Goal: Task Accomplishment & Management: Manage account settings

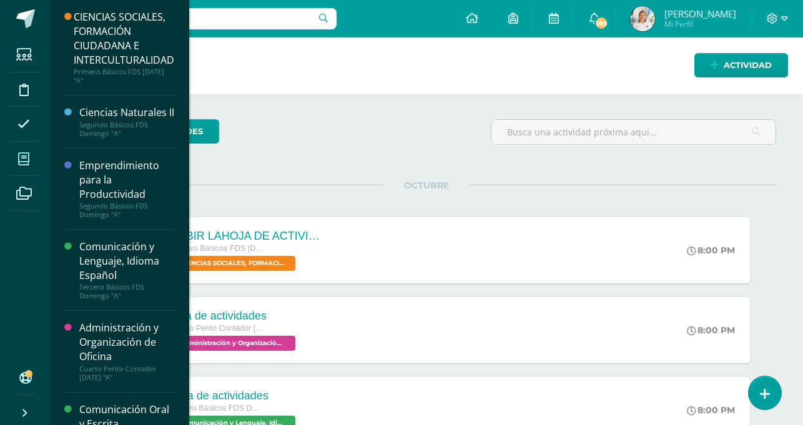
click at [22, 161] on icon at bounding box center [23, 159] width 11 height 12
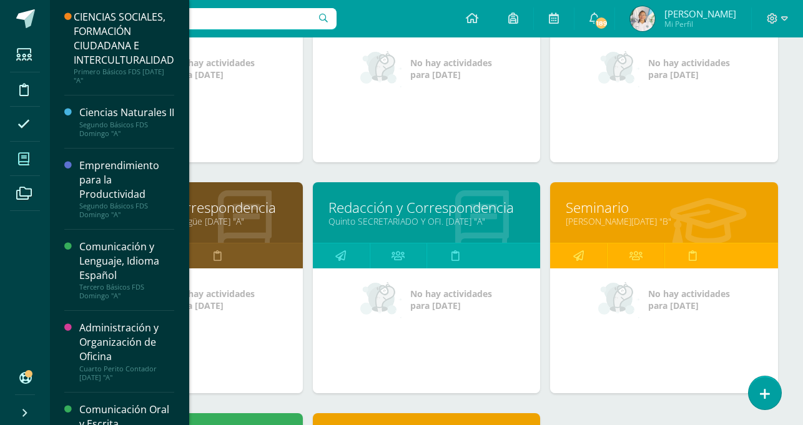
scroll to position [372, 0]
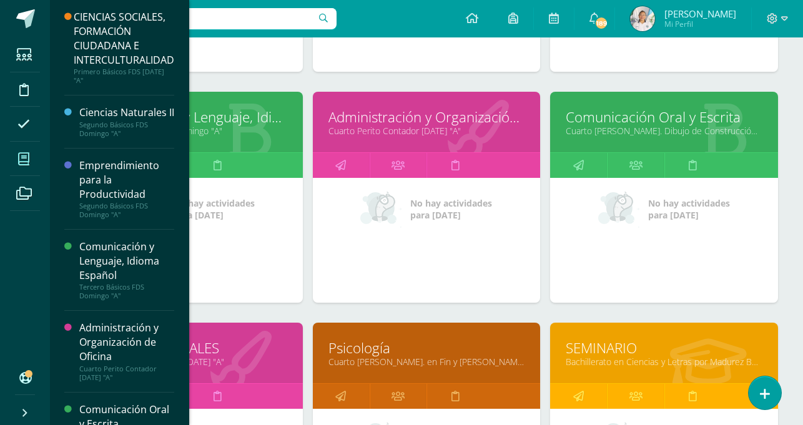
click at [640, 119] on link "Comunicación Oral y Escrita" at bounding box center [664, 116] width 197 height 19
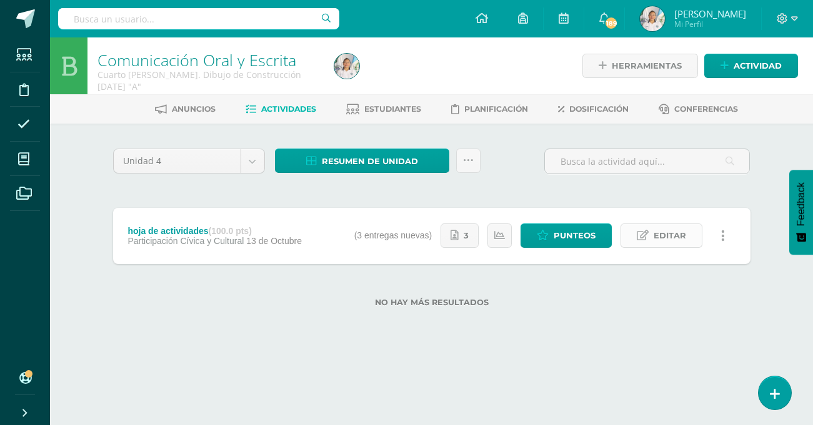
click at [647, 235] on icon at bounding box center [643, 236] width 12 height 11
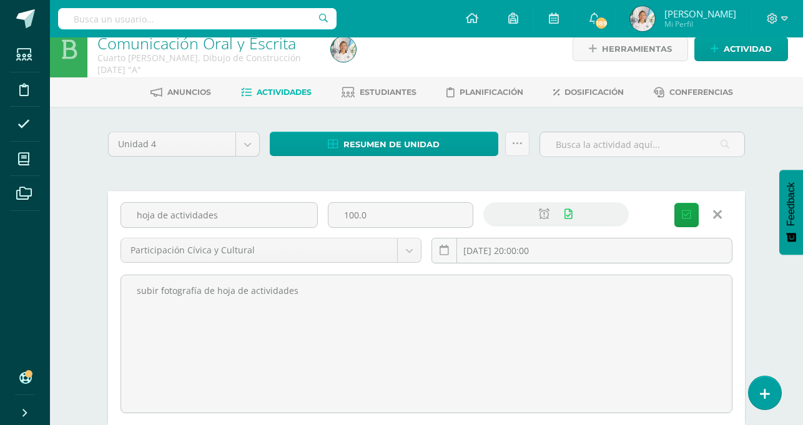
scroll to position [22, 0]
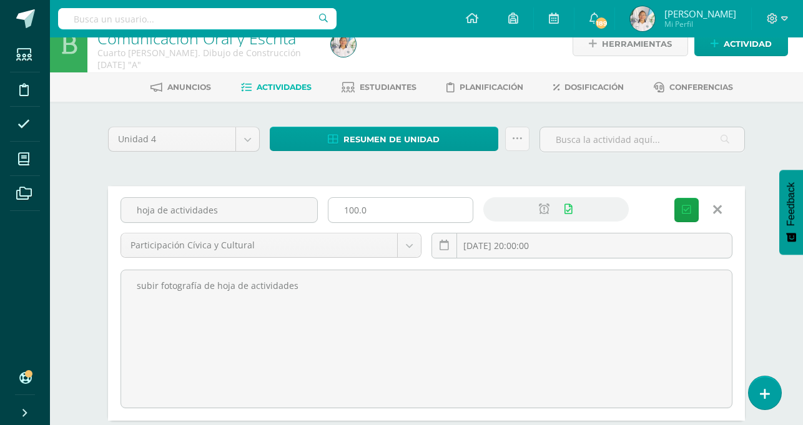
click at [388, 211] on input "100.0" at bounding box center [401, 210] width 144 height 24
type input "1"
type input "20"
click at [0, 0] on span "Guardar" at bounding box center [0, 0] width 0 height 0
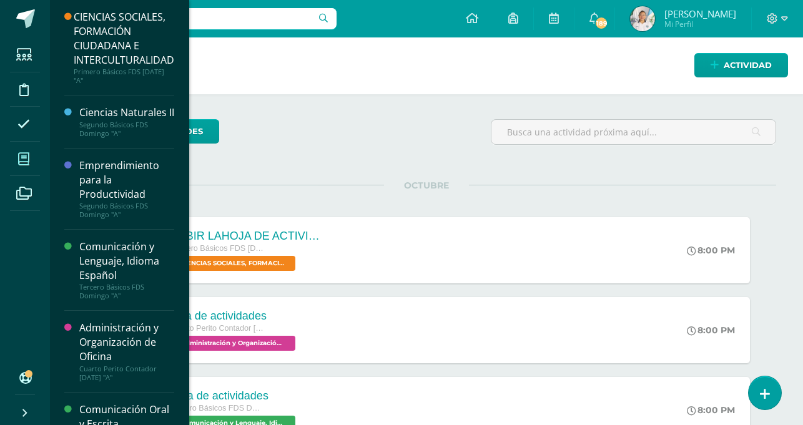
click at [32, 153] on span at bounding box center [24, 159] width 28 height 28
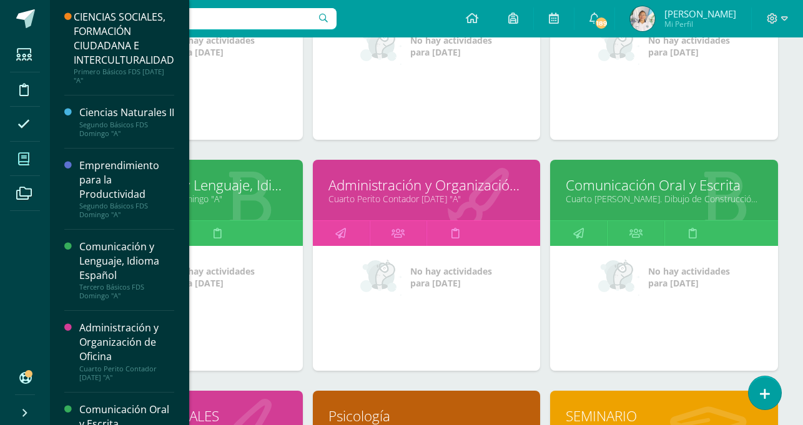
scroll to position [307, 0]
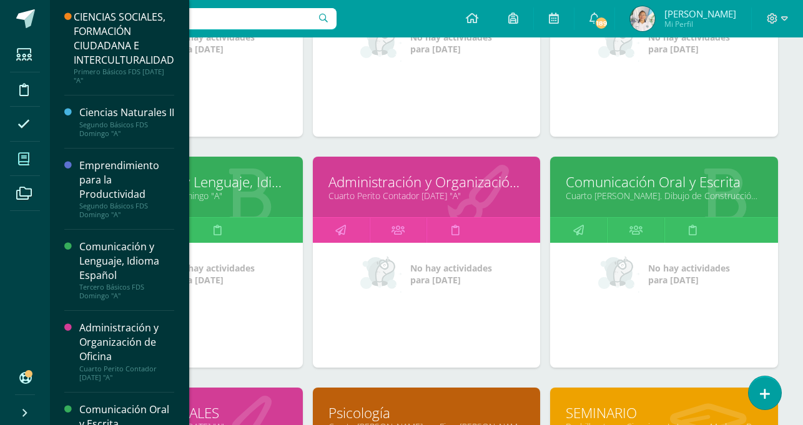
click at [630, 184] on link "Comunicación Oral y Escrita" at bounding box center [664, 181] width 197 height 19
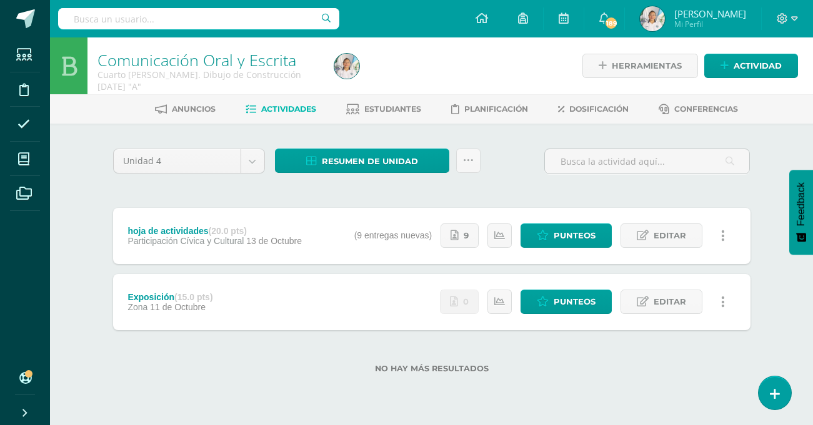
click at [745, 49] on div "Herramientas Detalle de asistencias Actividad" at bounding box center [684, 65] width 227 height 57
click at [740, 58] on span "Actividad" at bounding box center [757, 65] width 48 height 23
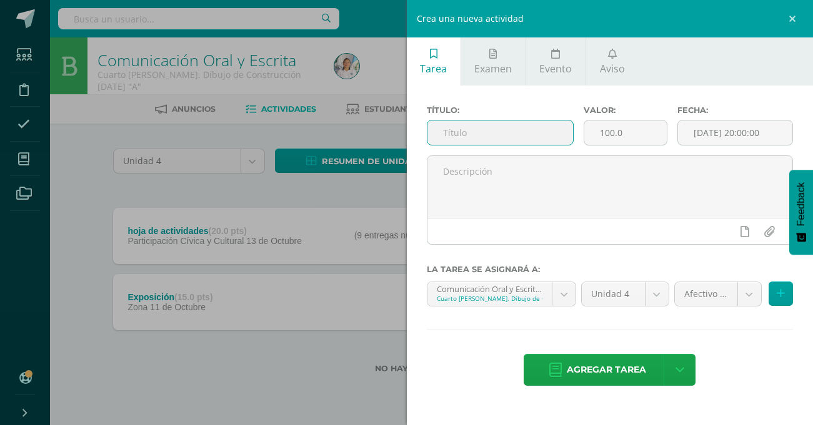
click at [493, 139] on input "text" at bounding box center [500, 133] width 146 height 24
type input "e"
type input "clases de oraciones"
click at [636, 132] on input "100.0" at bounding box center [625, 133] width 83 height 24
type input "1"
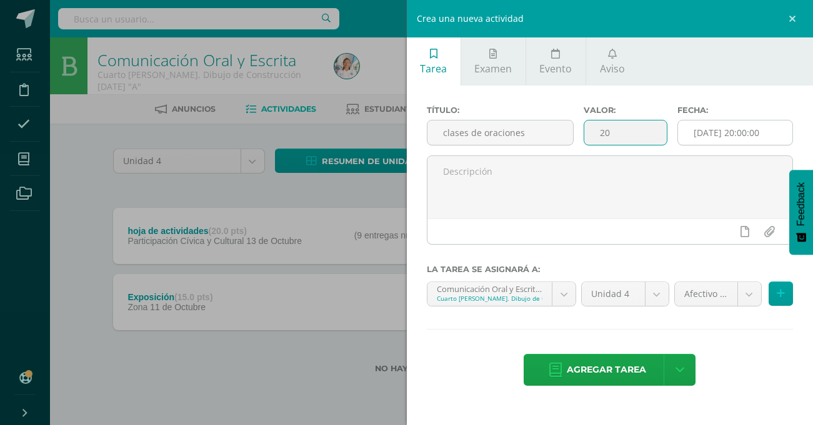
type input "20"
click at [762, 134] on input "[DATE] 20:00:00" at bounding box center [735, 133] width 114 height 24
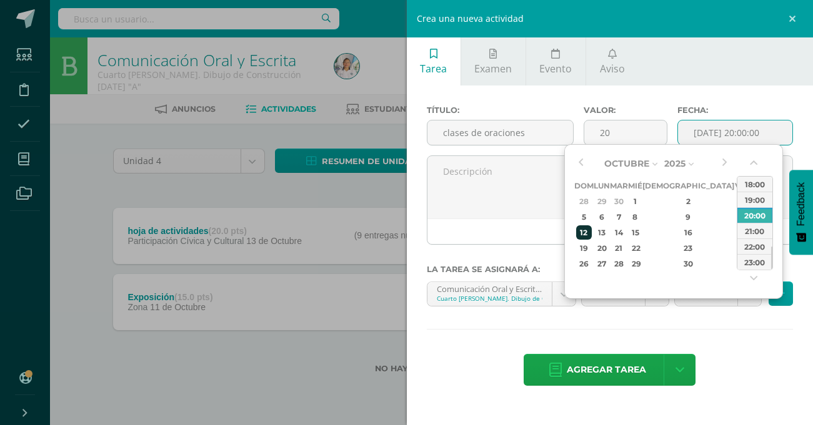
click at [583, 231] on div "12" at bounding box center [584, 233] width 16 height 14
type input "2025-10-12 20:00"
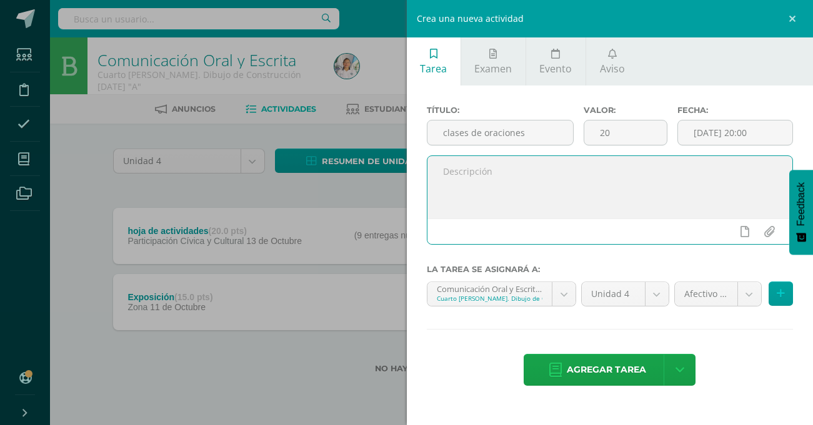
click at [537, 207] on textarea at bounding box center [609, 187] width 365 height 62
click at [746, 234] on icon at bounding box center [744, 231] width 9 height 11
click at [482, 176] on textarea "subir fotografia de la caratula del trabajo" at bounding box center [609, 187] width 365 height 62
click at [510, 199] on textarea "subir fotografia de la caratula del trabajo" at bounding box center [609, 187] width 365 height 62
type textarea "subir fotografía de la caratula del trabajo"
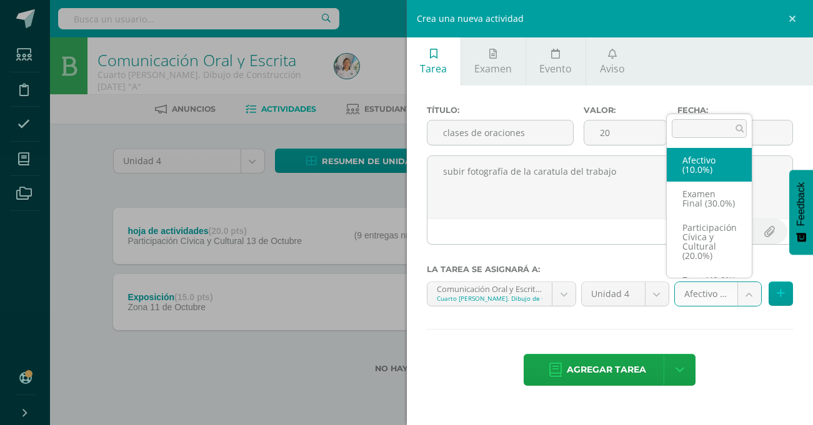
click at [755, 299] on body "Estudiantes Disciplina Asistencia Mis cursos Archivos Soporte Ayuda Reportar un…" at bounding box center [406, 207] width 813 height 414
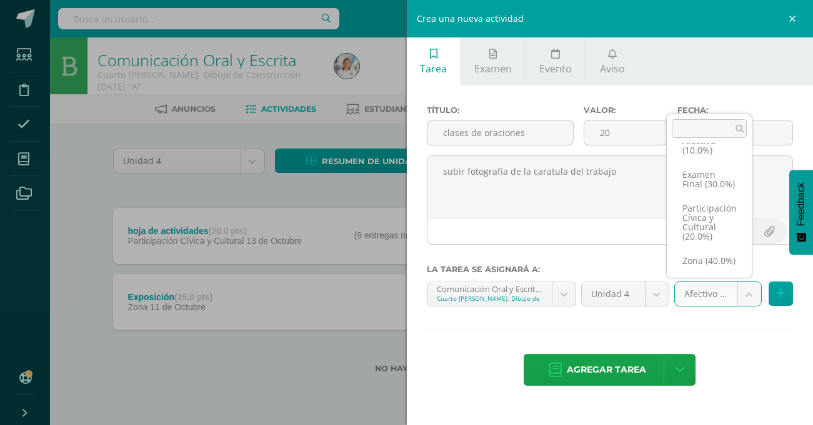
scroll to position [38, 0]
select select "75165"
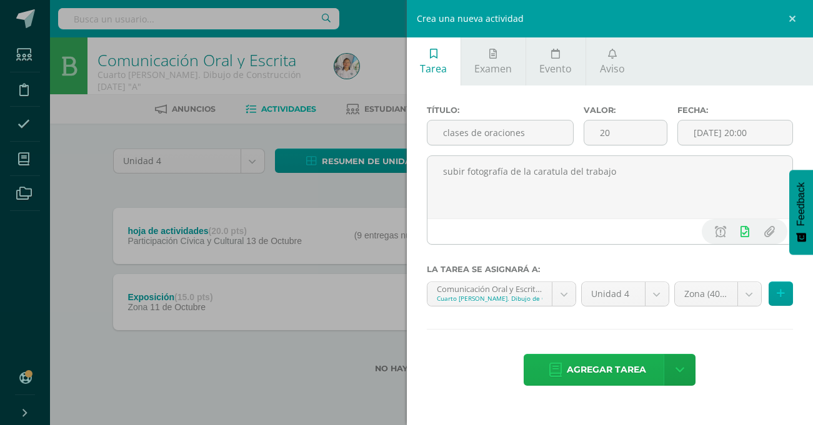
click at [618, 371] on span "Agregar tarea" at bounding box center [606, 370] width 79 height 31
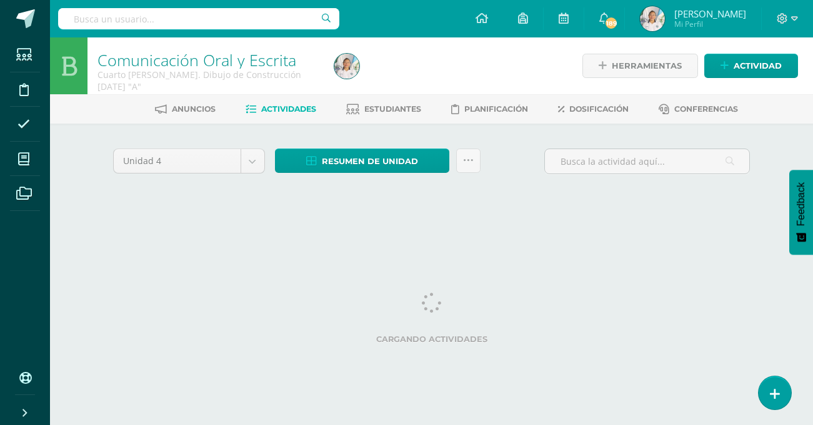
click at [290, 108] on span "Actividades" at bounding box center [288, 108] width 55 height 9
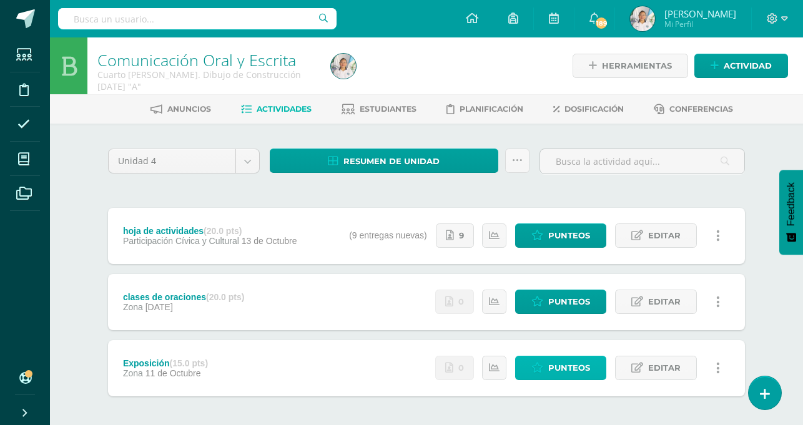
click at [571, 362] on span "Punteos" at bounding box center [569, 368] width 42 height 23
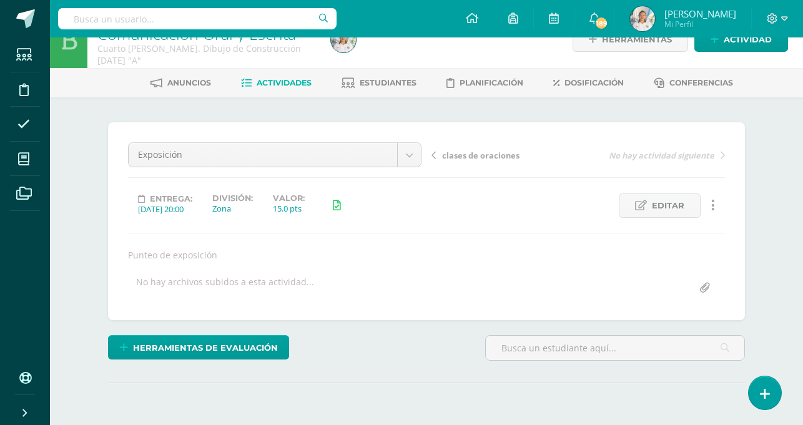
scroll to position [67, 0]
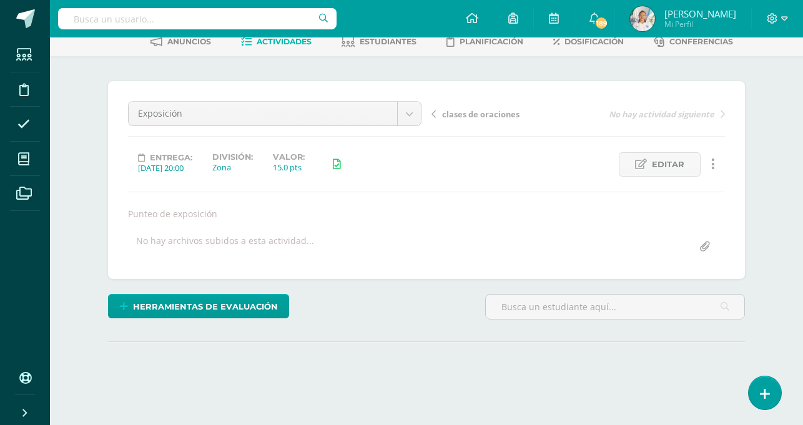
drag, startPoint x: 803, startPoint y: 291, endPoint x: 805, endPoint y: 335, distance: 44.4
click at [803, 335] on html "Estudiantes Disciplina Asistencia Mis cursos Archivos Soporte Ayuda Reportar un…" at bounding box center [401, 186] width 803 height 507
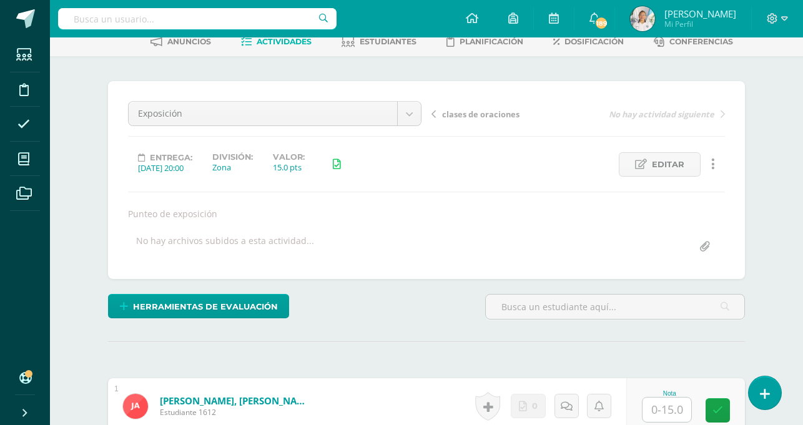
drag, startPoint x: 803, startPoint y: 343, endPoint x: 778, endPoint y: 282, distance: 65.5
click at [674, 162] on span "Editar" at bounding box center [668, 164] width 32 height 23
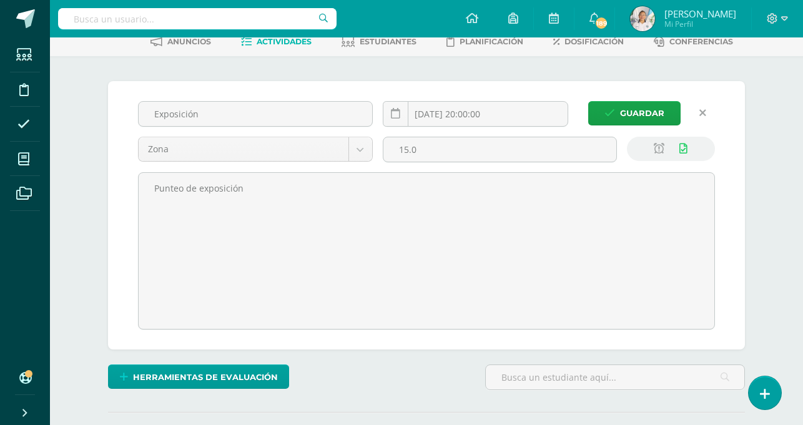
click at [674, 162] on div at bounding box center [671, 155] width 98 height 36
click at [637, 164] on div at bounding box center [671, 155] width 98 height 36
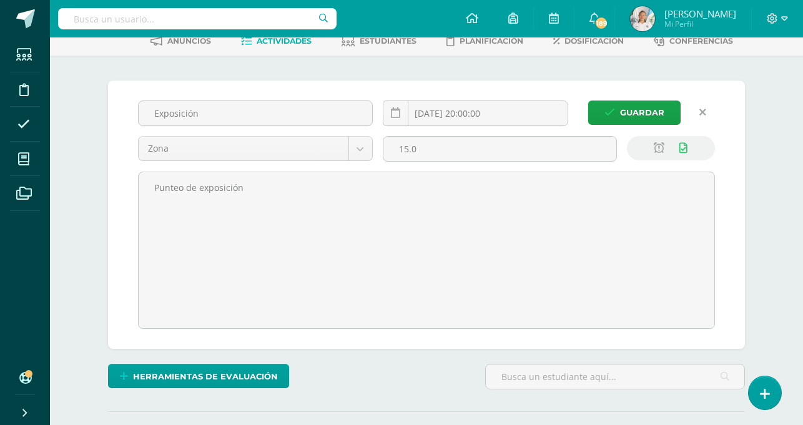
scroll to position [440, 0]
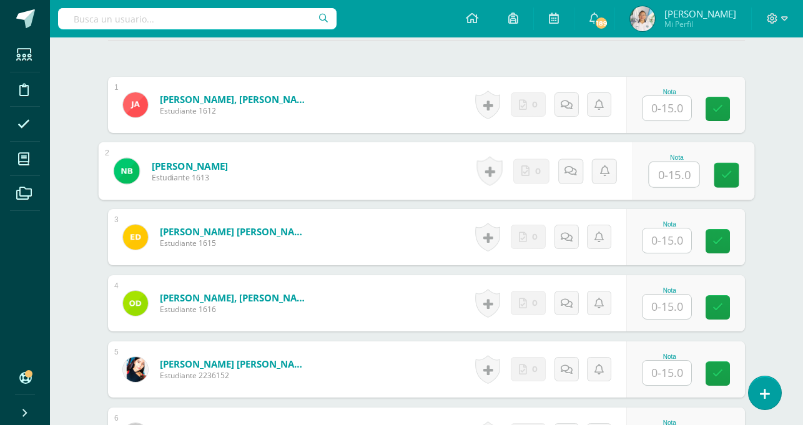
click at [664, 174] on input "text" at bounding box center [675, 174] width 50 height 25
click at [659, 183] on input "text" at bounding box center [675, 174] width 50 height 25
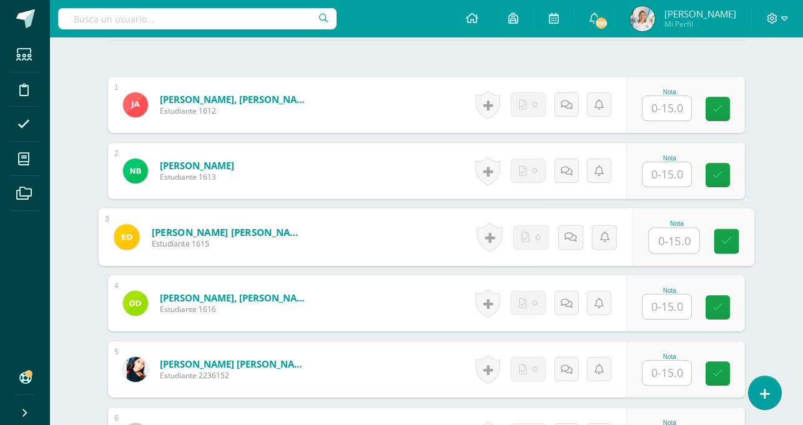
click at [672, 247] on input "text" at bounding box center [675, 241] width 50 height 25
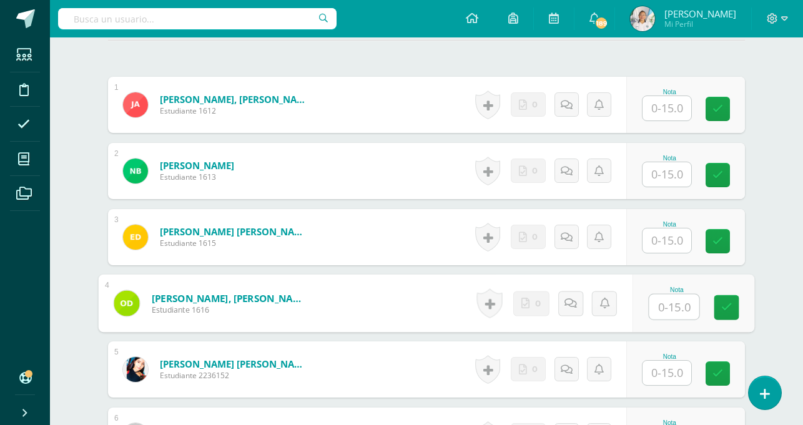
click at [665, 302] on input "text" at bounding box center [675, 307] width 50 height 25
click at [663, 307] on input "text" at bounding box center [675, 307] width 50 height 25
type input "11"
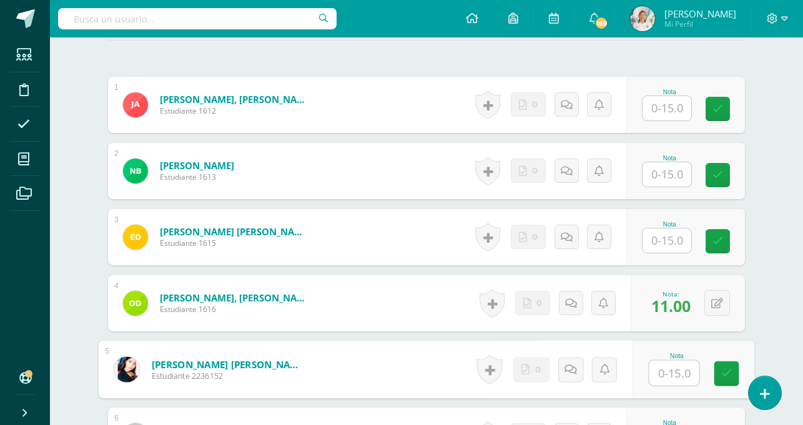
click at [672, 372] on input "text" at bounding box center [675, 373] width 50 height 25
type input "0"
click at [727, 371] on icon at bounding box center [727, 374] width 11 height 11
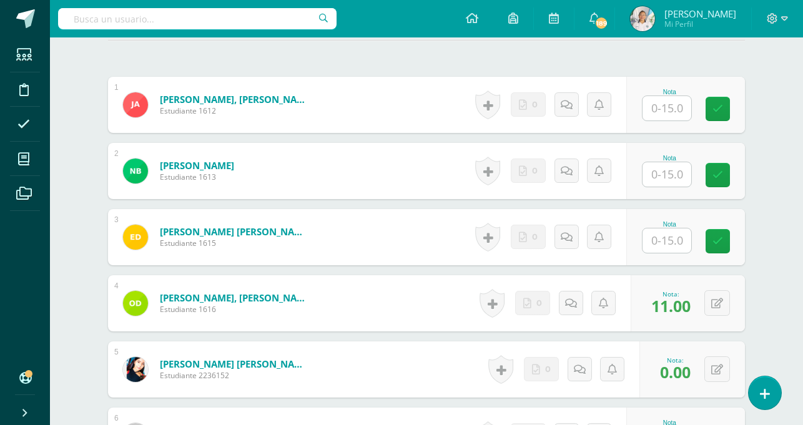
scroll to position [811, 0]
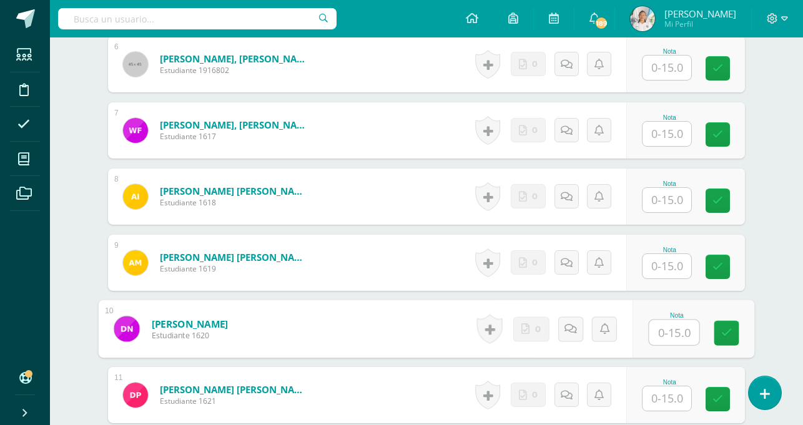
click at [677, 329] on input "text" at bounding box center [675, 332] width 50 height 25
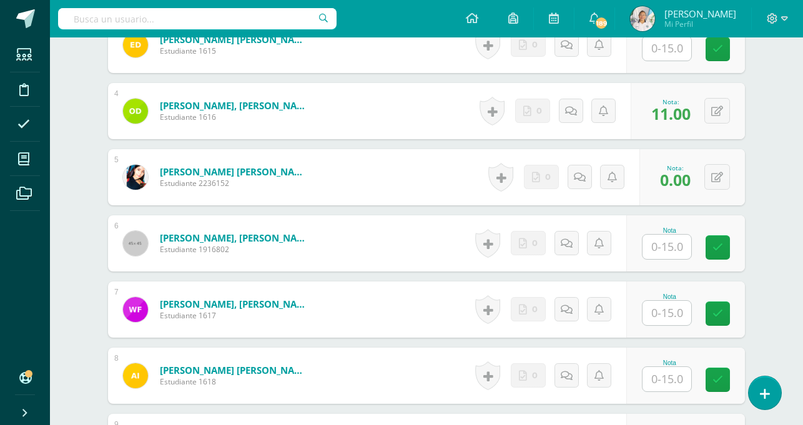
scroll to position [624, 0]
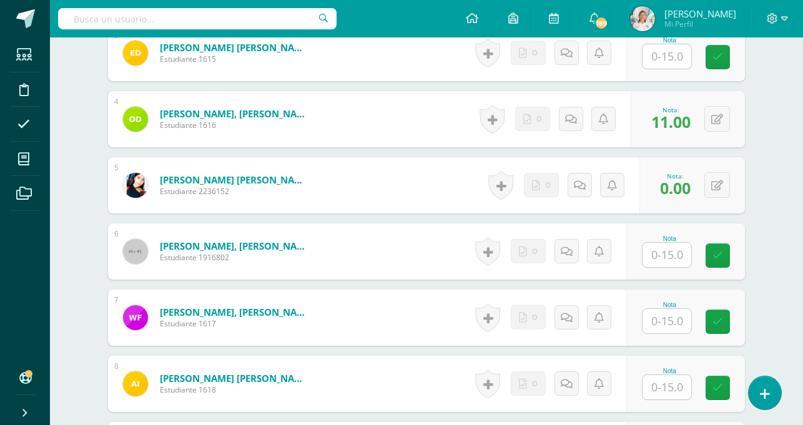
click at [668, 257] on input "text" at bounding box center [667, 255] width 49 height 24
click at [668, 257] on input "text" at bounding box center [675, 255] width 50 height 25
type input "14"
click at [659, 323] on input "text" at bounding box center [675, 321] width 50 height 25
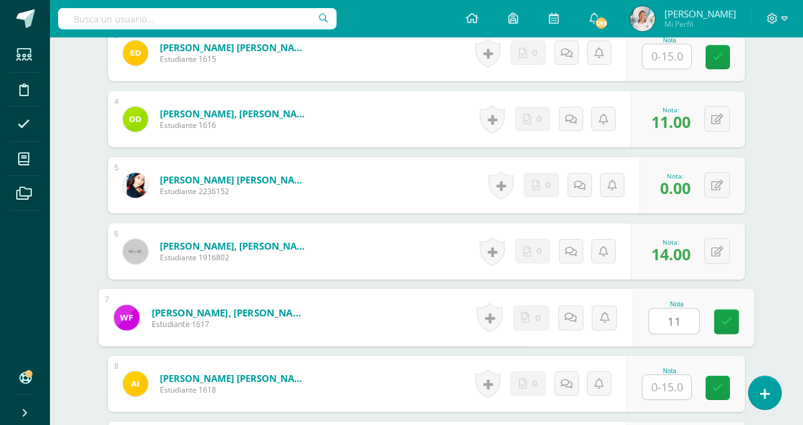
type input "11"
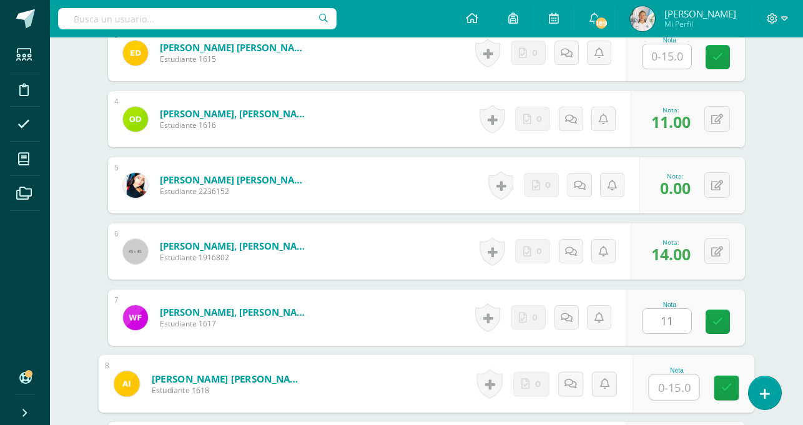
click at [665, 386] on input "text" at bounding box center [675, 387] width 50 height 25
type input "14"
click at [733, 390] on link at bounding box center [727, 388] width 25 height 25
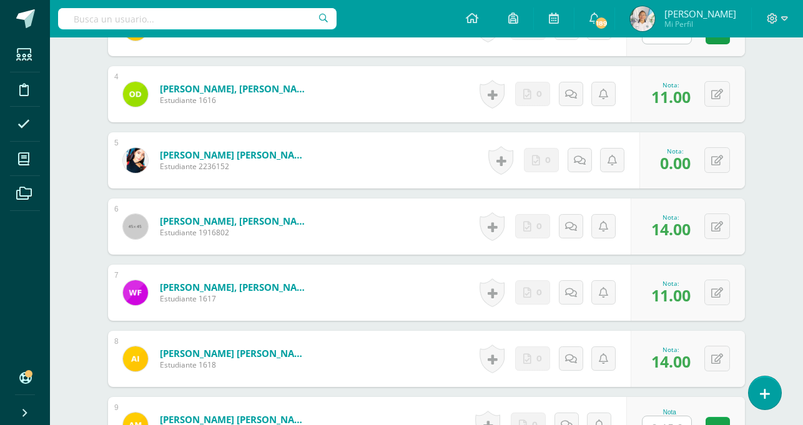
scroll to position [724, 0]
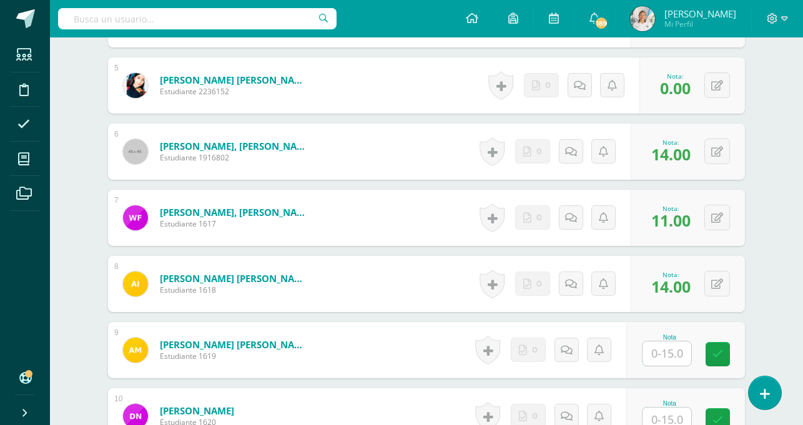
click at [659, 351] on input "text" at bounding box center [667, 354] width 49 height 24
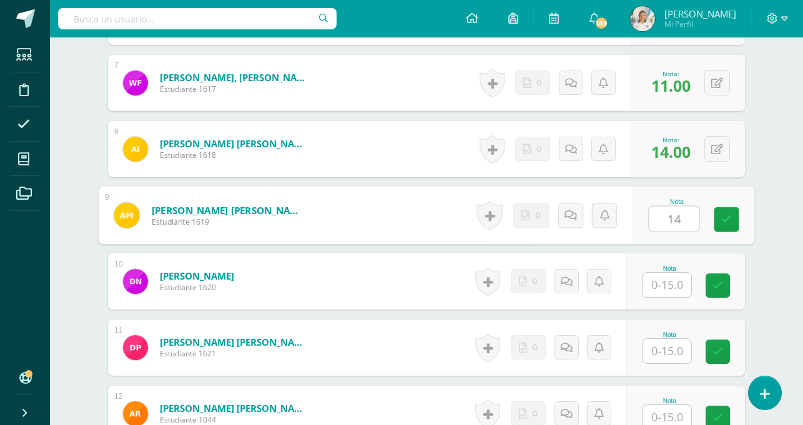
scroll to position [890, 0]
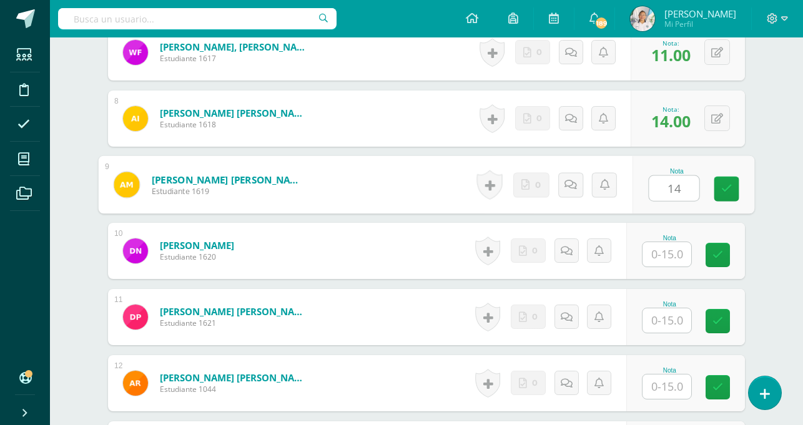
type input "14"
click at [677, 260] on input "text" at bounding box center [667, 254] width 49 height 24
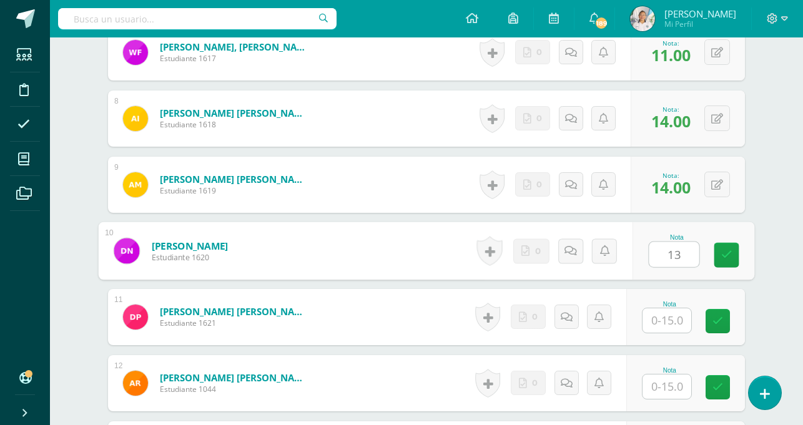
type input "13"
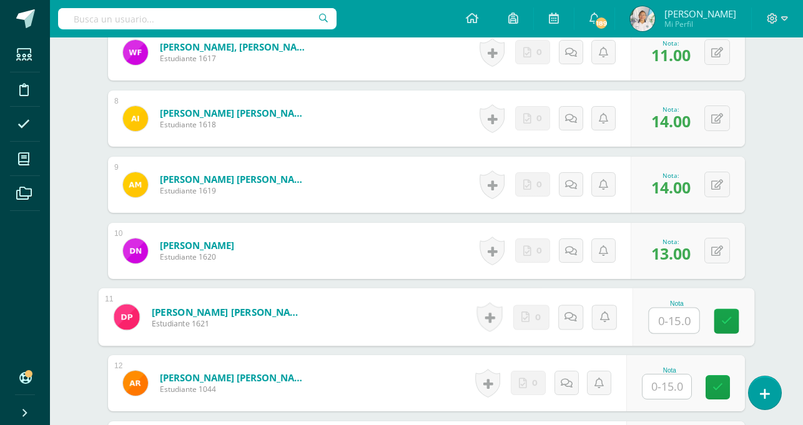
click at [676, 319] on input "text" at bounding box center [675, 321] width 50 height 25
type input "8"
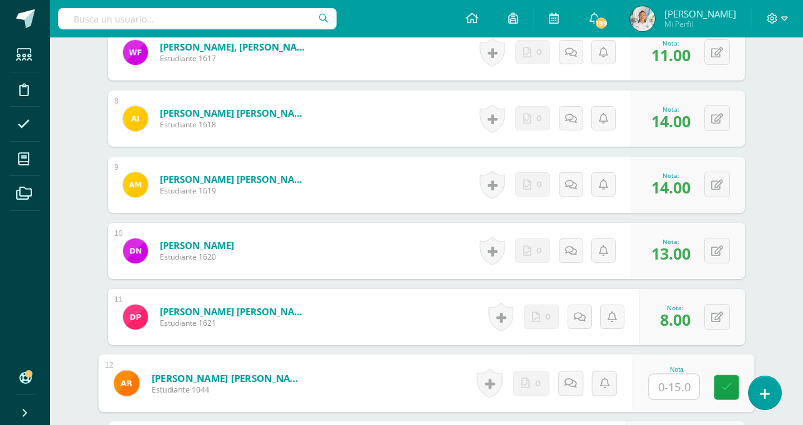
click at [674, 393] on input "text" at bounding box center [675, 387] width 50 height 25
type input "0"
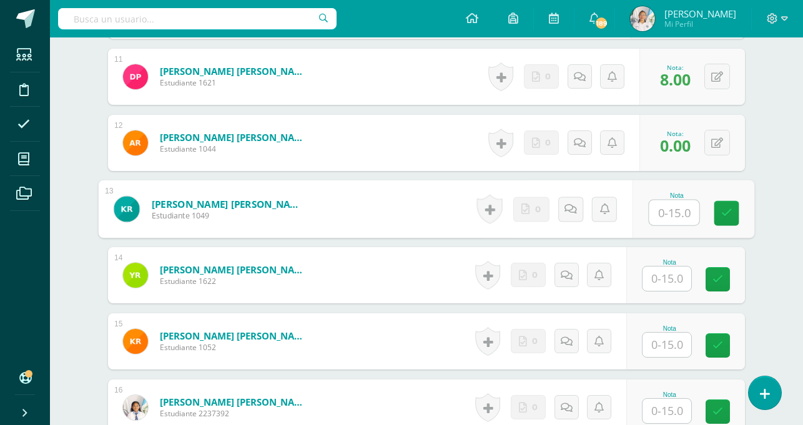
click at [677, 214] on input "text" at bounding box center [675, 213] width 50 height 25
type input "0"
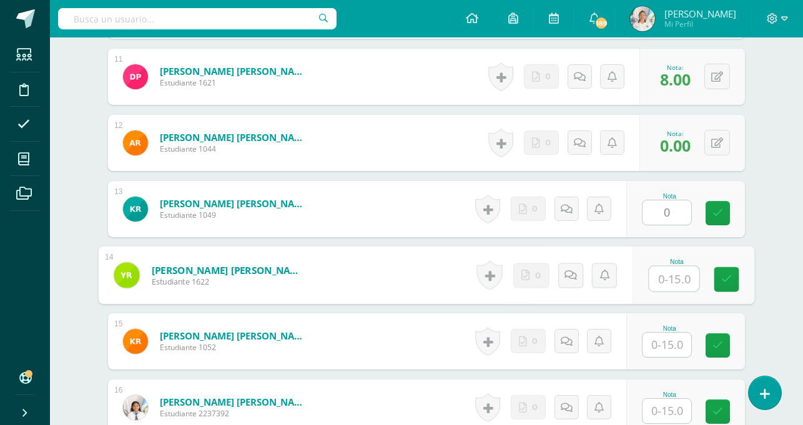
click at [670, 268] on input "text" at bounding box center [675, 279] width 50 height 25
click at [667, 279] on input "text" at bounding box center [675, 279] width 50 height 25
type input "15"
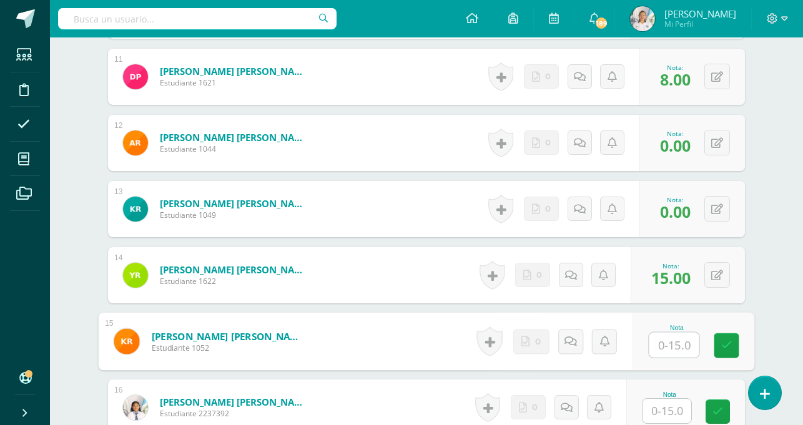
click at [669, 347] on input "text" at bounding box center [675, 345] width 50 height 25
type input "12"
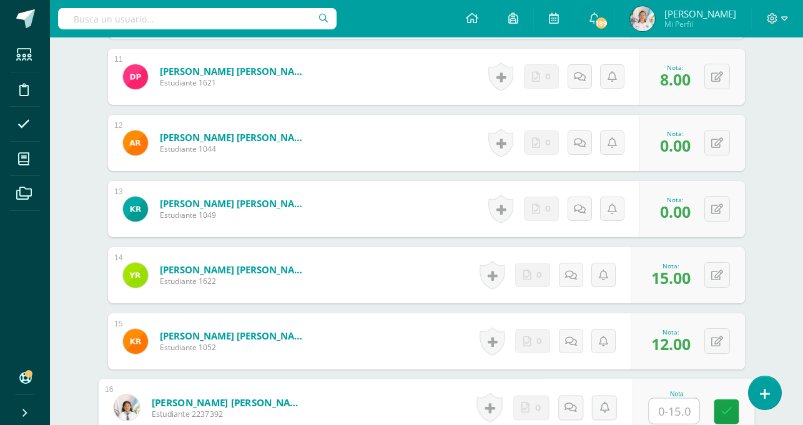
click at [677, 409] on input "text" at bounding box center [675, 411] width 50 height 25
type input "13"
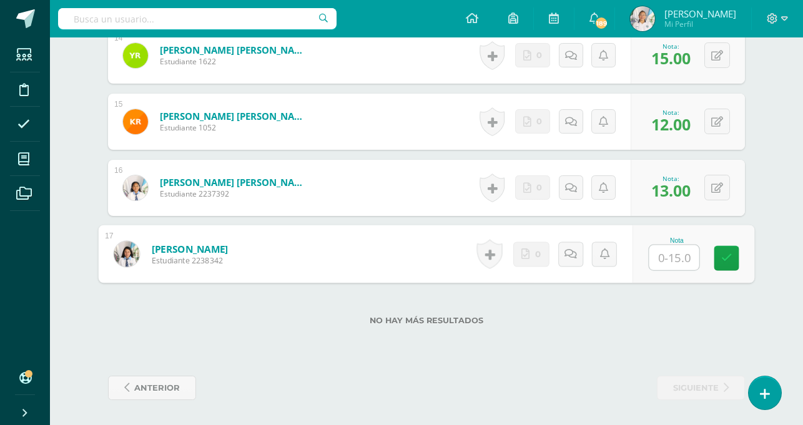
click at [685, 256] on input "text" at bounding box center [675, 258] width 50 height 25
type input "12"
click at [730, 257] on icon at bounding box center [727, 258] width 11 height 11
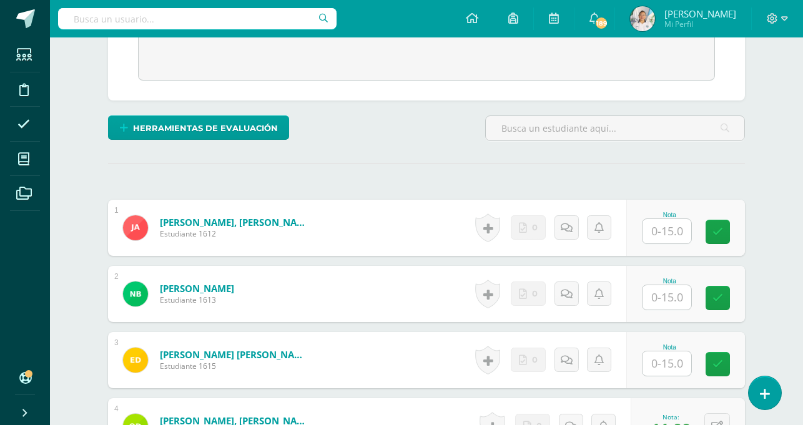
scroll to position [300, 0]
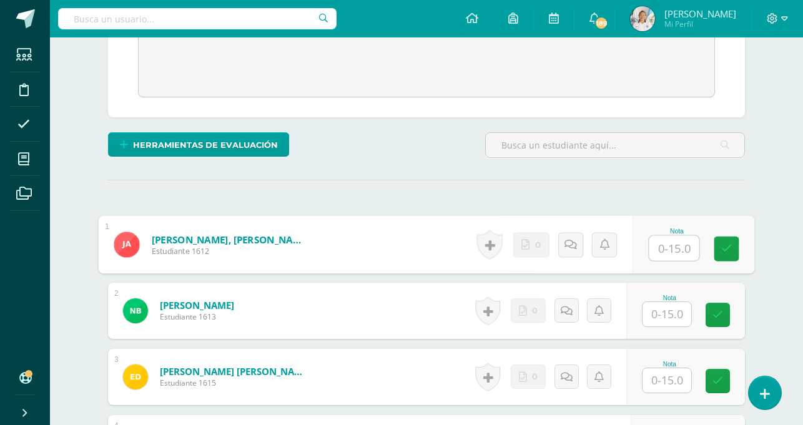
click at [657, 249] on input "text" at bounding box center [675, 248] width 50 height 25
type input "13"
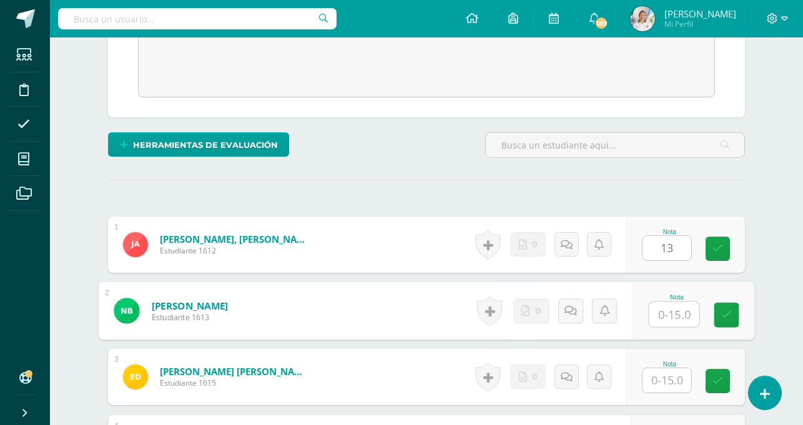
click at [667, 315] on input "text" at bounding box center [675, 314] width 50 height 25
type input "14"
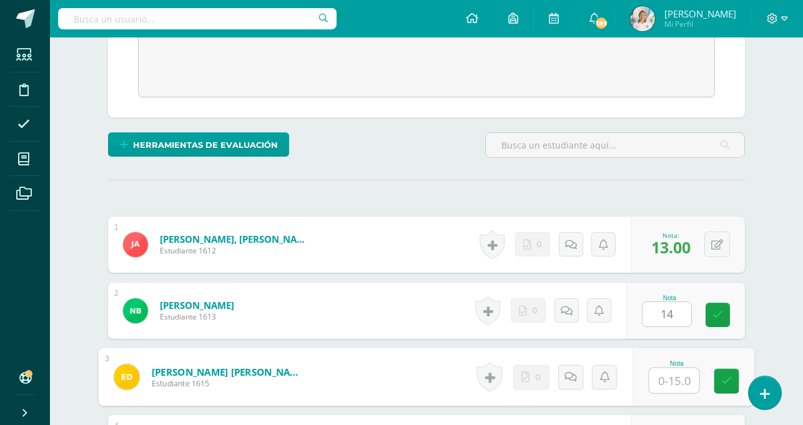
click at [667, 385] on input "text" at bounding box center [675, 381] width 50 height 25
type input "15"
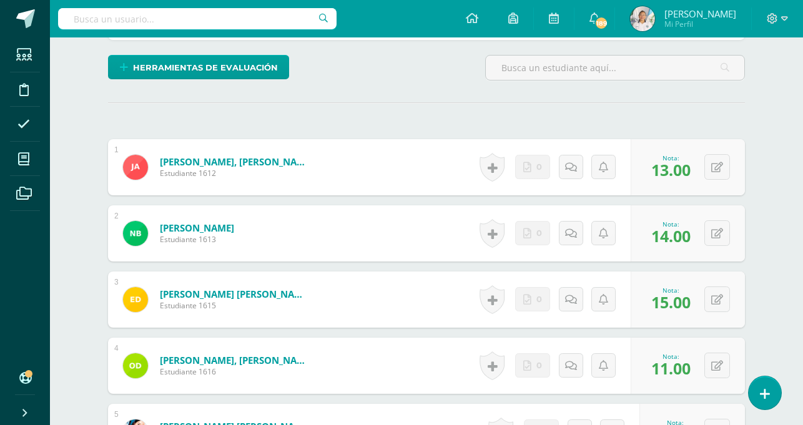
scroll to position [372, 0]
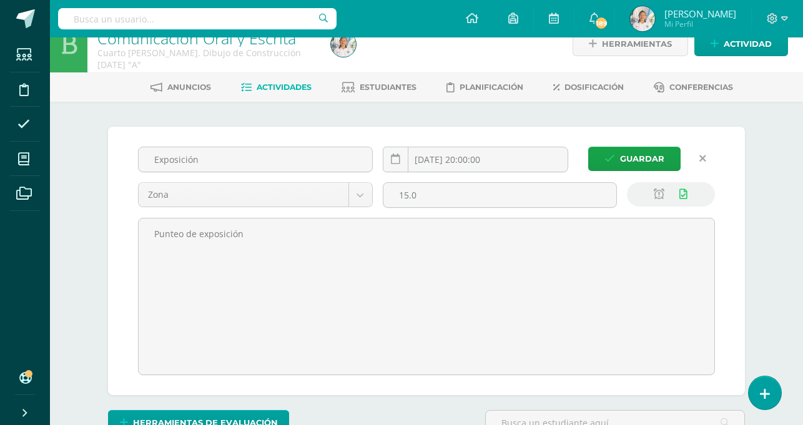
scroll to position [19, 0]
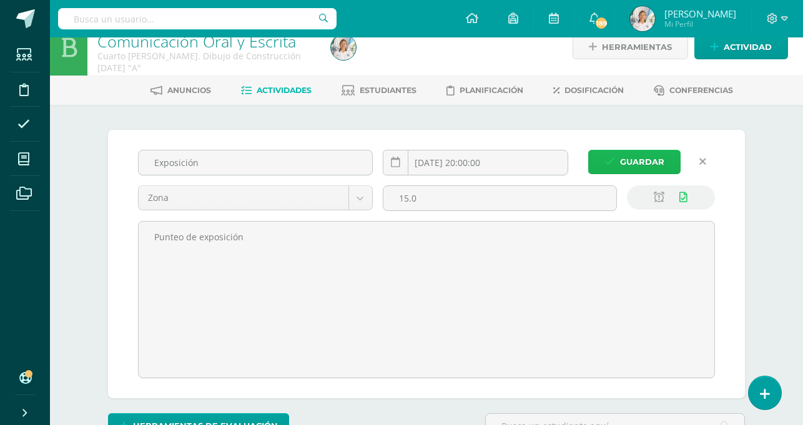
click at [625, 162] on span "Guardar" at bounding box center [642, 162] width 44 height 23
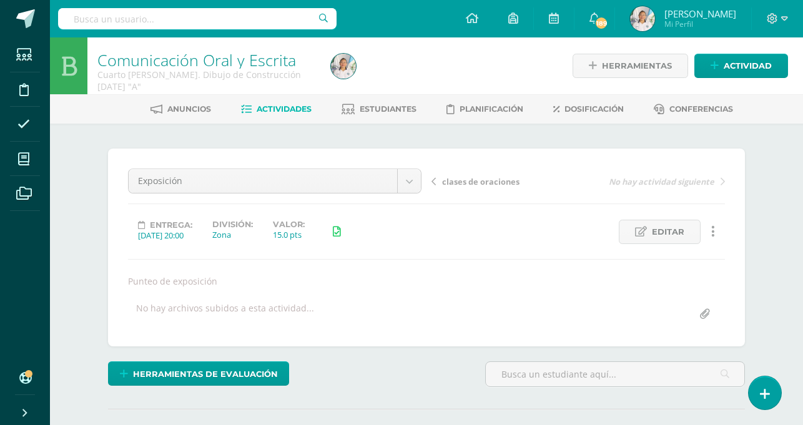
scroll to position [1, 0]
click at [279, 101] on link "Actividades" at bounding box center [276, 109] width 71 height 20
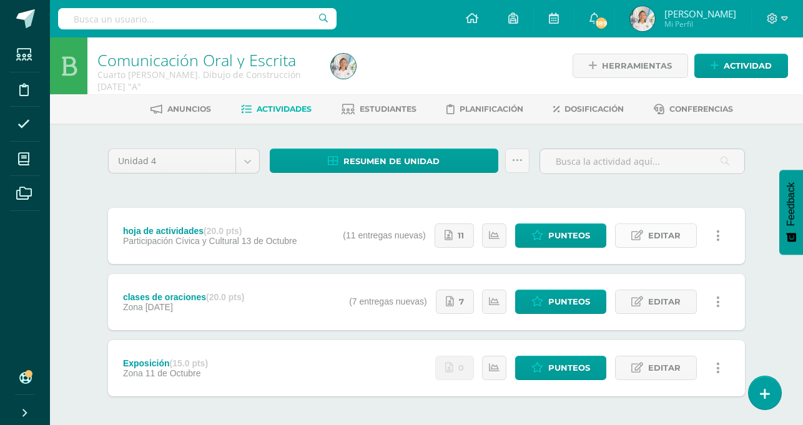
click at [666, 238] on span "Editar" at bounding box center [664, 235] width 32 height 23
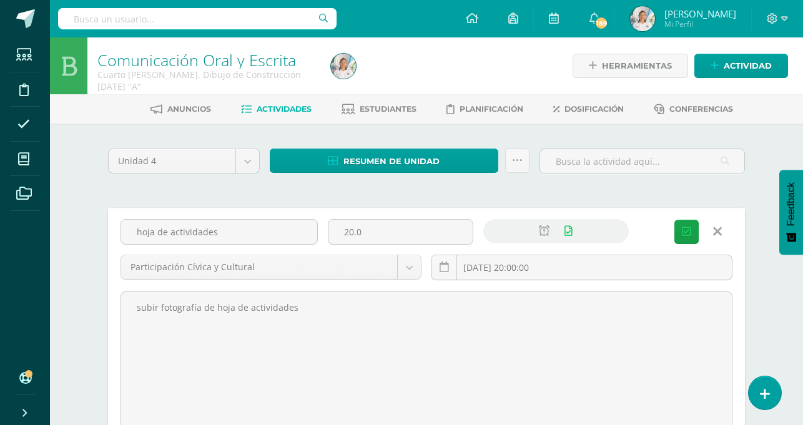
click at [282, 109] on span "Actividades" at bounding box center [284, 108] width 55 height 9
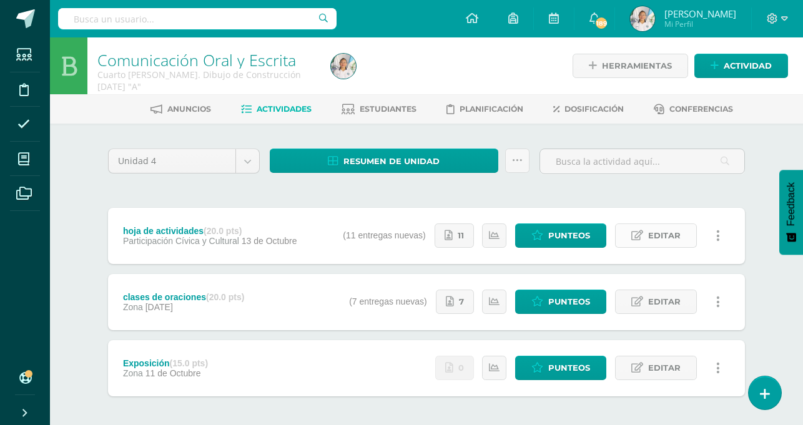
click at [661, 235] on span "Editar" at bounding box center [664, 235] width 32 height 23
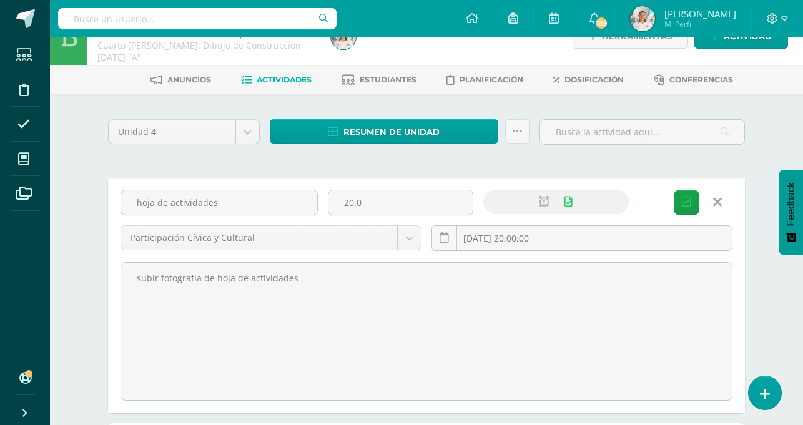
scroll to position [27, 0]
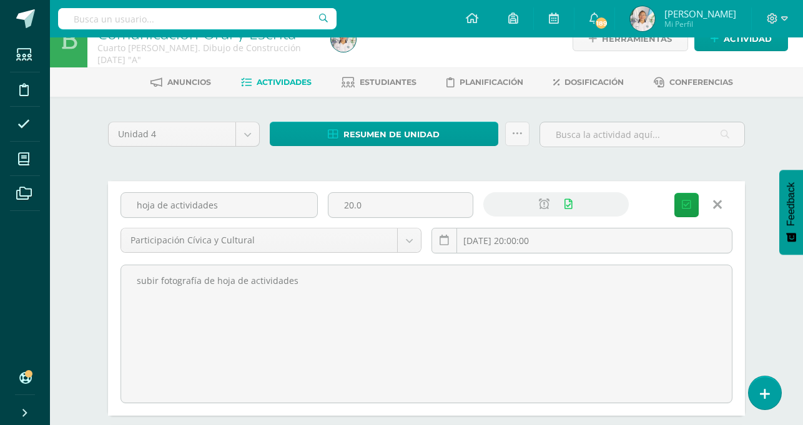
click at [720, 203] on icon at bounding box center [717, 205] width 9 height 14
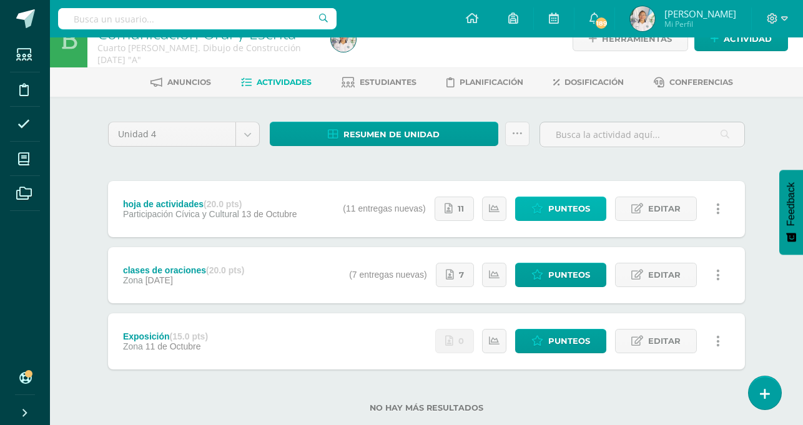
click at [576, 204] on span "Punteos" at bounding box center [569, 208] width 42 height 23
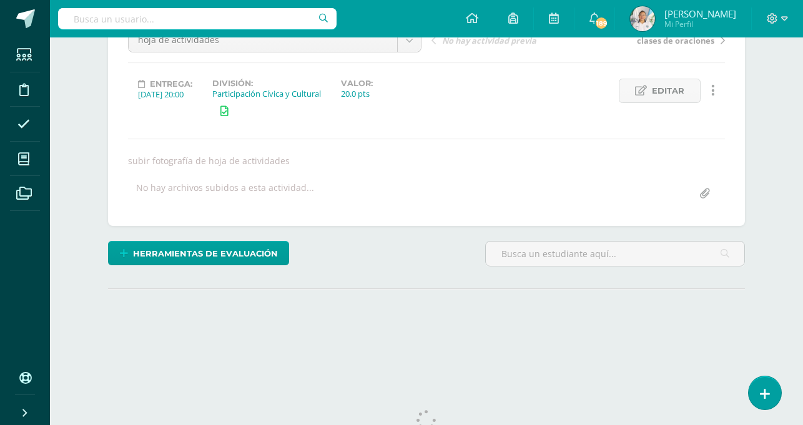
scroll to position [142, 0]
drag, startPoint x: 808, startPoint y: 266, endPoint x: 802, endPoint y: 360, distance: 94.5
click at [802, 360] on html "Estudiantes Disciplina Asistencia Mis cursos Archivos Soporte Ayuda Reportar un…" at bounding box center [401, 121] width 803 height 527
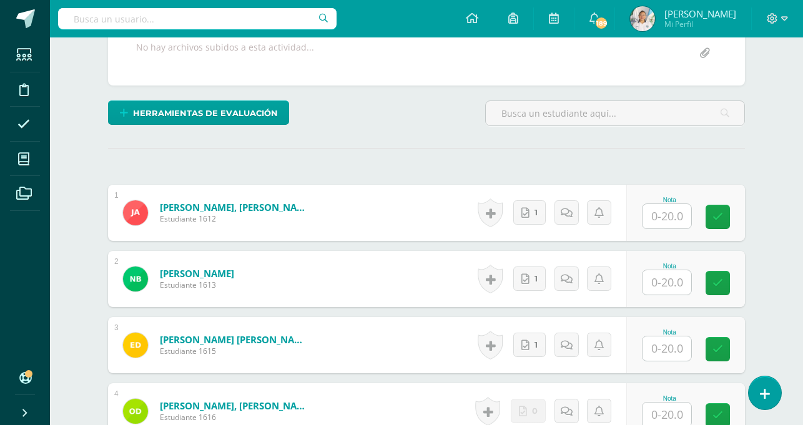
scroll to position [279, 0]
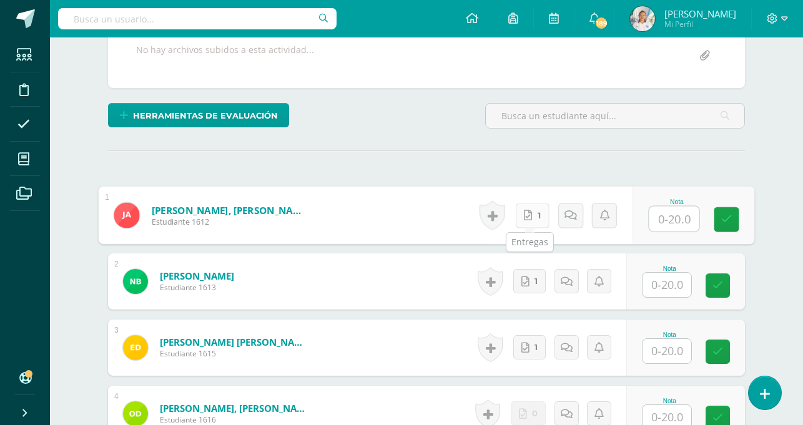
click at [527, 217] on icon at bounding box center [528, 215] width 8 height 11
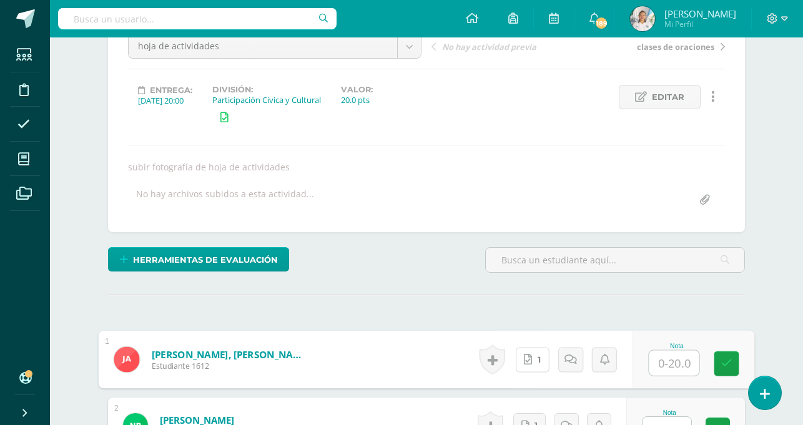
scroll to position [0, 0]
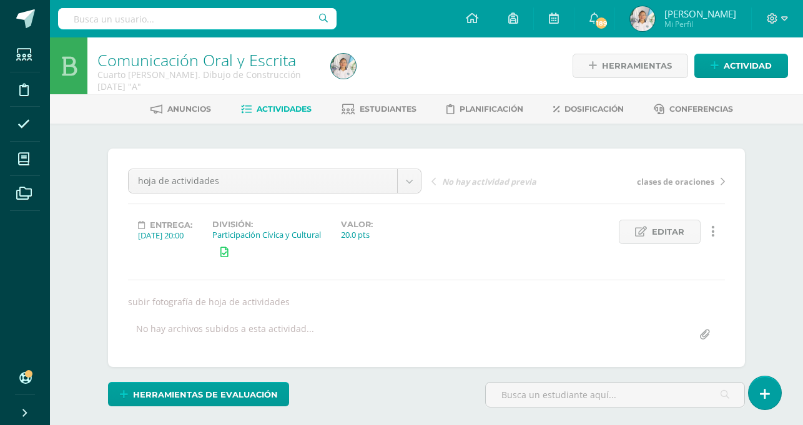
click at [284, 104] on span "Actividades" at bounding box center [284, 108] width 55 height 9
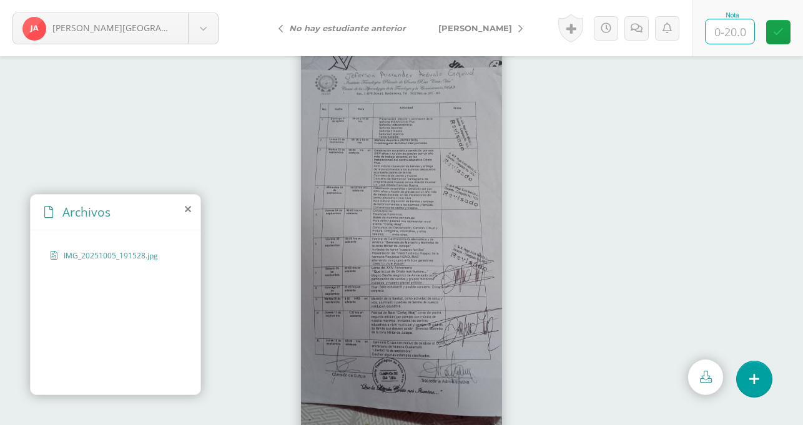
click at [735, 29] on input "text" at bounding box center [730, 31] width 49 height 24
type input "20"
click at [206, 0] on body "Arévalo, Jefferson Arévalo, Jefferson Boteo, Nataly Dávila, Edwin De Paz, Oscar…" at bounding box center [401, 0] width 803 height 0
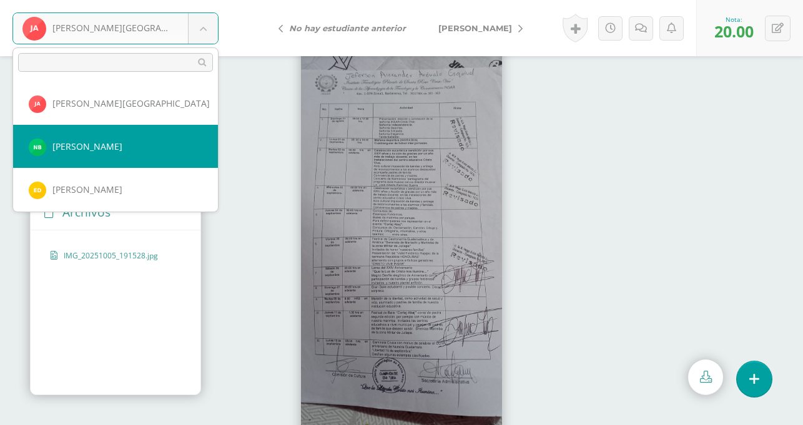
select select "8960"
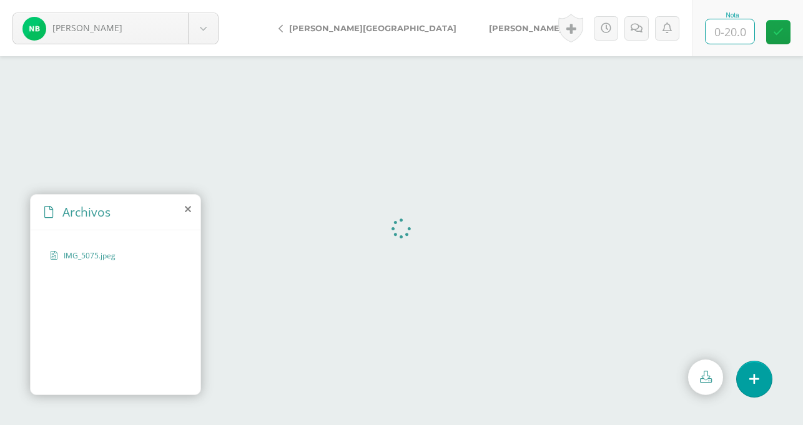
click at [729, 29] on input "text" at bounding box center [730, 31] width 49 height 24
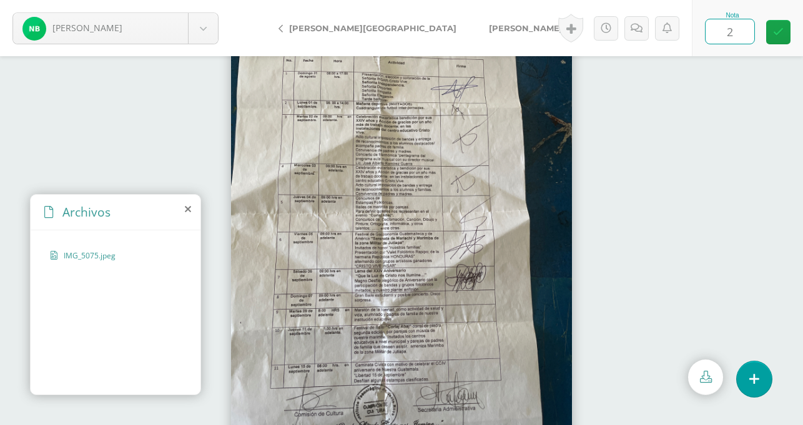
type input "20"
click at [329, 309] on img at bounding box center [401, 241] width 341 height 450
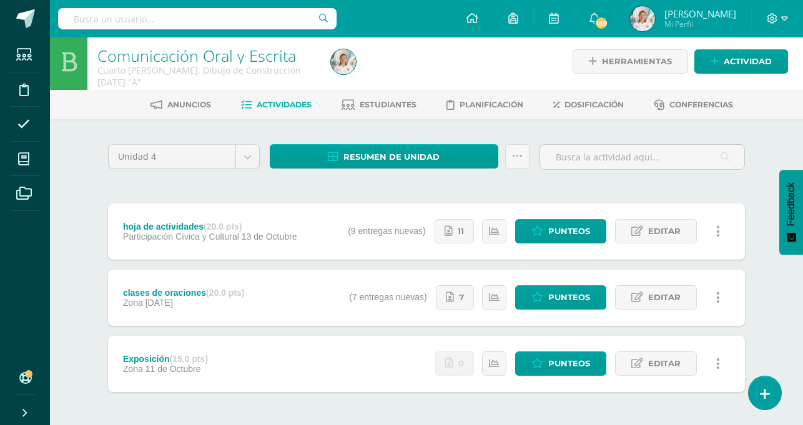
scroll to position [4, 0]
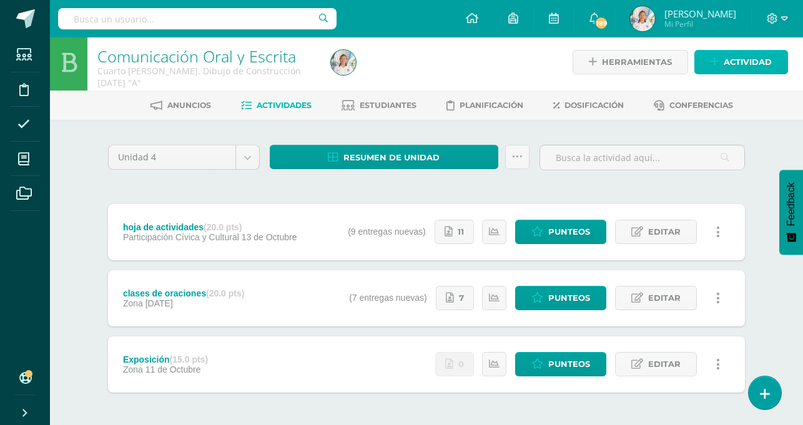
click at [733, 66] on span "Actividad" at bounding box center [748, 62] width 48 height 23
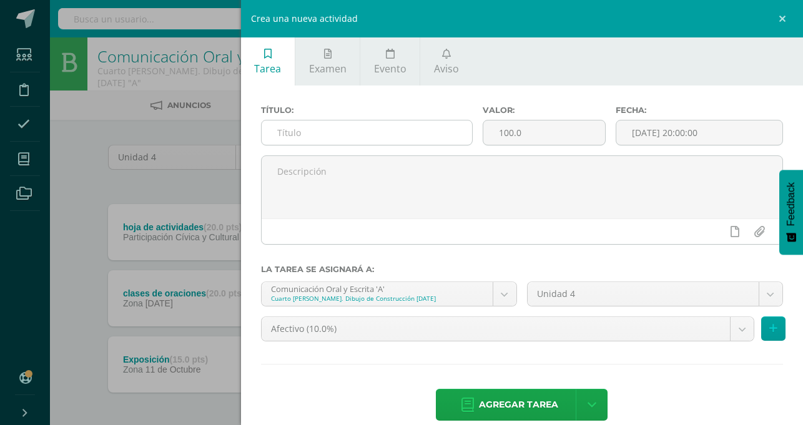
click at [472, 132] on input "text" at bounding box center [367, 133] width 211 height 24
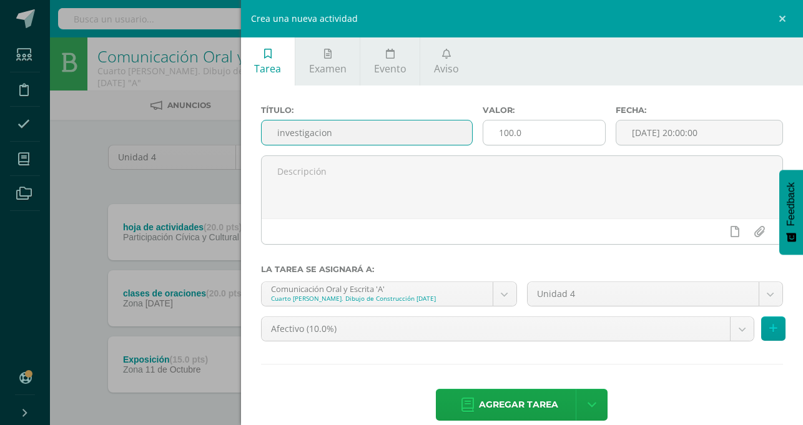
type input "investigacion"
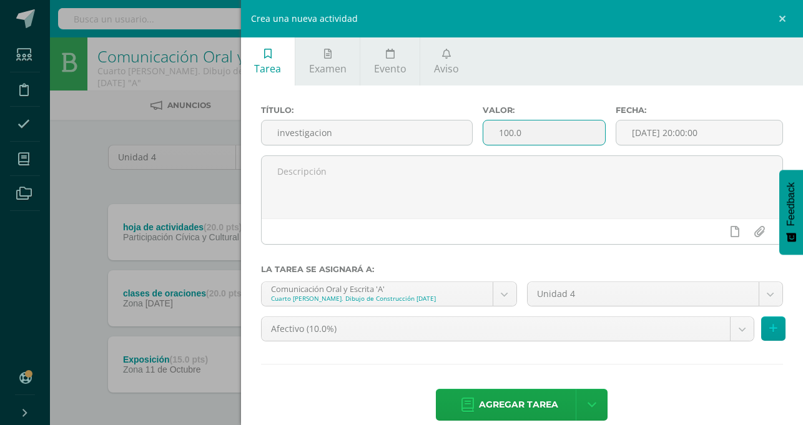
click at [605, 134] on input "100.0" at bounding box center [545, 133] width 122 height 24
type input "1"
type input "15"
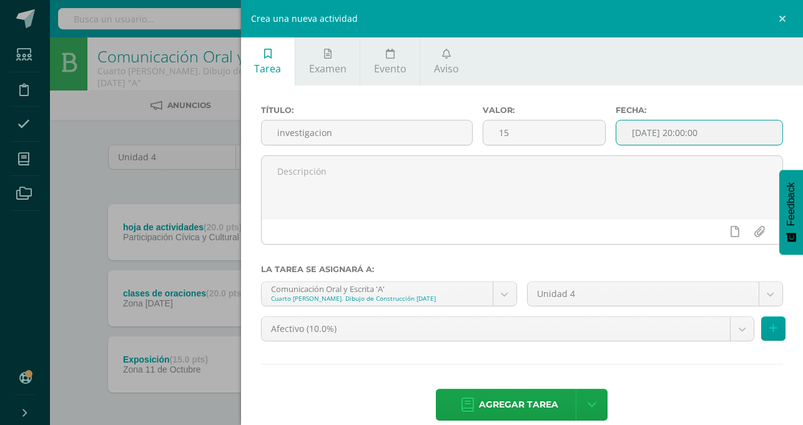
click at [713, 137] on input "[DATE] 20:00:00" at bounding box center [700, 133] width 166 height 24
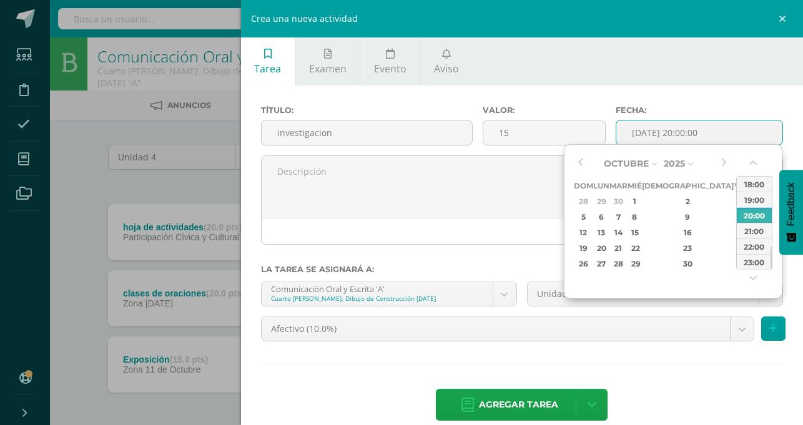
click at [750, 232] on div "18" at bounding box center [756, 233] width 13 height 14
click at [748, 235] on div "21:00" at bounding box center [754, 231] width 35 height 16
type input "2025-10-18 21:00"
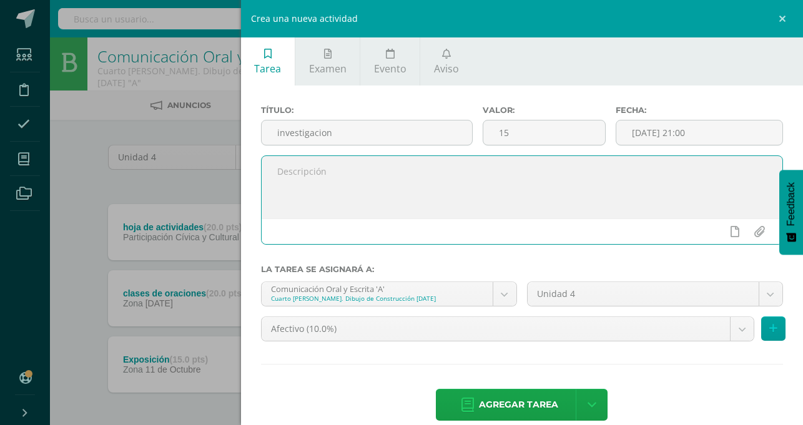
click at [550, 206] on textarea at bounding box center [522, 187] width 521 height 62
type textarea "a"
type textarea "subir fotografía de su cuaderno"
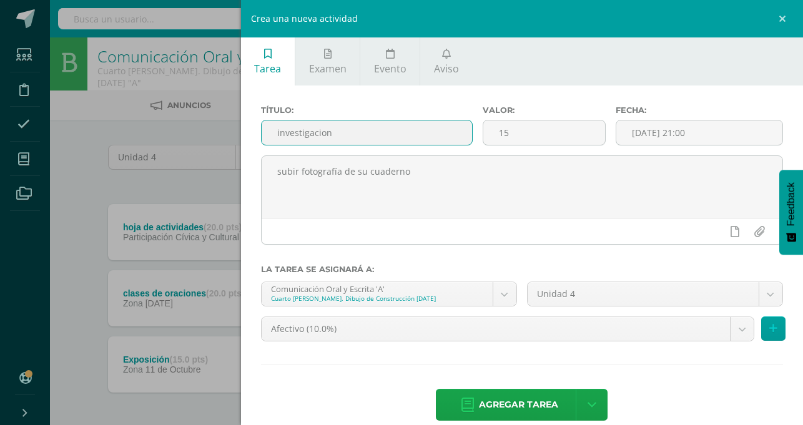
click at [472, 134] on input "investigacion" at bounding box center [367, 133] width 211 height 24
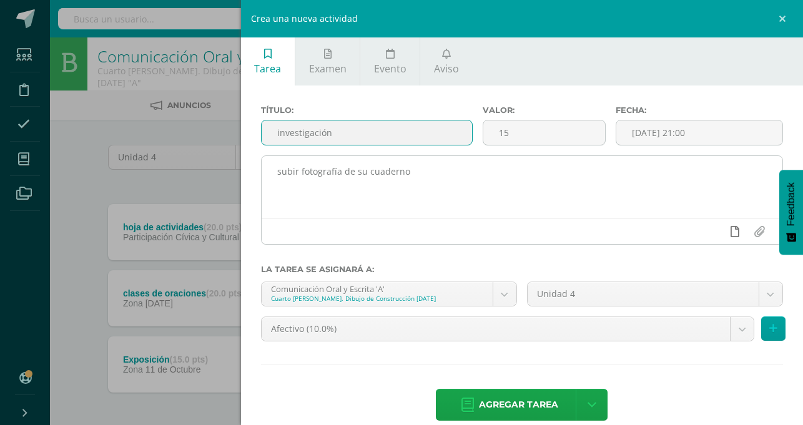
type input "investigación"
click at [737, 234] on icon at bounding box center [735, 231] width 9 height 11
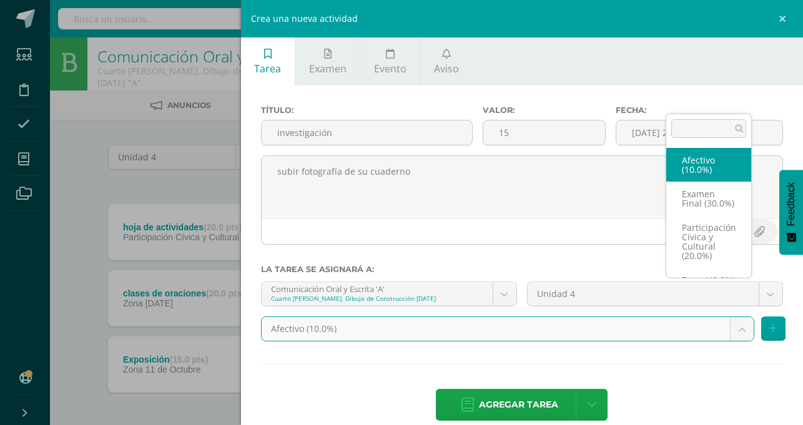
click at [734, 297] on body "Estudiantes Disciplina Asistencia Mis cursos Archivos Soporte Ayuda Reportar un…" at bounding box center [401, 236] width 803 height 480
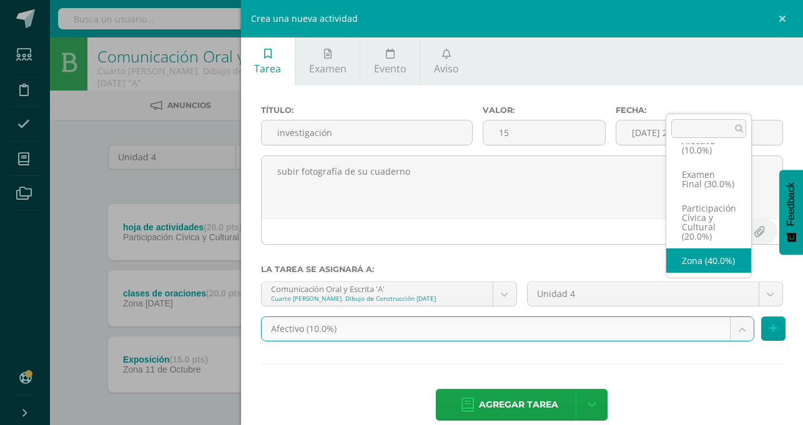
scroll to position [33, 0]
select select "75165"
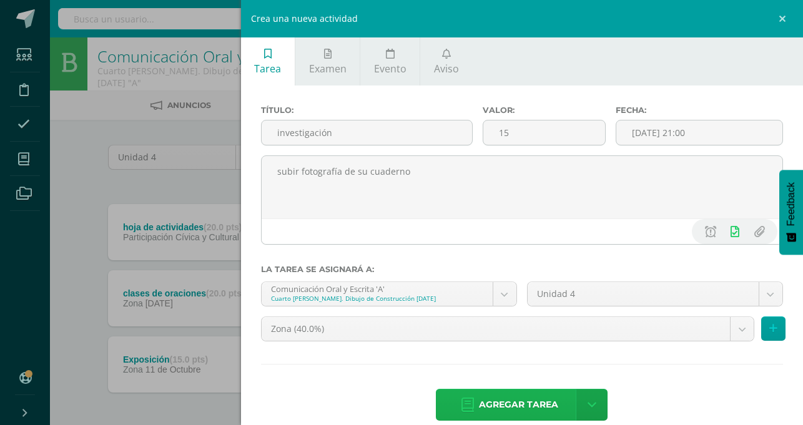
click at [558, 390] on span "Agregar tarea" at bounding box center [518, 405] width 79 height 31
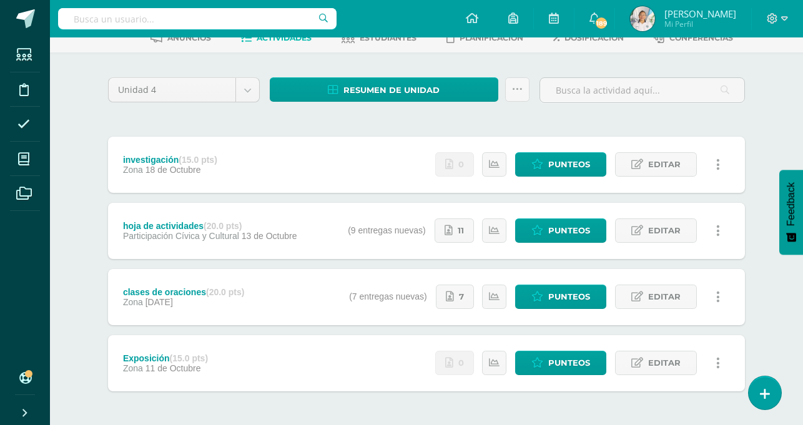
scroll to position [72, 0]
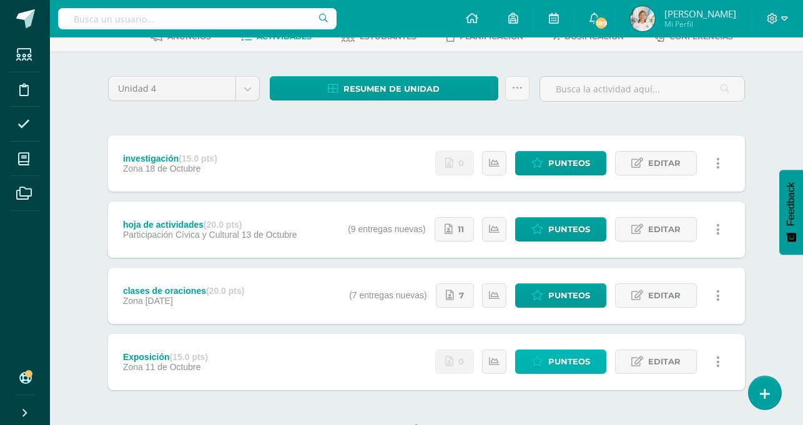
click at [573, 362] on span "Punteos" at bounding box center [569, 361] width 42 height 23
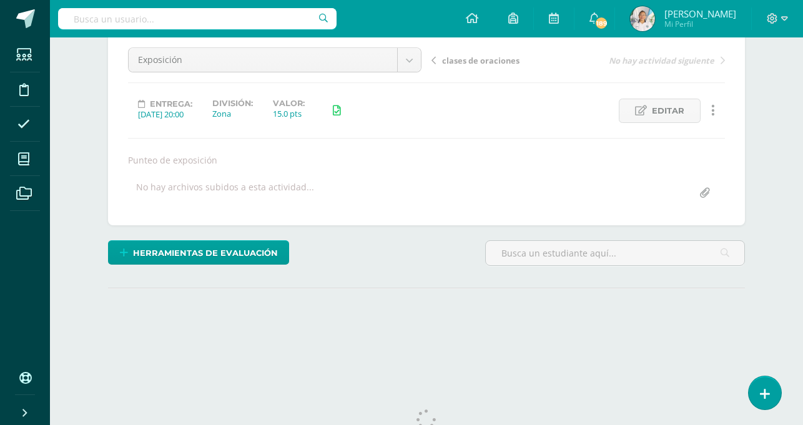
scroll to position [162, 0]
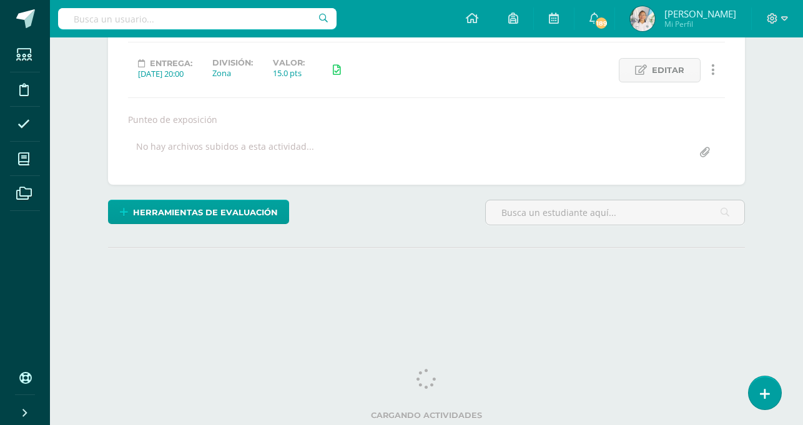
click at [803, 345] on html "Estudiantes Disciplina Asistencia Mis cursos Archivos Soporte Ayuda Reportar un…" at bounding box center [401, 91] width 803 height 507
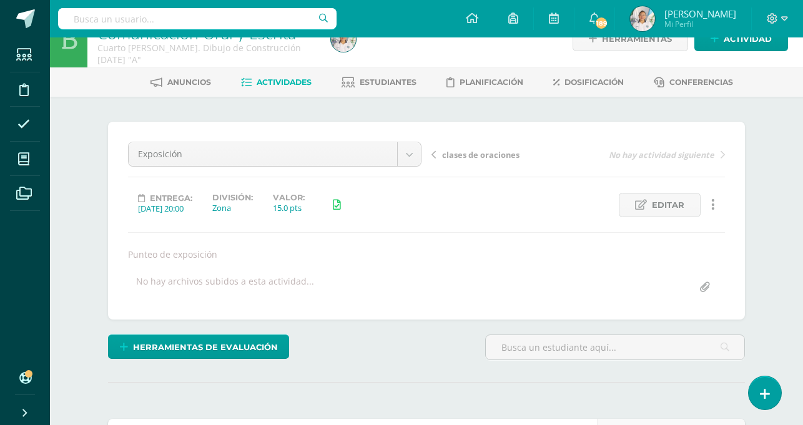
scroll to position [0, 0]
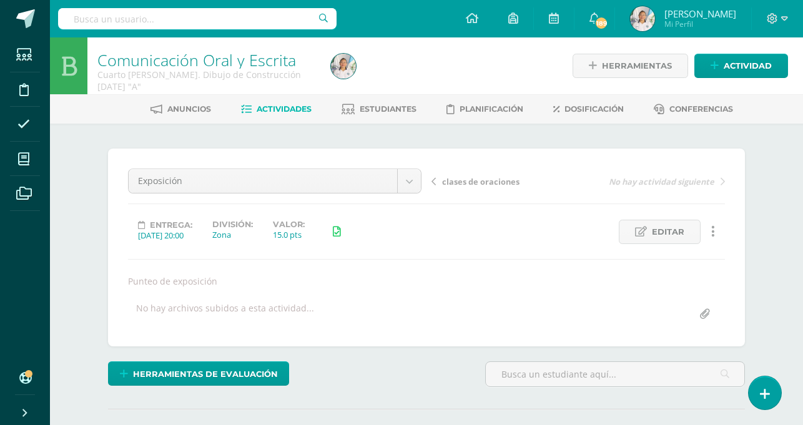
click at [264, 108] on span "Actividades" at bounding box center [284, 108] width 55 height 9
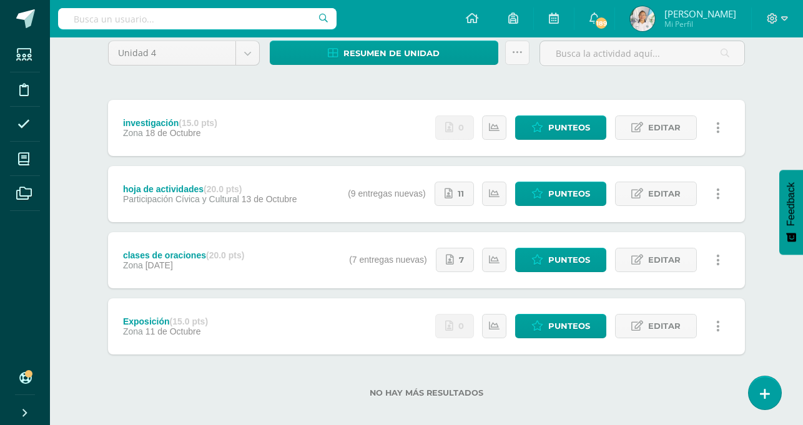
scroll to position [106, 0]
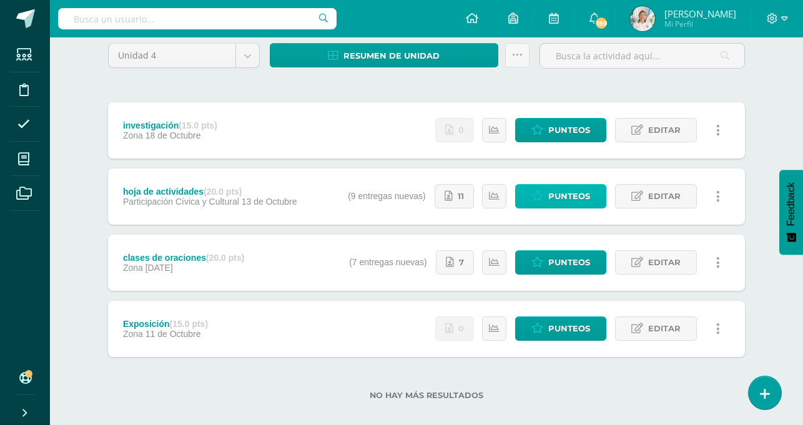
click at [568, 199] on span "Punteos" at bounding box center [569, 196] width 42 height 23
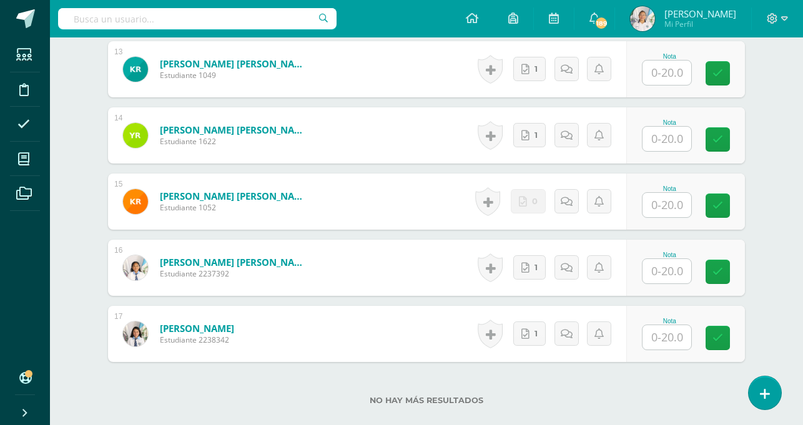
scroll to position [1271, 0]
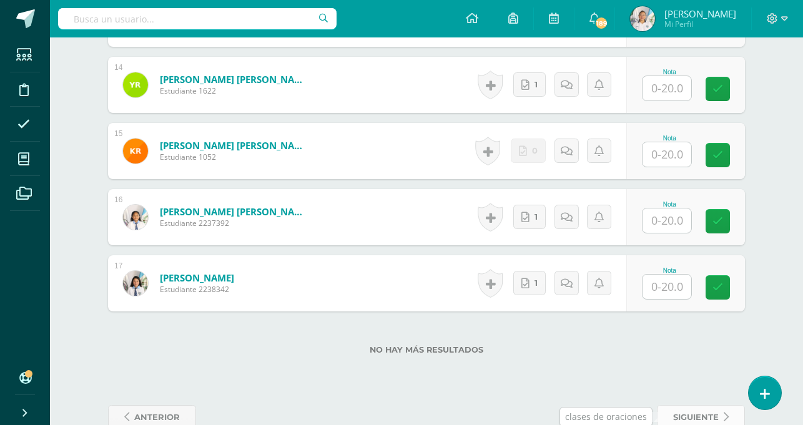
click at [710, 414] on span "siguiente" at bounding box center [696, 417] width 46 height 23
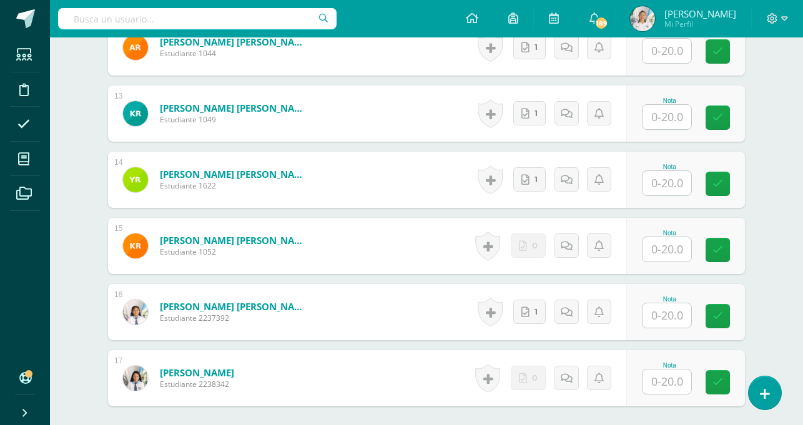
scroll to position [1279, 0]
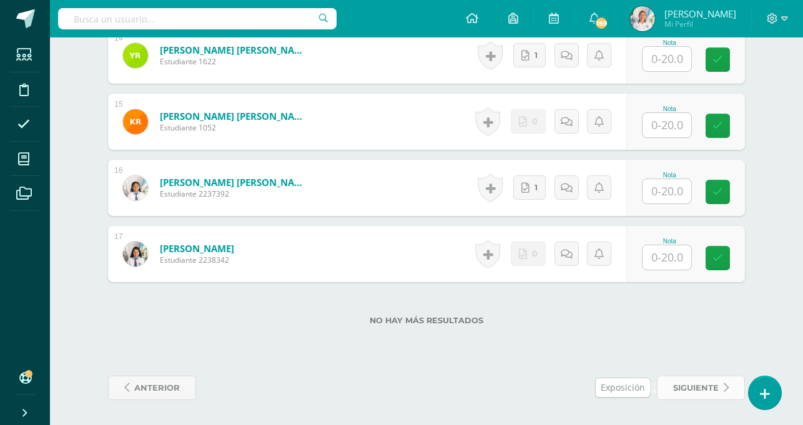
click at [686, 387] on span "siguiente" at bounding box center [696, 388] width 46 height 23
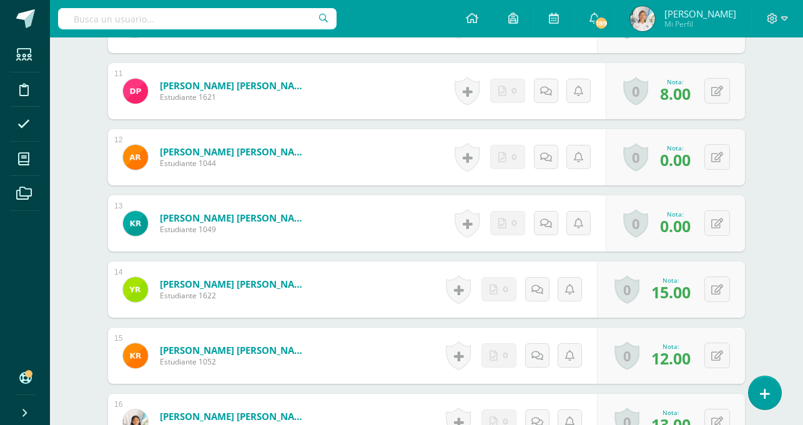
scroll to position [1279, 0]
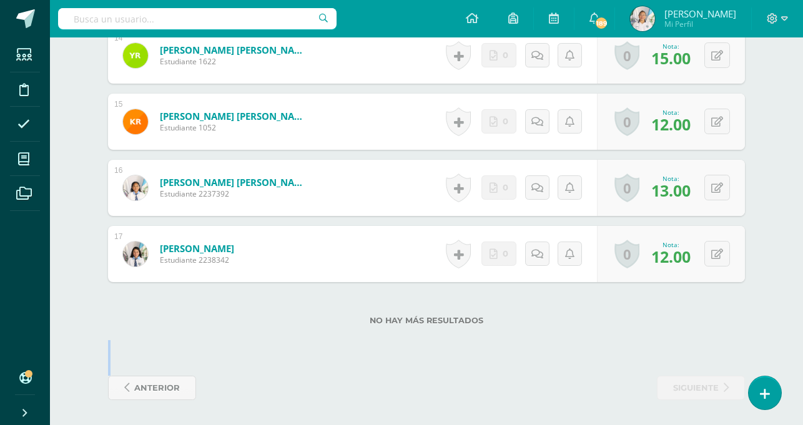
drag, startPoint x: 803, startPoint y: 389, endPoint x: 806, endPoint y: 319, distance: 70.0
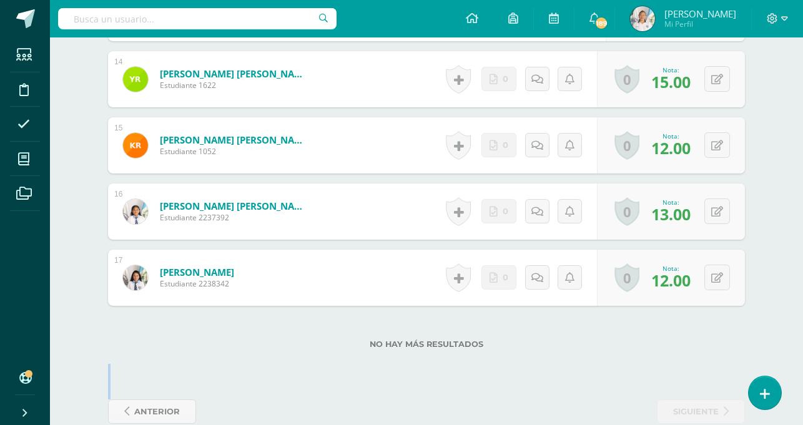
scroll to position [1258, 0]
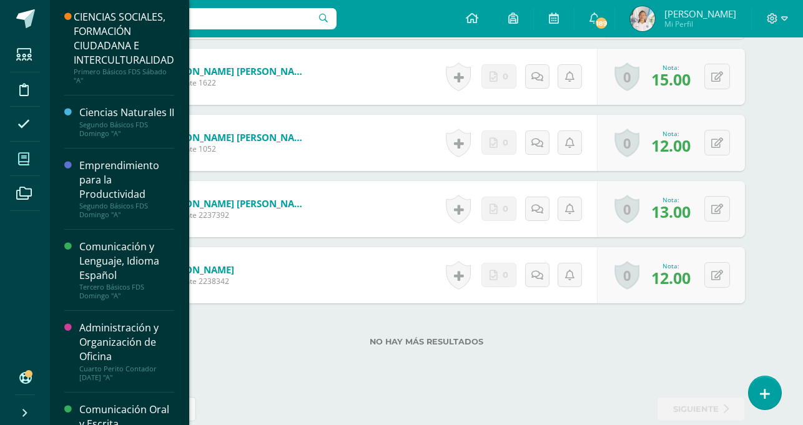
click at [22, 156] on icon at bounding box center [23, 159] width 11 height 12
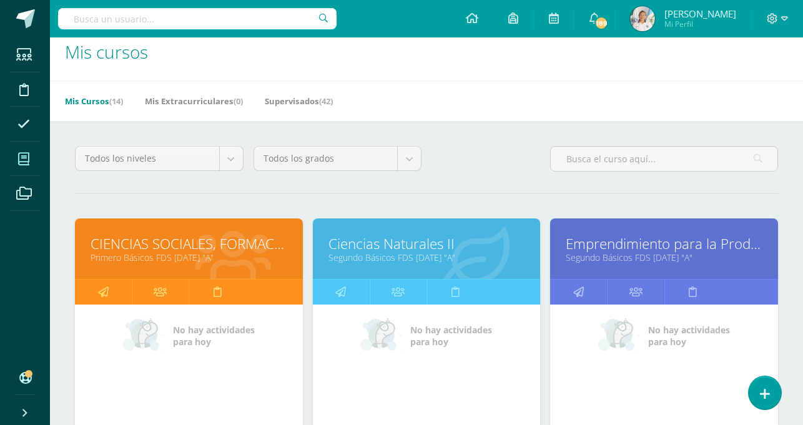
scroll to position [16, 0]
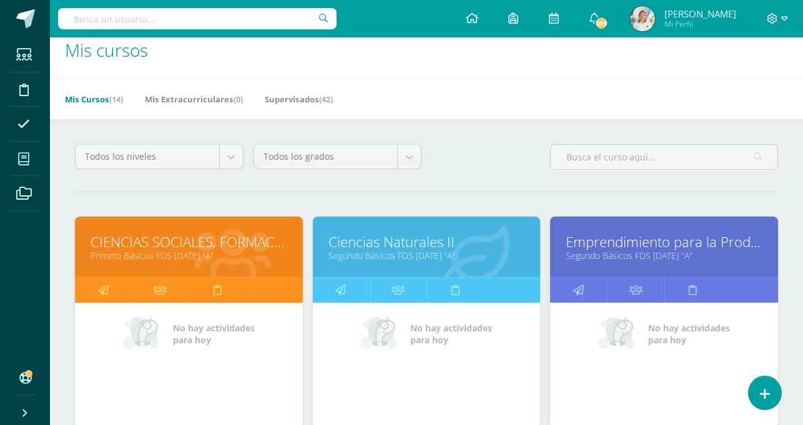
click at [181, 251] on link "Primero Básicos FDS [DATE] "A"" at bounding box center [189, 256] width 197 height 12
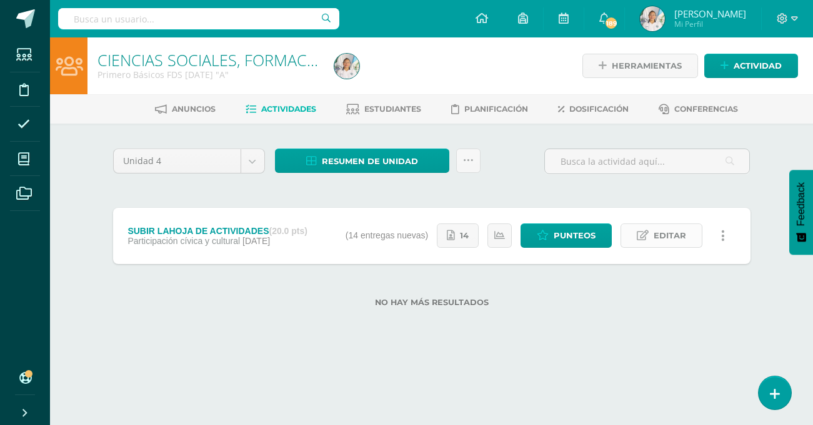
click at [644, 240] on icon at bounding box center [643, 236] width 12 height 11
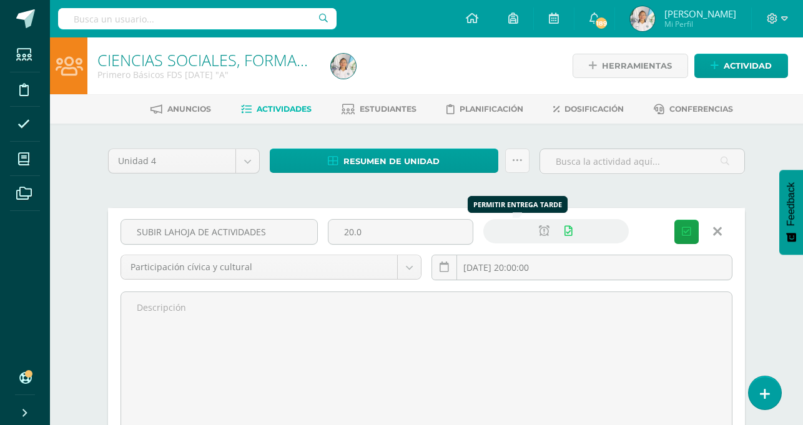
click at [539, 234] on icon at bounding box center [544, 231] width 11 height 11
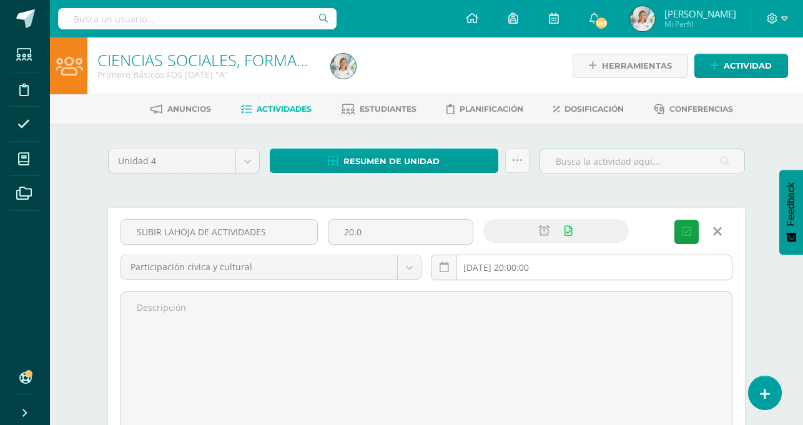
click at [494, 269] on input "[DATE] 20:00:00" at bounding box center [582, 268] width 300 height 24
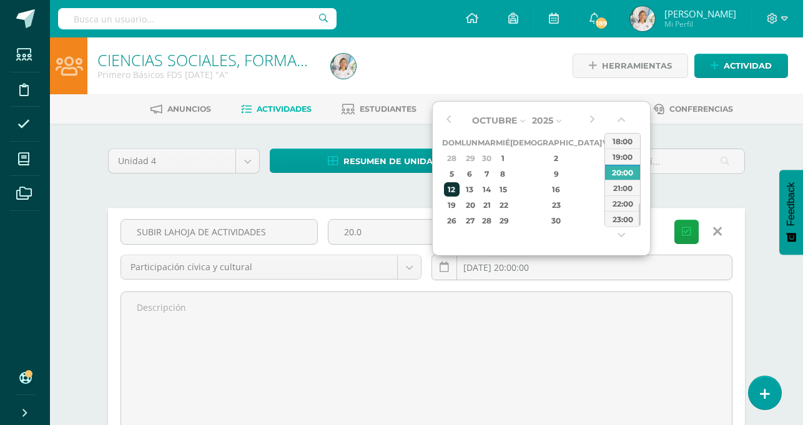
click at [453, 189] on div "12" at bounding box center [452, 189] width 16 height 14
type input "2025-10-12 20:00"
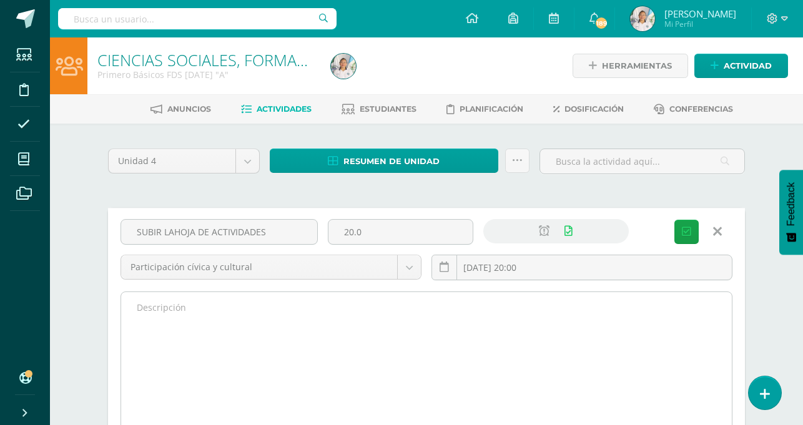
click at [465, 334] on textarea at bounding box center [426, 360] width 611 height 137
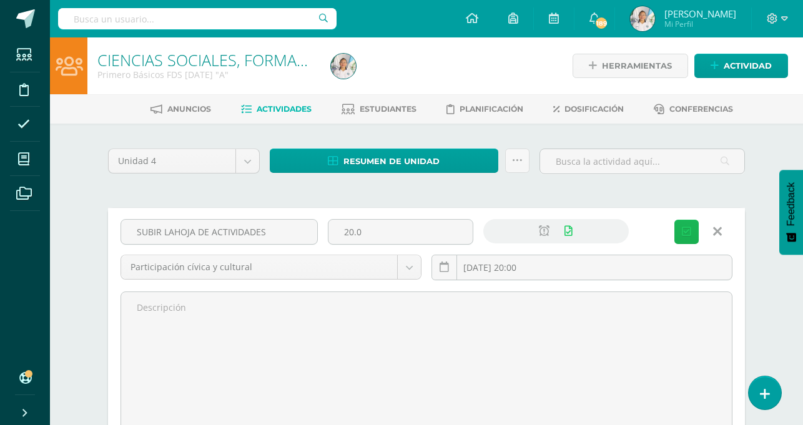
click at [0, 0] on span "Guardar" at bounding box center [0, 0] width 0 height 0
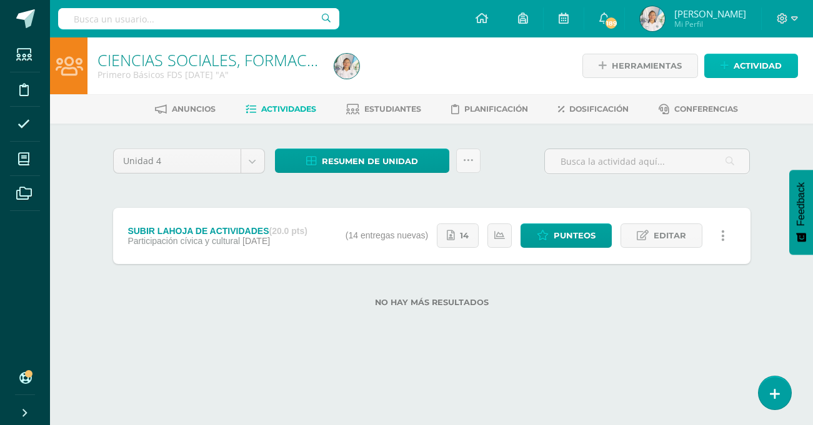
click at [713, 64] on link "Actividad" at bounding box center [751, 66] width 94 height 24
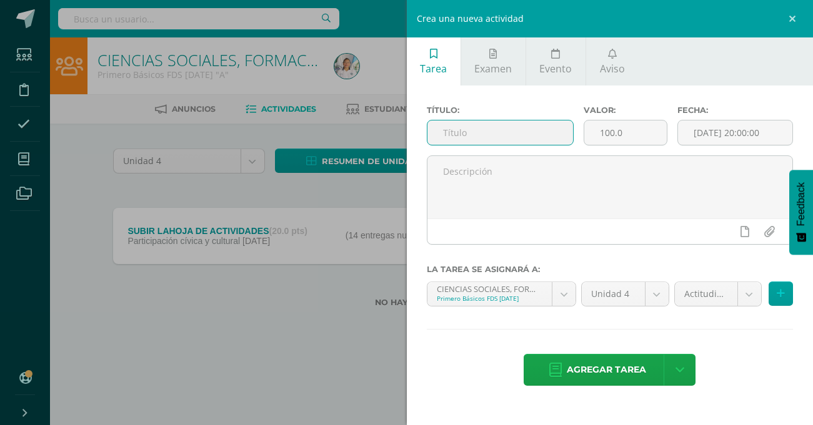
click at [526, 136] on input "text" at bounding box center [500, 133] width 146 height 24
click at [454, 135] on input "Album de las culturas" at bounding box center [500, 133] width 146 height 24
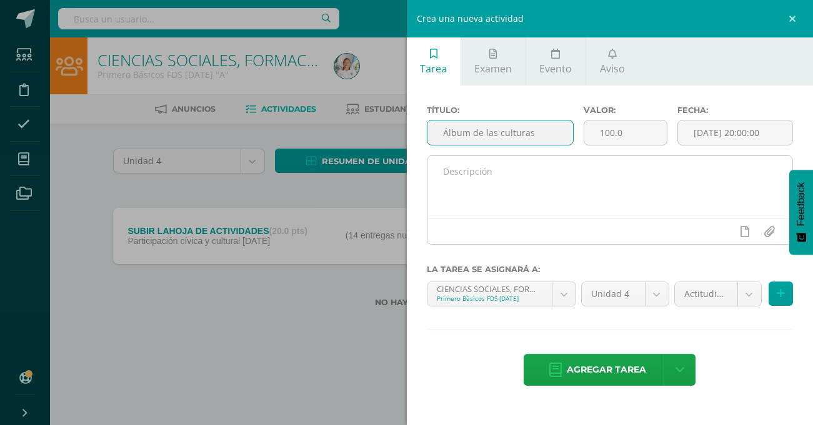
type input "Álbum de las culturas"
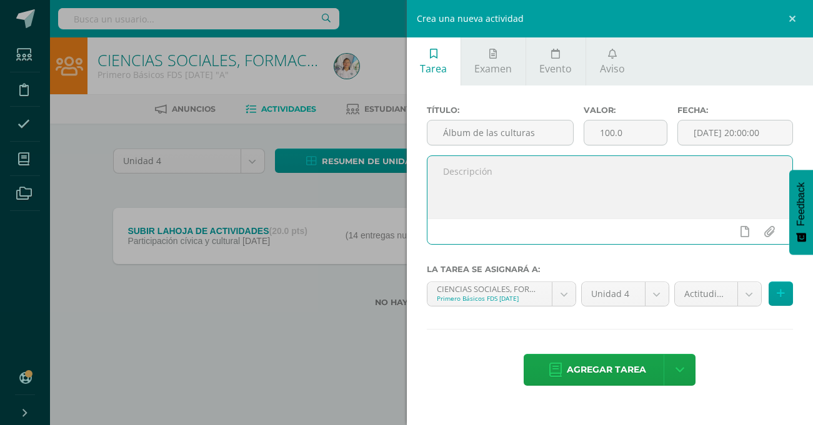
click at [470, 174] on textarea at bounding box center [609, 187] width 365 height 62
type textarea "Subir la fotografía donde esta el sello"
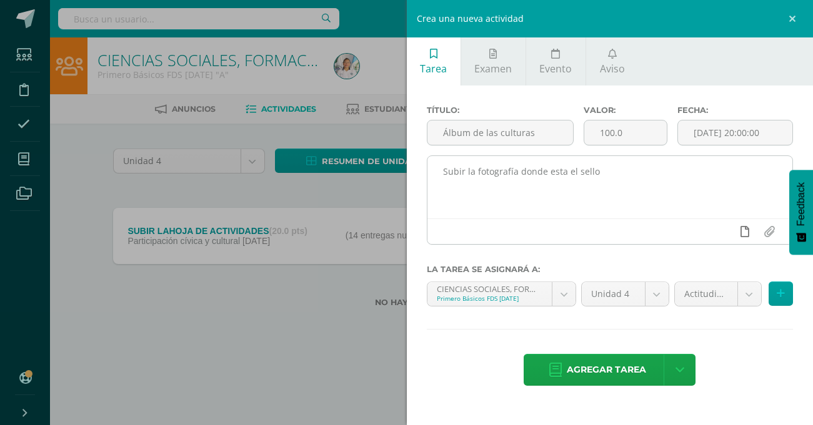
click at [741, 234] on icon at bounding box center [744, 231] width 9 height 11
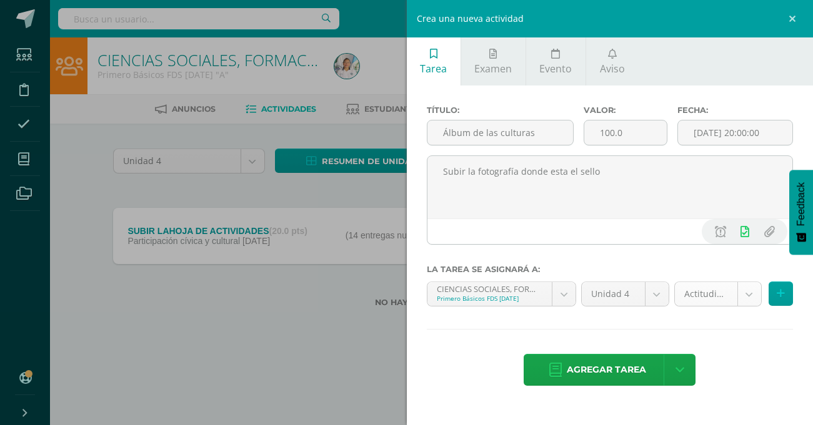
click at [752, 296] on body "La tarea SUBIR LAHOJA DE ACTIVIDADES fue editada exitosamente. Estudiantes Disc…" at bounding box center [406, 173] width 813 height 347
click at [749, 295] on body "La tarea SUBIR LAHOJA DE ACTIVIDADES fue editada exitosamente. Estudiantes Disc…" at bounding box center [406, 173] width 813 height 347
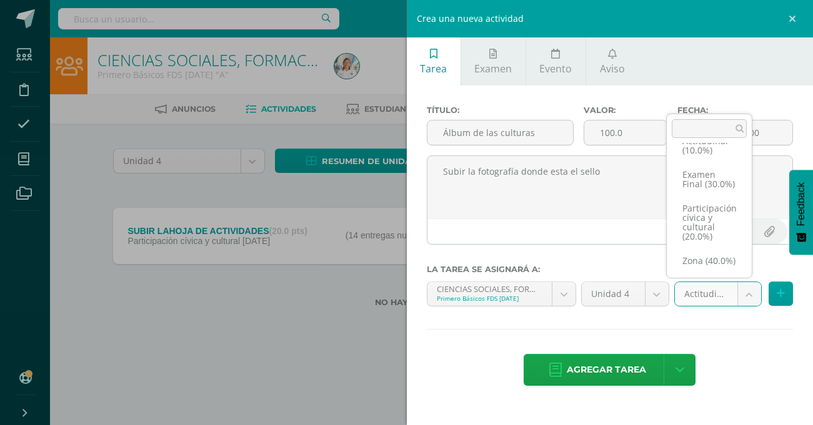
scroll to position [38, 0]
select select "70394"
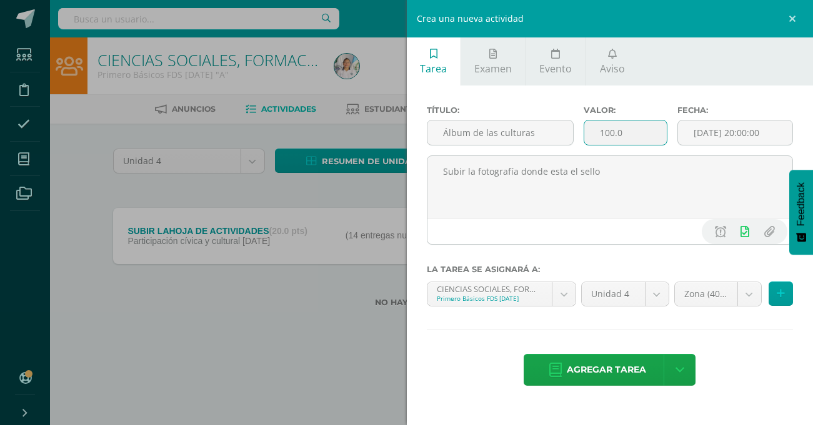
click at [622, 131] on input "100.0" at bounding box center [625, 133] width 83 height 24
type input "1"
type input "20"
click at [708, 138] on input "[DATE] 20:00:00" at bounding box center [735, 133] width 114 height 24
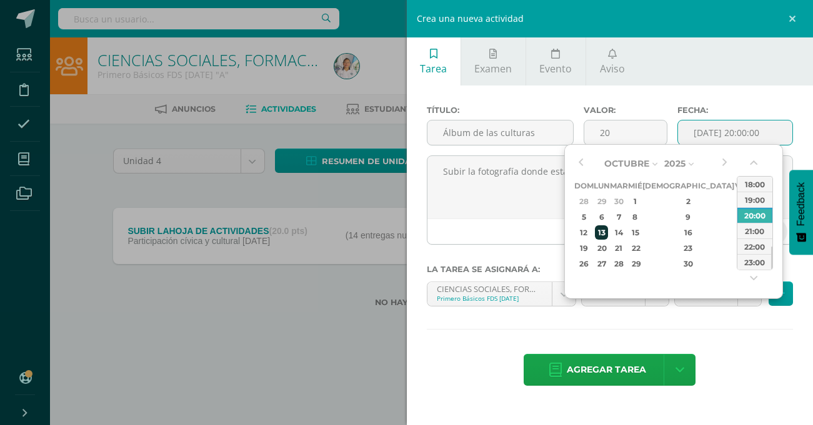
click at [606, 229] on div "13" at bounding box center [601, 233] width 13 height 14
type input "2025-10-13 20:00"
click at [606, 229] on div "13" at bounding box center [601, 233] width 13 height 14
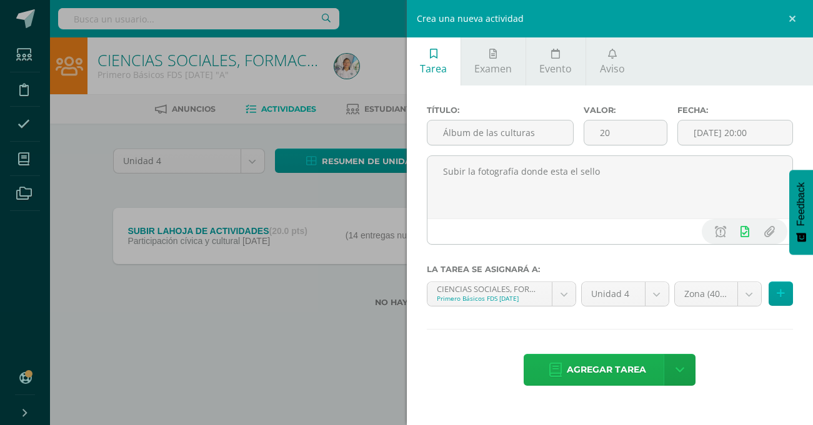
click at [588, 368] on span "Agregar tarea" at bounding box center [606, 370] width 79 height 31
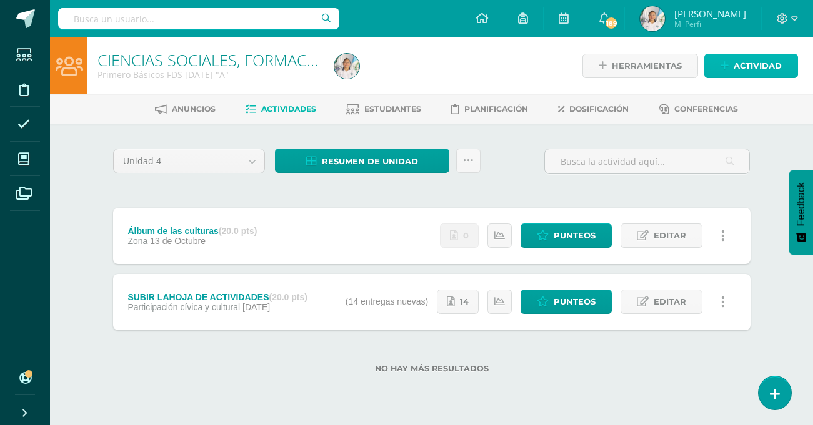
click at [757, 69] on span "Actividad" at bounding box center [757, 65] width 48 height 23
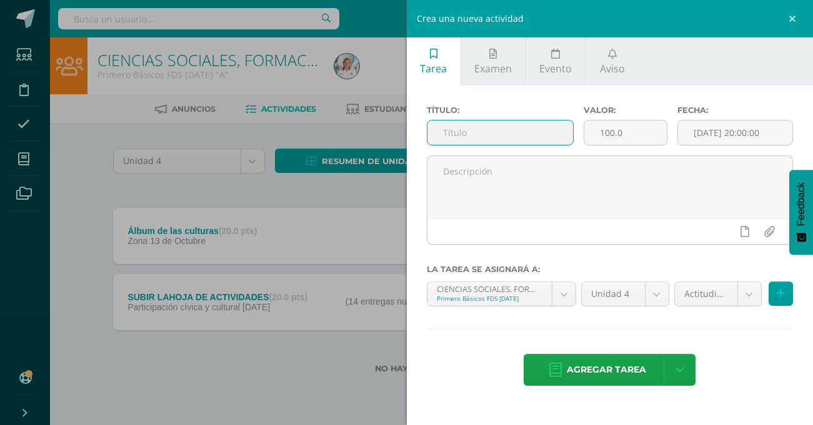
click at [471, 136] on input "text" at bounding box center [500, 133] width 146 height 24
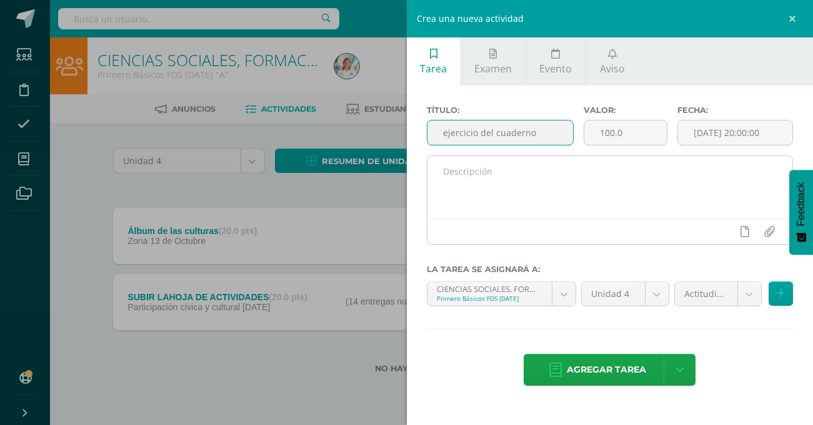
type input "ejercicio del cuaderno"
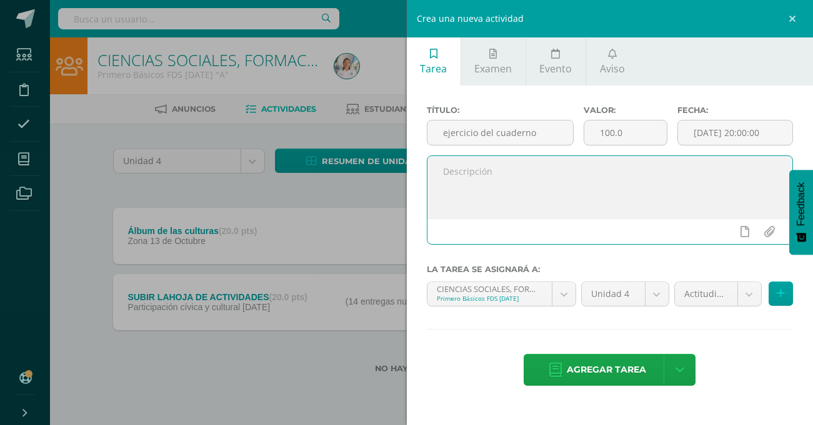
click at [461, 166] on textarea at bounding box center [609, 187] width 365 height 62
type textarea "palabras en [PERSON_NAME]"
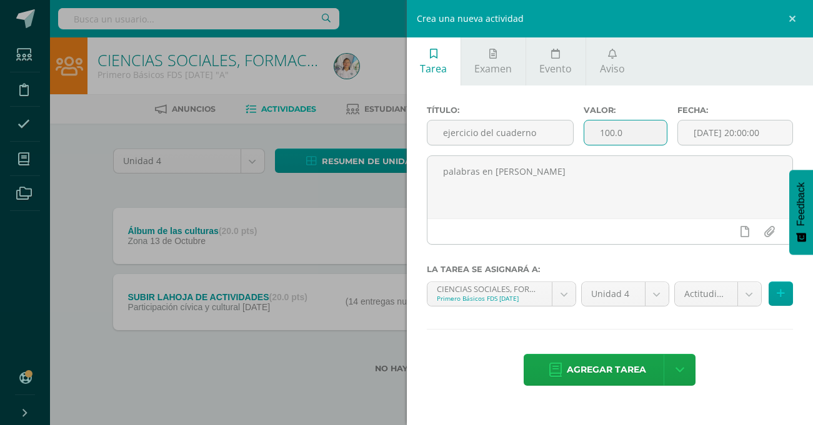
click at [625, 134] on input "100.0" at bounding box center [625, 133] width 83 height 24
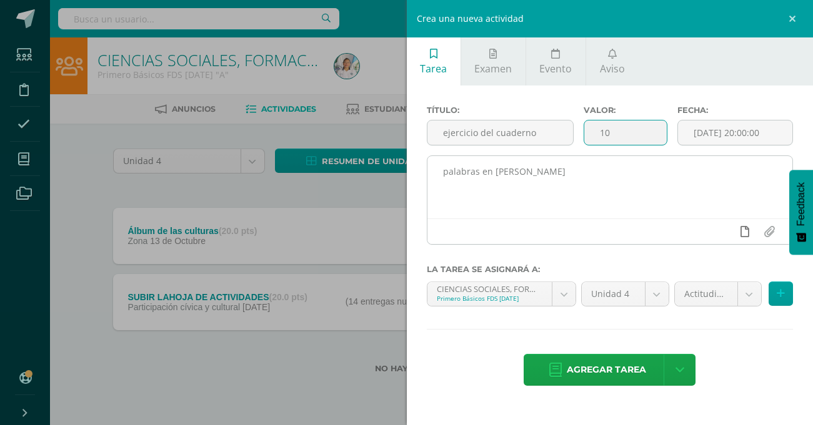
type input "10"
click at [748, 232] on icon at bounding box center [744, 231] width 9 height 11
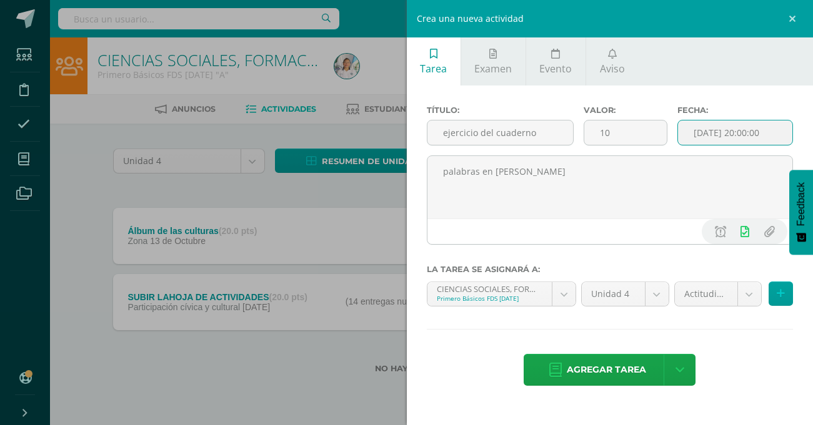
click at [742, 135] on input "[DATE] 20:00:00" at bounding box center [735, 133] width 114 height 24
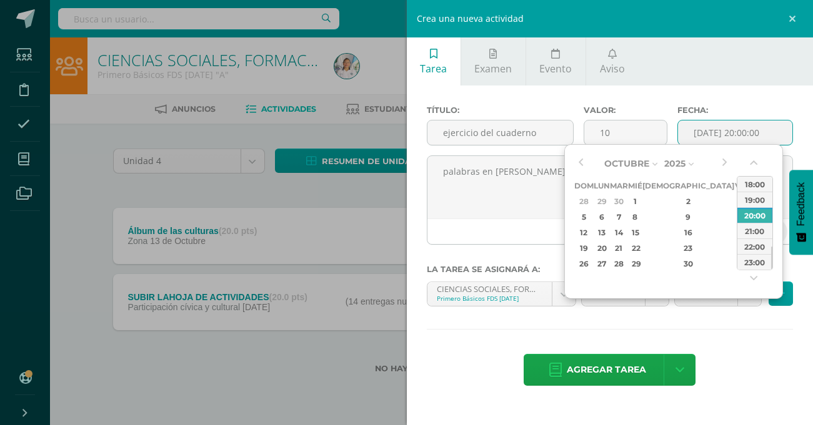
click at [742, 135] on input "[DATE] 20:00:00" at bounding box center [735, 133] width 114 height 24
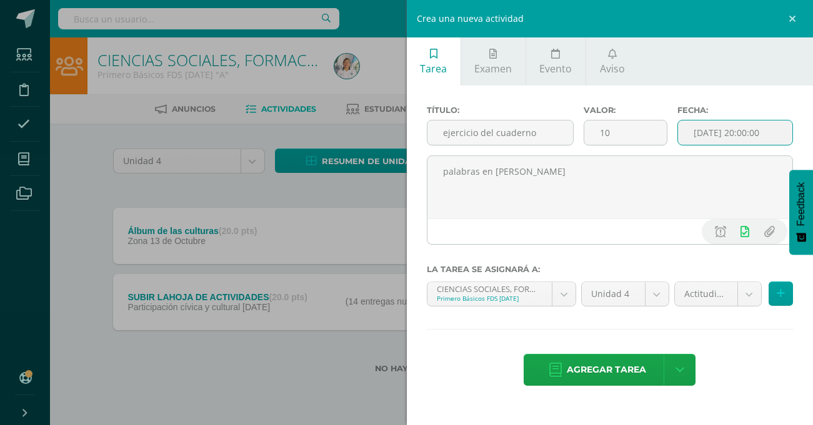
click at [742, 135] on input "[DATE] 20:00:00" at bounding box center [735, 133] width 114 height 24
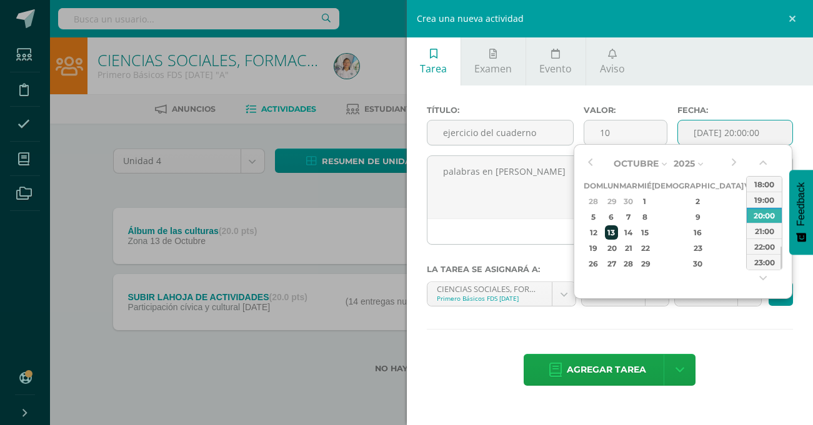
click at [612, 233] on div "13" at bounding box center [611, 233] width 13 height 14
type input "[DATE] 20:00"
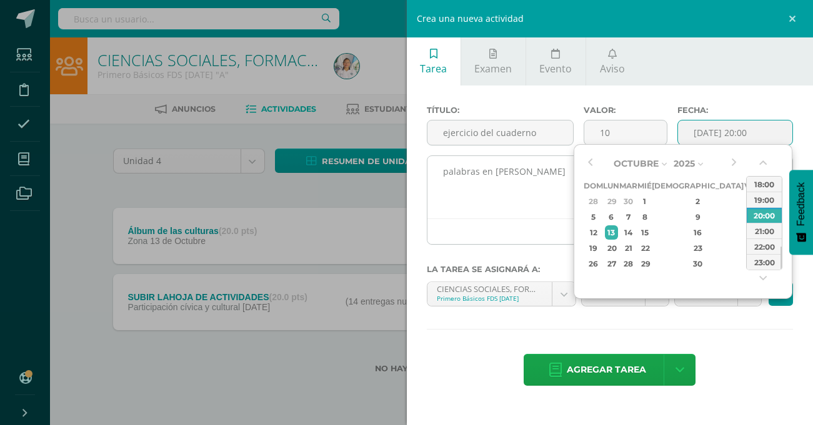
click at [525, 214] on textarea "palabras en [PERSON_NAME]" at bounding box center [609, 187] width 365 height 62
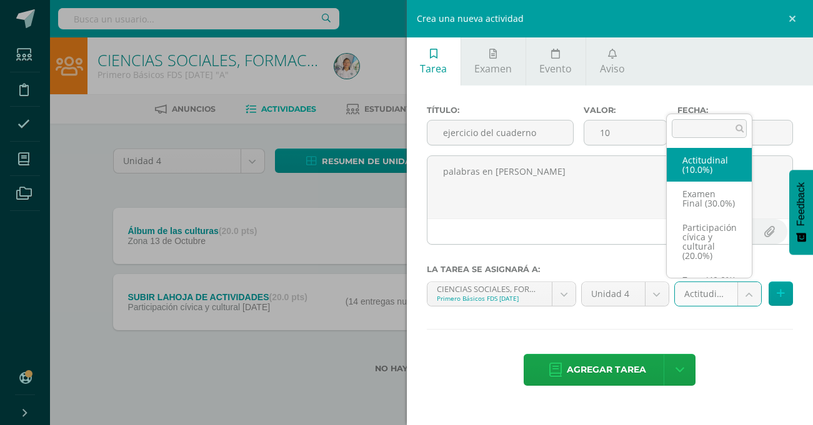
click at [743, 297] on body "Tarea asignada exitosamente Estudiantes Disciplina Asistencia Mis cursos Archiv…" at bounding box center [406, 207] width 813 height 414
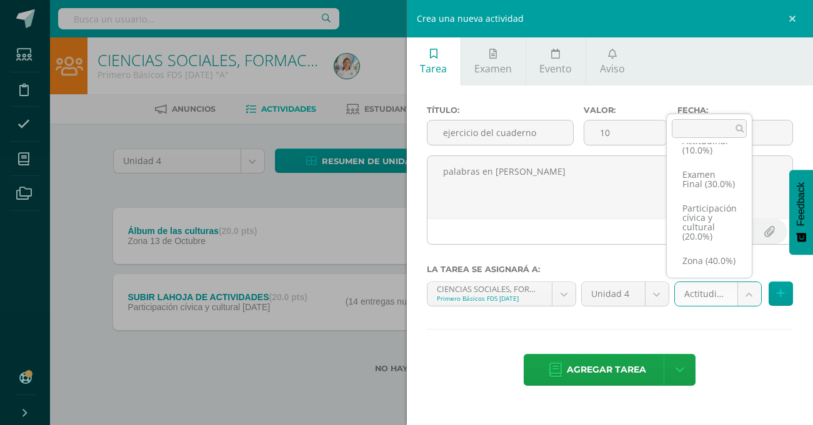
scroll to position [38, 0]
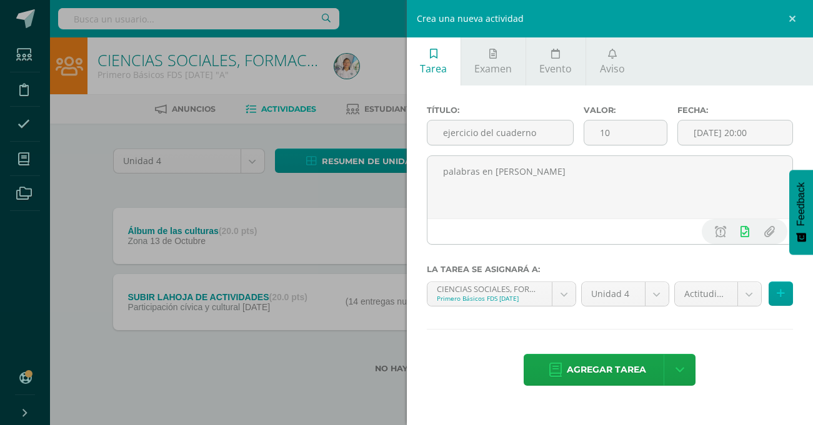
click at [610, 376] on body "Tarea asignada exitosamente Estudiantes Disciplina Asistencia Mis cursos Archiv…" at bounding box center [406, 207] width 813 height 414
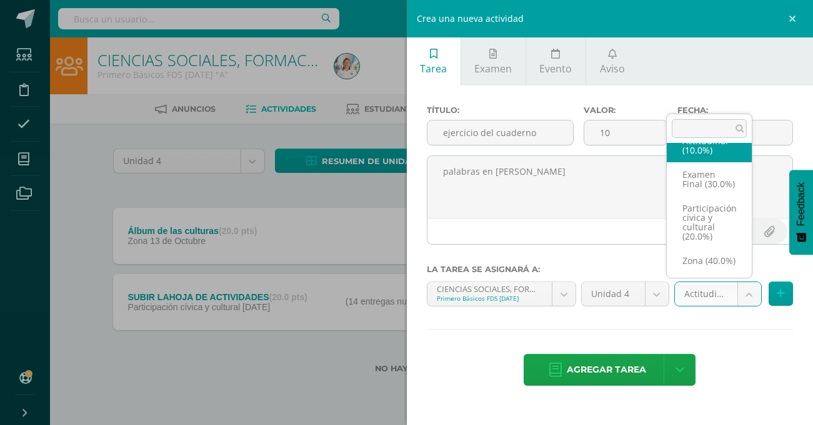
click at [749, 298] on body "Tarea asignada exitosamente Estudiantes Disciplina Asistencia Mis cursos Archiv…" at bounding box center [406, 207] width 813 height 414
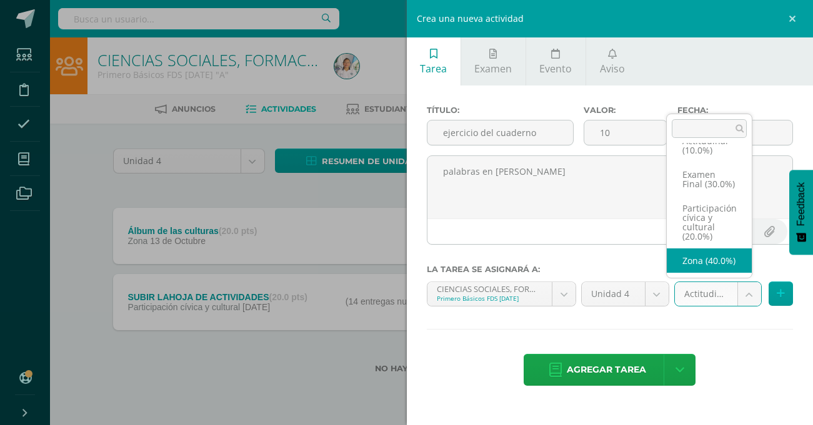
select select "70394"
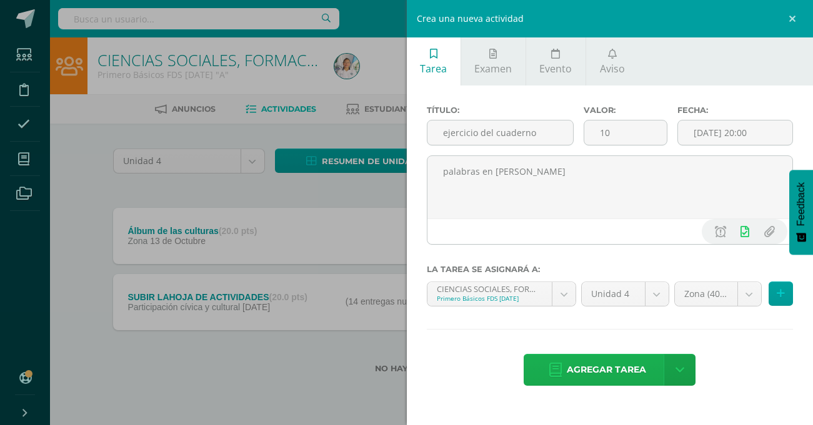
click at [588, 370] on span "Agregar tarea" at bounding box center [606, 370] width 79 height 31
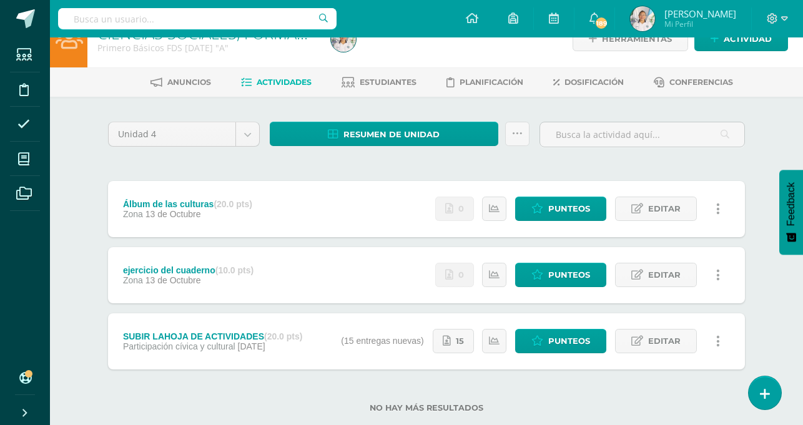
scroll to position [24, 0]
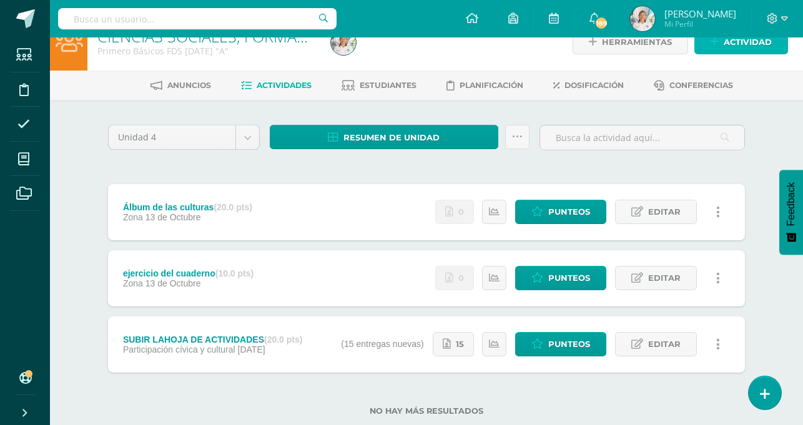
click at [707, 48] on link "Actividad" at bounding box center [742, 42] width 94 height 24
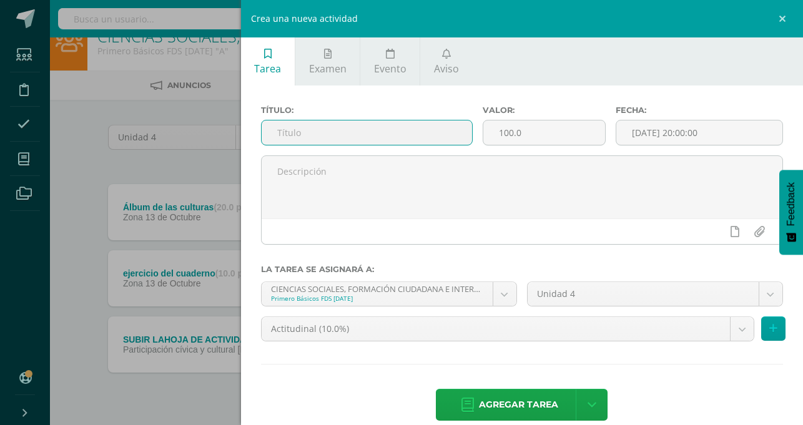
click at [472, 130] on input "text" at bounding box center [367, 133] width 211 height 24
drag, startPoint x: 550, startPoint y: 134, endPoint x: 434, endPoint y: 141, distance: 116.4
click at [434, 141] on input "ilustración animales en Xinka" at bounding box center [367, 133] width 211 height 24
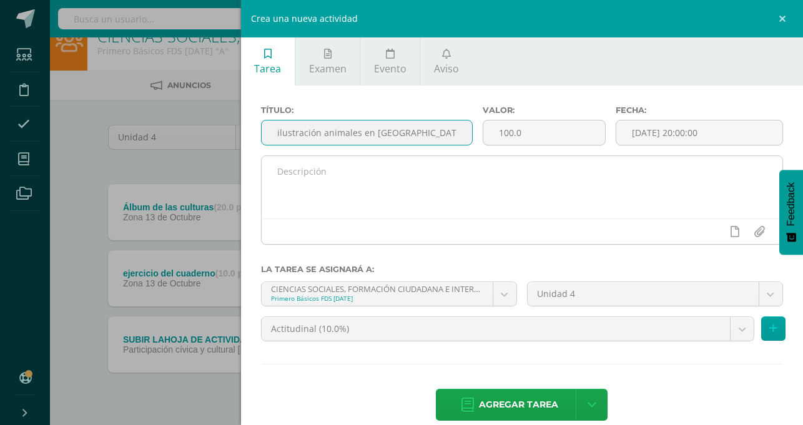
type input "ilustración animales en Xinka"
paste textarea "ilustración animales en Xinka"
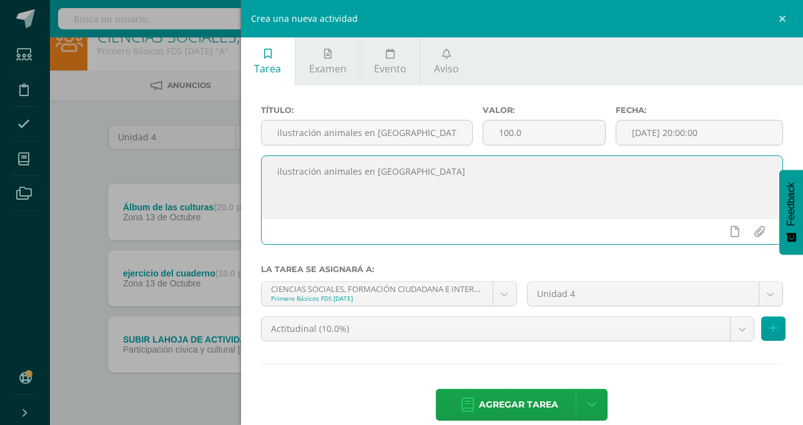
click at [464, 186] on textarea "ilustración animales en Xinka" at bounding box center [522, 187] width 521 height 62
type textarea "ilustración animales en Xinka"
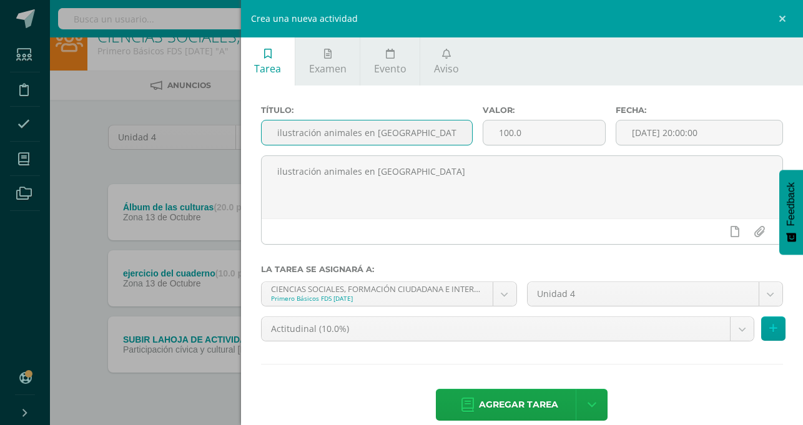
click at [442, 131] on input "ilustración animales en Xinka" at bounding box center [367, 133] width 211 height 24
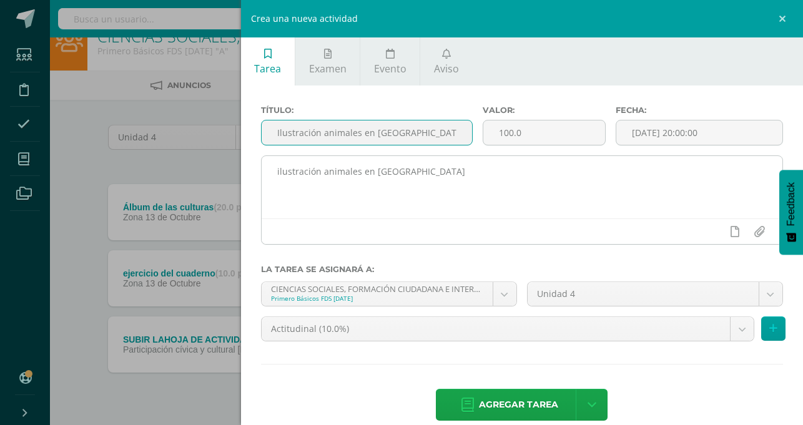
type input "Ilustración animales en Xinka"
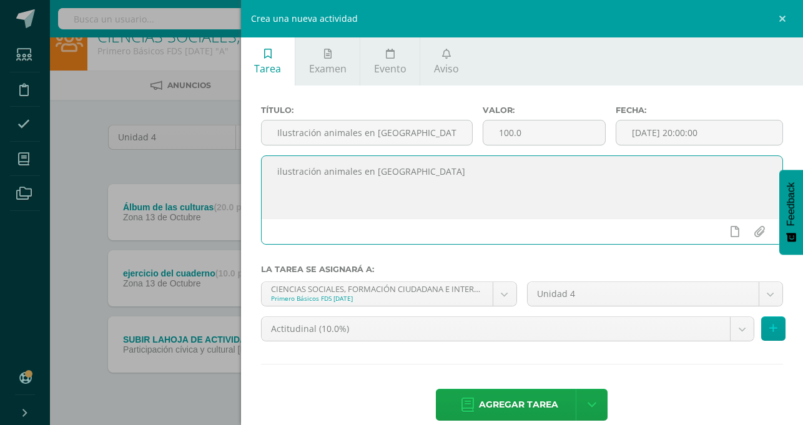
click at [439, 173] on textarea "ilustración animales en Xinka" at bounding box center [522, 187] width 521 height 62
click at [492, 199] on textarea "Ilustración animales en Xinka" at bounding box center [522, 187] width 521 height 62
type textarea "Ilustración animales en Xinka"
click at [605, 130] on input "100.0" at bounding box center [545, 133] width 122 height 24
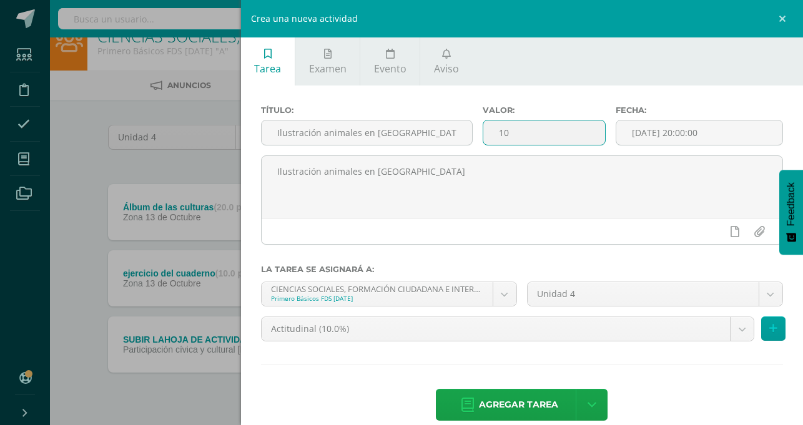
type input "1"
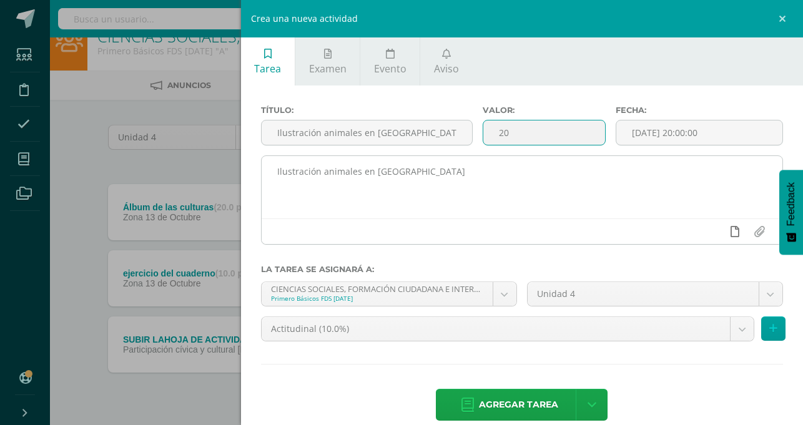
type input "20"
click at [735, 239] on link at bounding box center [735, 232] width 24 height 24
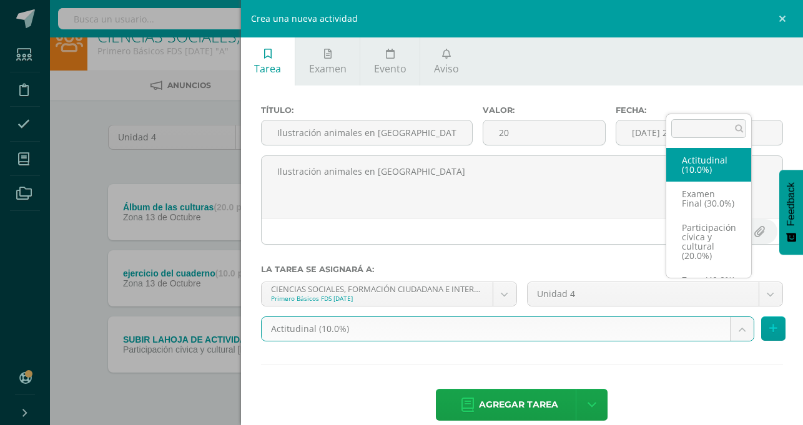
click at [743, 296] on body "Tarea asignada exitosamente Estudiantes Disciplina Asistencia Mis cursos Archiv…" at bounding box center [401, 216] width 803 height 480
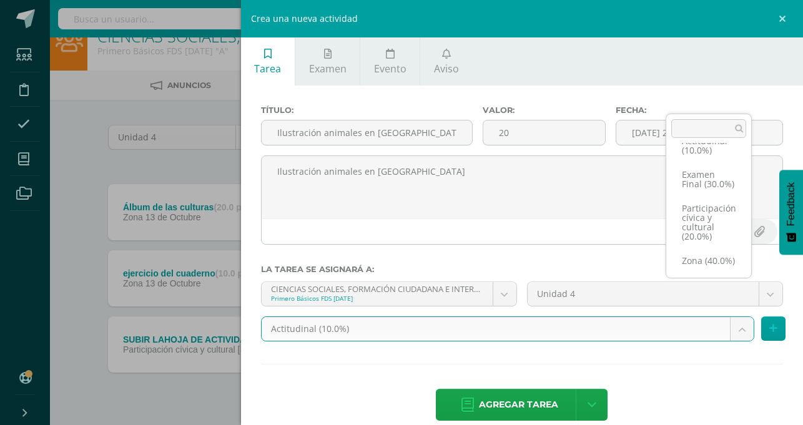
scroll to position [38, 0]
select select "70394"
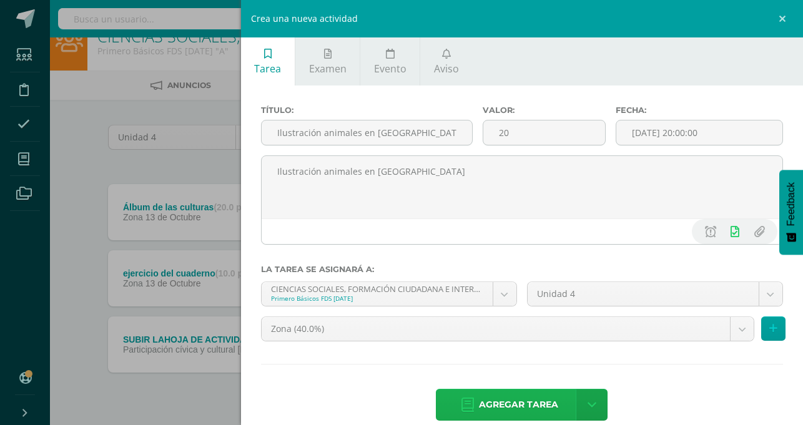
click at [558, 390] on span "Agregar tarea" at bounding box center [518, 405] width 79 height 31
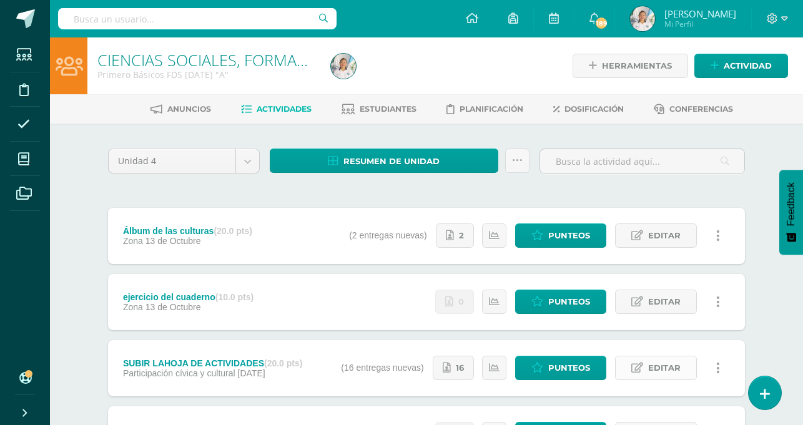
click at [652, 374] on span "Editar" at bounding box center [664, 368] width 32 height 23
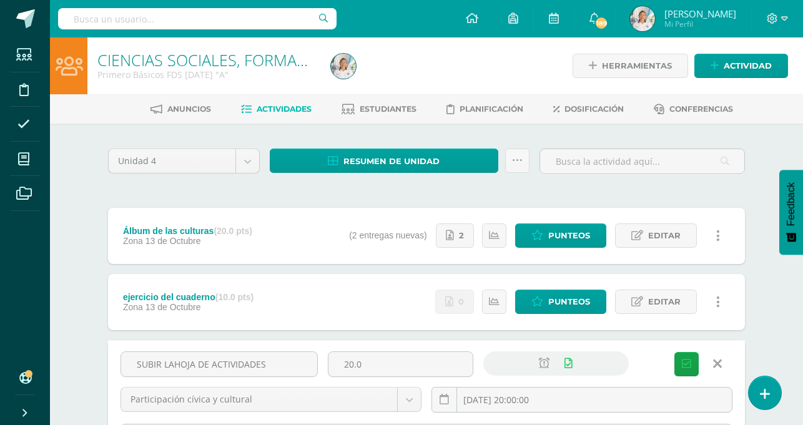
scroll to position [275, 0]
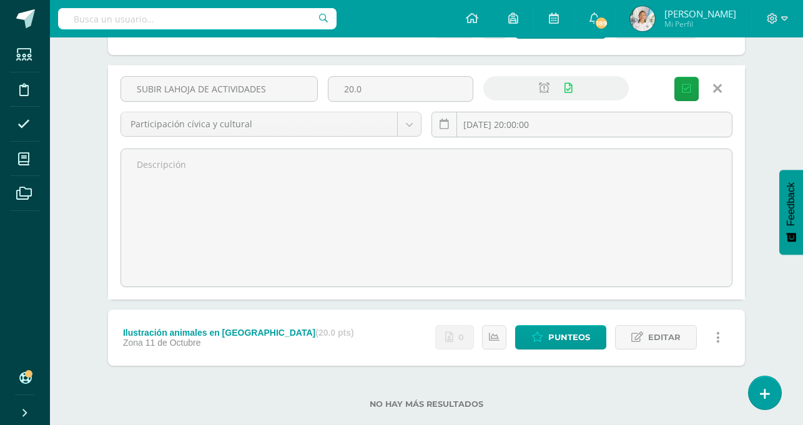
click at [716, 86] on icon at bounding box center [717, 89] width 9 height 14
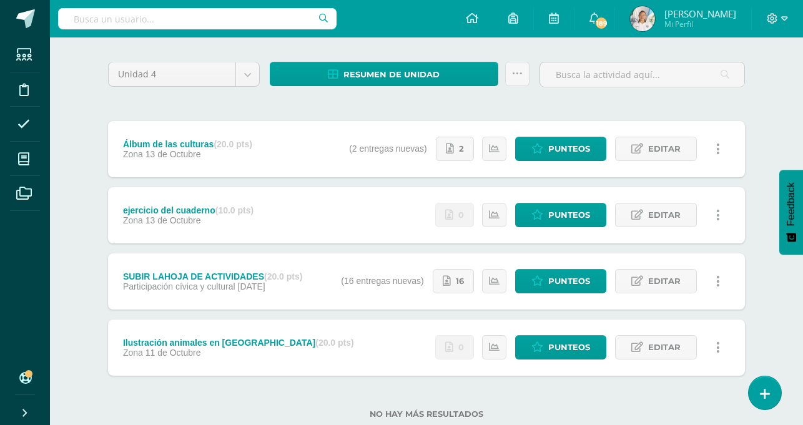
scroll to position [92, 0]
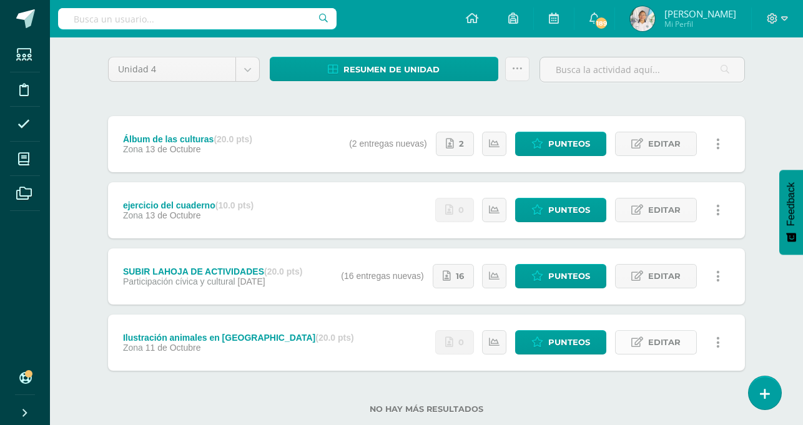
click at [658, 347] on span "Editar" at bounding box center [664, 342] width 32 height 23
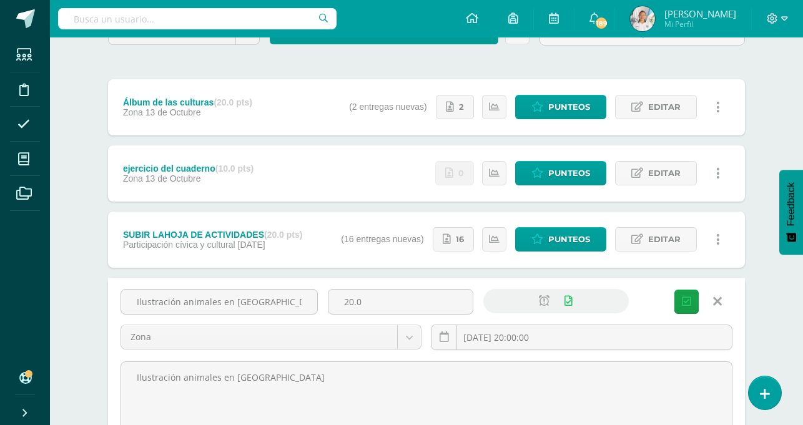
scroll to position [134, 0]
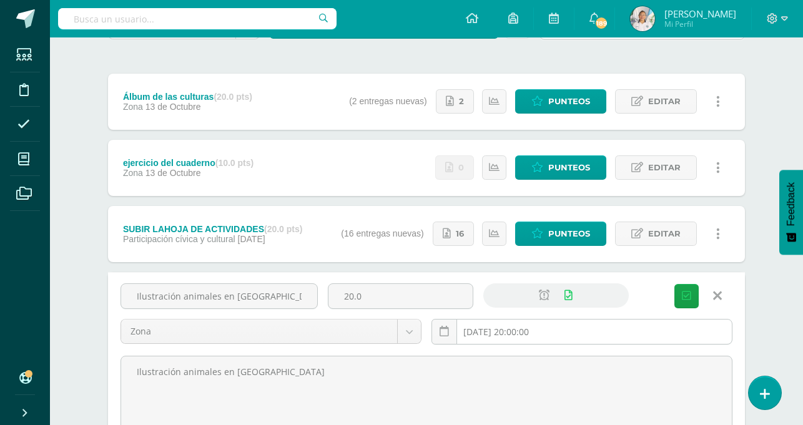
click at [499, 334] on input "[DATE] 20:00:00" at bounding box center [582, 332] width 300 height 24
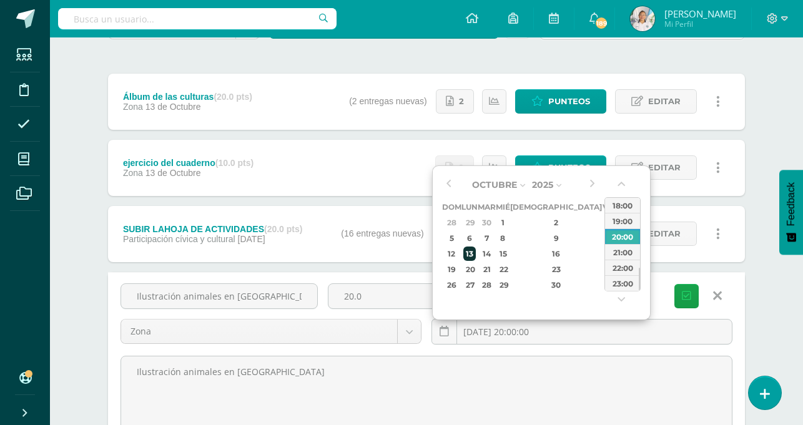
click at [472, 260] on div "13" at bounding box center [470, 254] width 13 height 14
type input "2025-10-13 20:00"
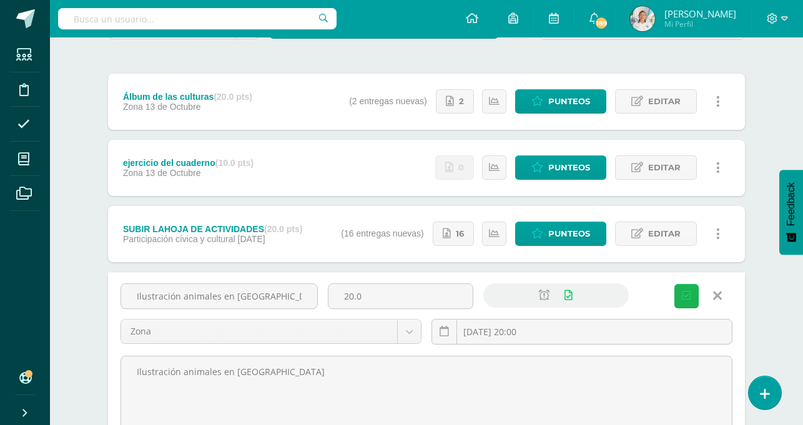
click at [0, 0] on span "Guardar" at bounding box center [0, 0] width 0 height 0
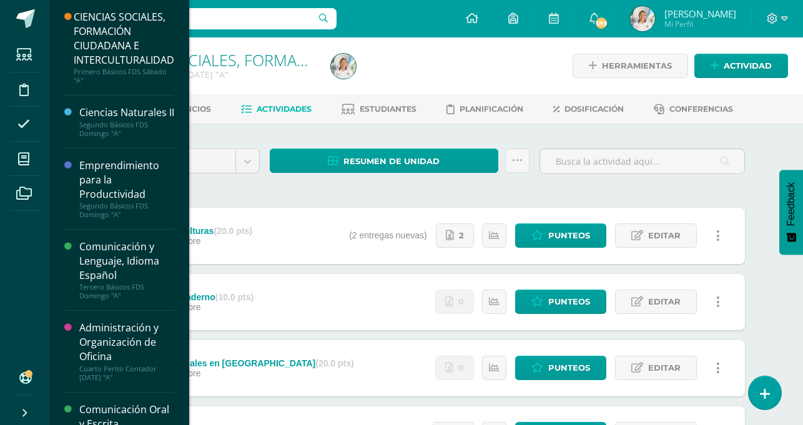
scroll to position [372, 0]
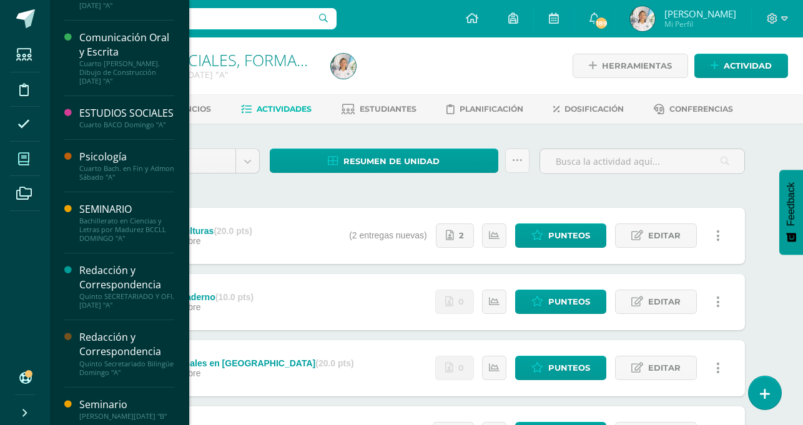
click at [26, 156] on icon at bounding box center [23, 159] width 11 height 12
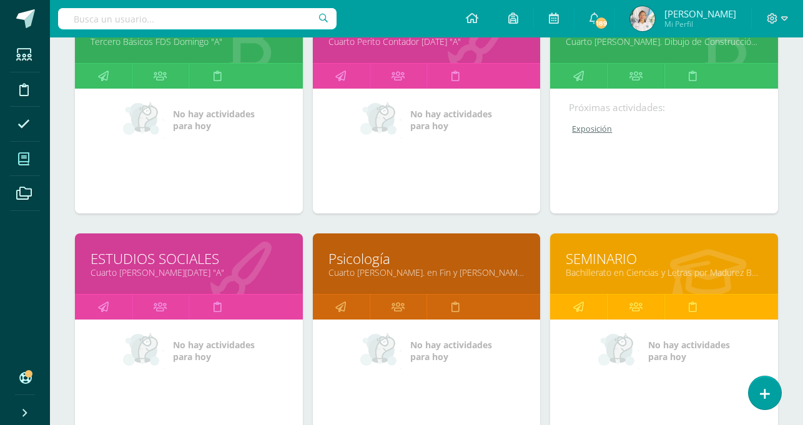
scroll to position [459, 0]
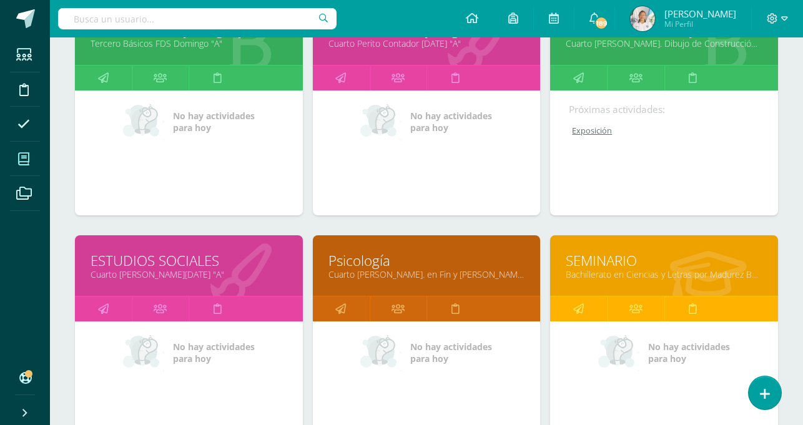
click at [387, 262] on link "Psicología" at bounding box center [427, 260] width 197 height 19
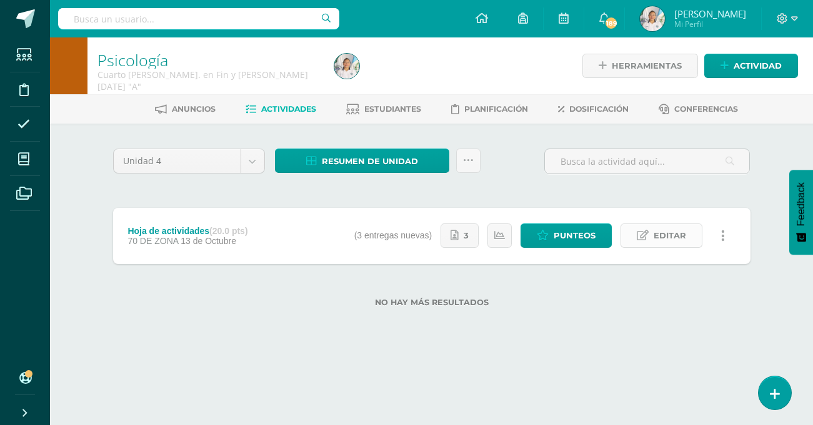
click at [655, 243] on span "Editar" at bounding box center [669, 235] width 32 height 23
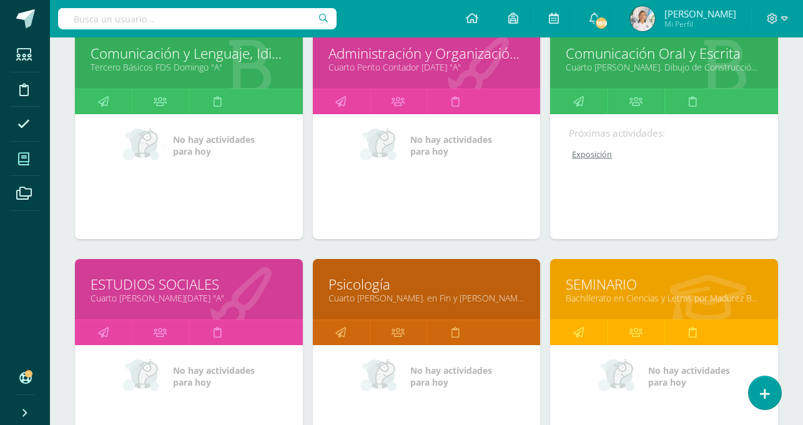
scroll to position [442, 0]
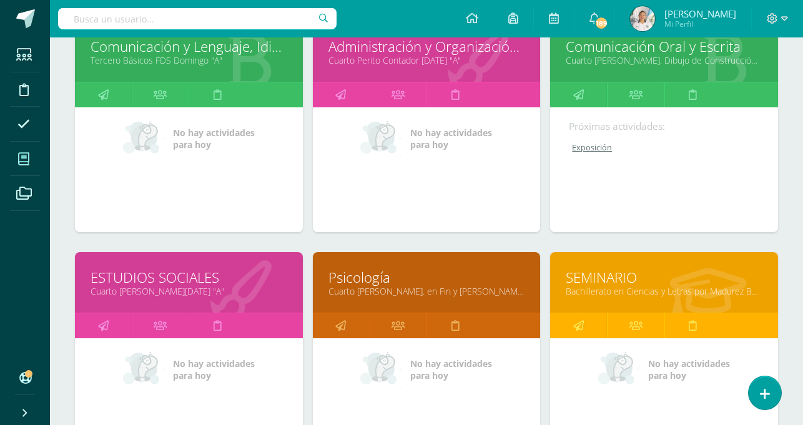
click at [399, 290] on link "Cuarto [PERSON_NAME]. en Fin y [PERSON_NAME][DATE] "A"" at bounding box center [427, 291] width 197 height 12
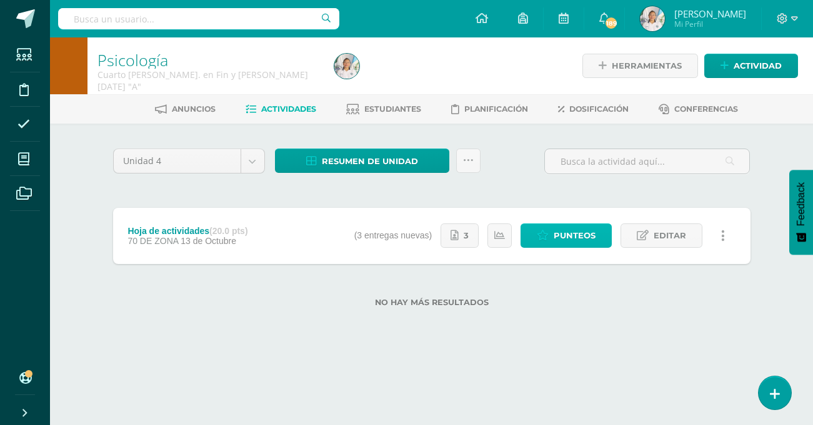
click at [555, 237] on span "Punteos" at bounding box center [574, 235] width 42 height 23
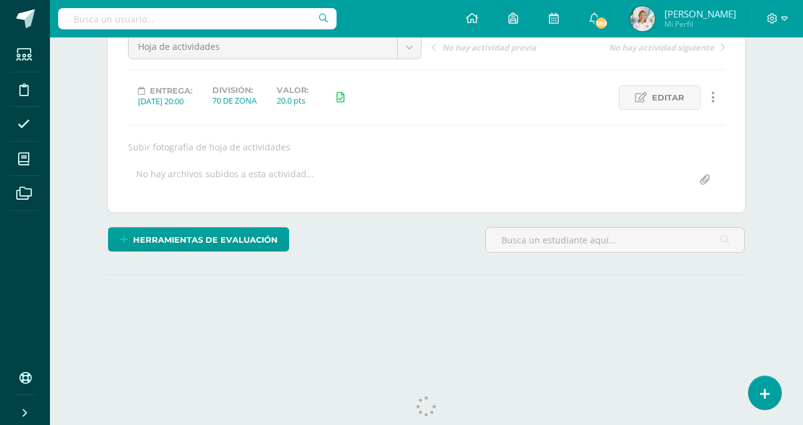
scroll to position [162, 0]
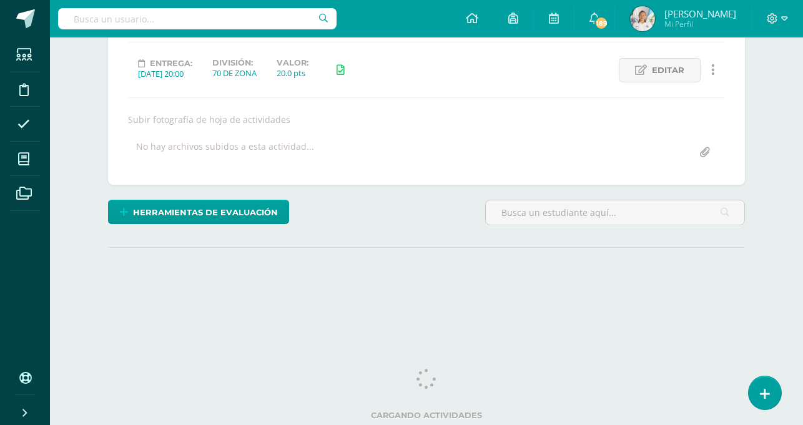
drag, startPoint x: 807, startPoint y: 224, endPoint x: 796, endPoint y: 345, distance: 121.7
click at [796, 345] on html "Estudiantes Disciplina Asistencia Mis cursos Archivos Soporte Ayuda Reportar un…" at bounding box center [401, 91] width 803 height 507
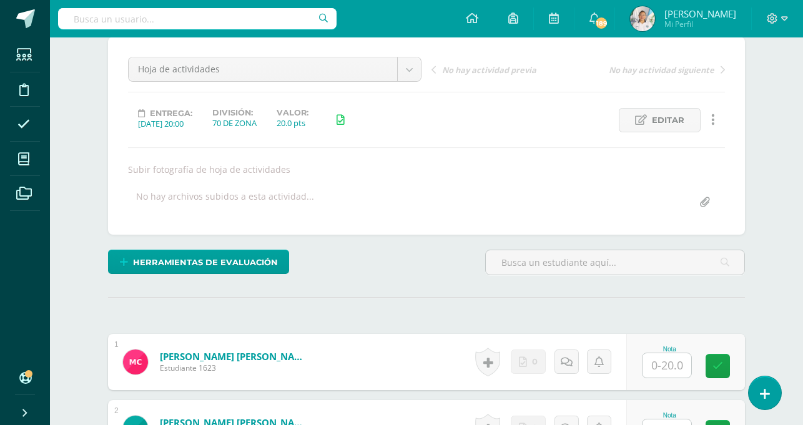
scroll to position [103, 0]
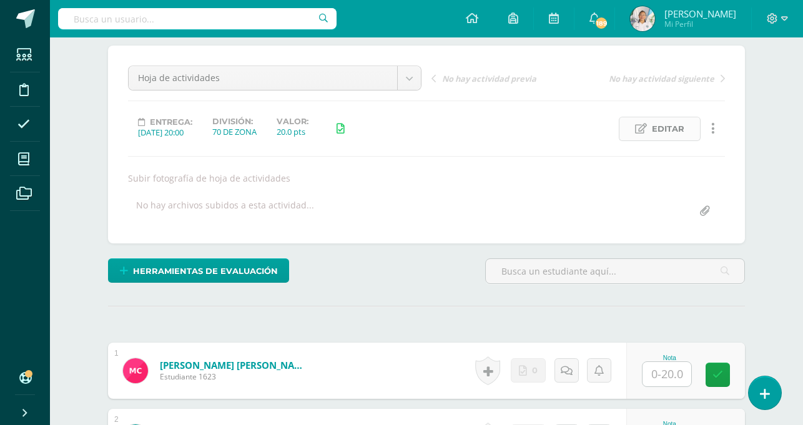
click at [668, 133] on span "Editar" at bounding box center [668, 128] width 32 height 23
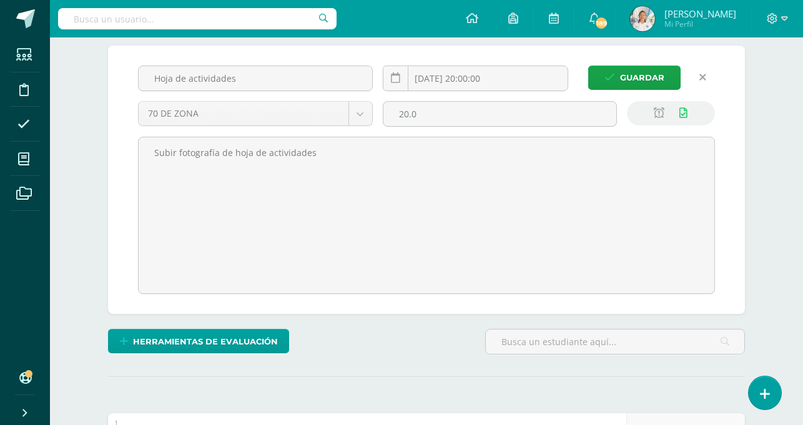
scroll to position [0, 0]
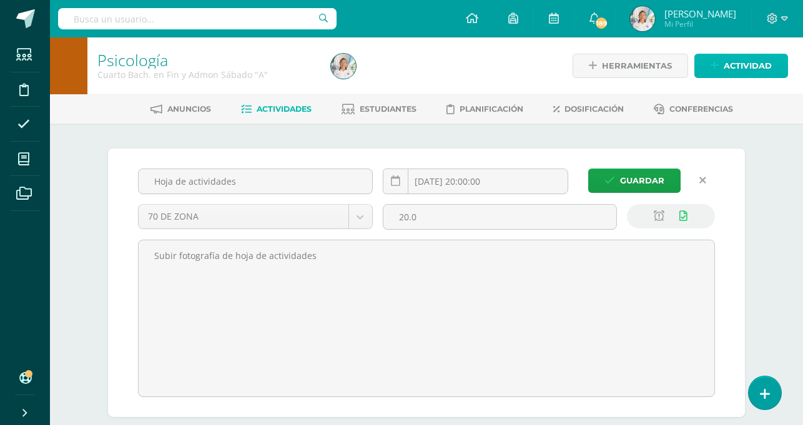
click at [727, 66] on span "Actividad" at bounding box center [748, 65] width 48 height 23
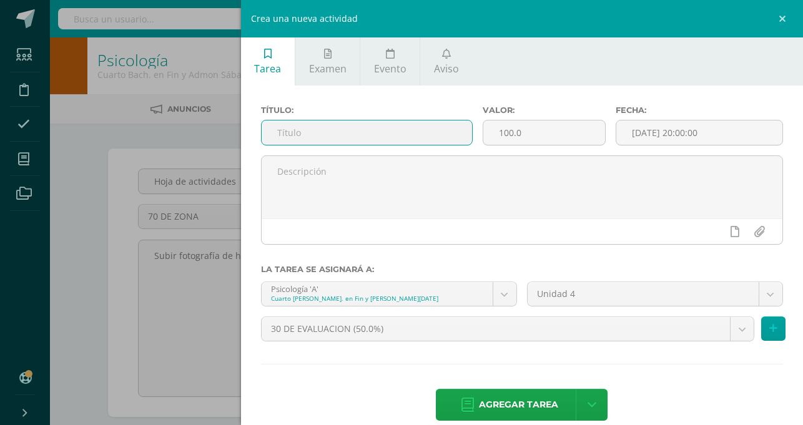
click at [472, 134] on input "text" at bounding box center [367, 133] width 211 height 24
type input "TRIFOLEAR"
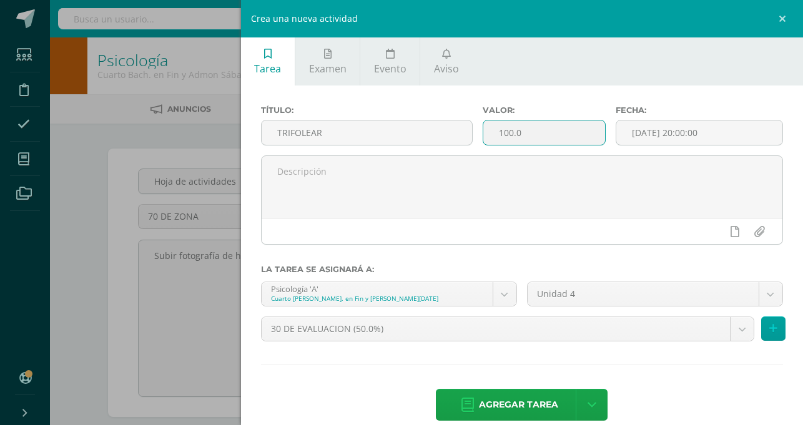
click at [605, 134] on input "100.0" at bounding box center [545, 133] width 122 height 24
type input "15"
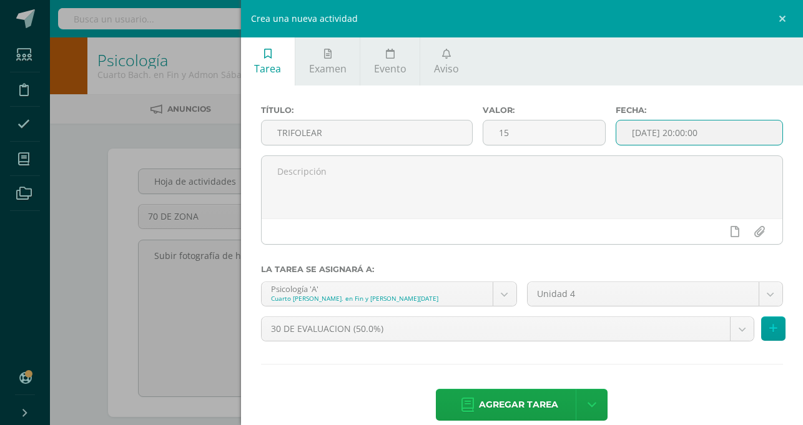
click at [699, 130] on input "[DATE] 20:00:00" at bounding box center [700, 133] width 166 height 24
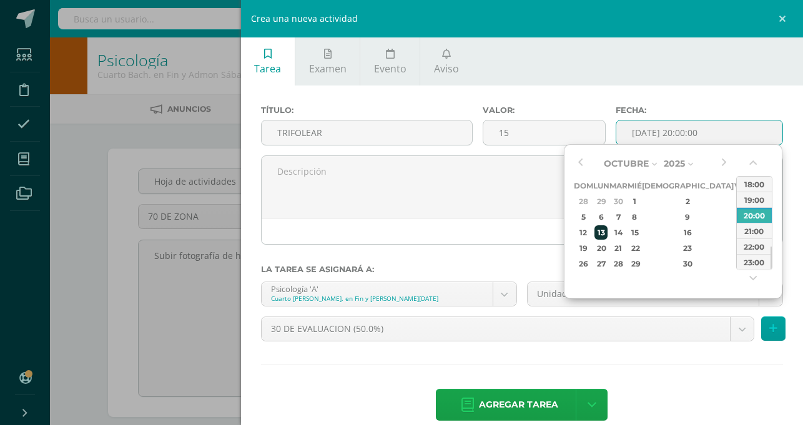
click at [600, 225] on td "13" at bounding box center [601, 233] width 16 height 16
type input "2025-10-13 20:00"
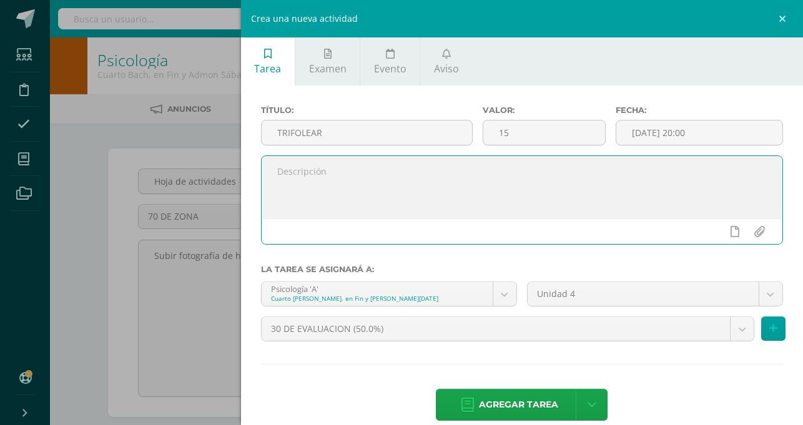
click at [509, 211] on textarea at bounding box center [522, 187] width 521 height 62
type textarea "Leyes de asociación de ideas"
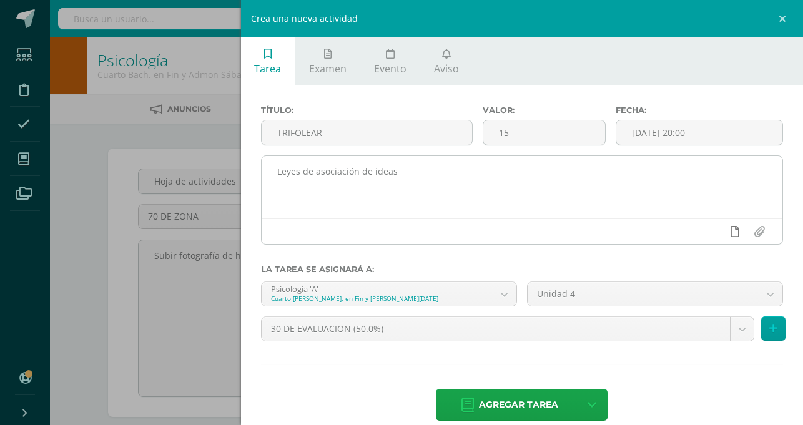
click at [732, 232] on icon at bounding box center [735, 231] width 9 height 11
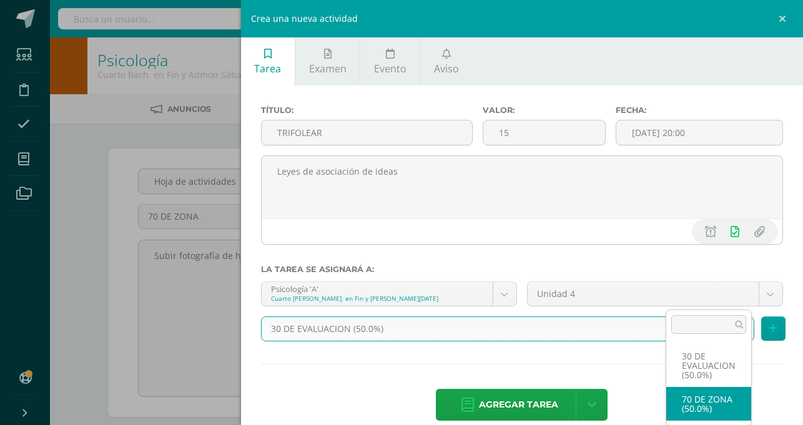
select select "85191"
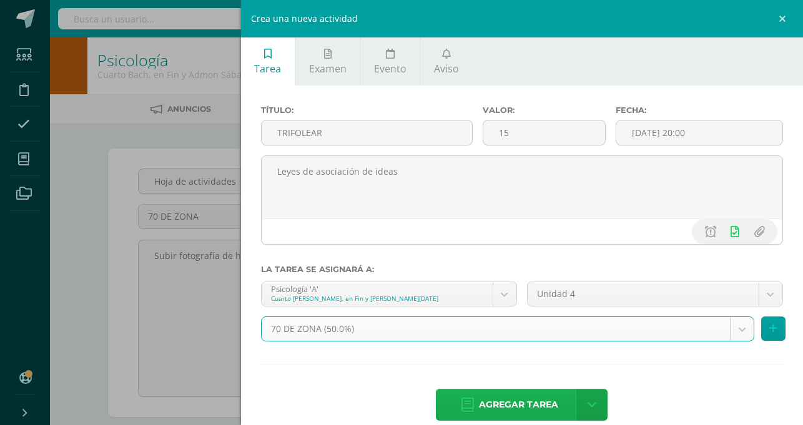
click at [558, 390] on span "Agregar tarea" at bounding box center [518, 405] width 79 height 31
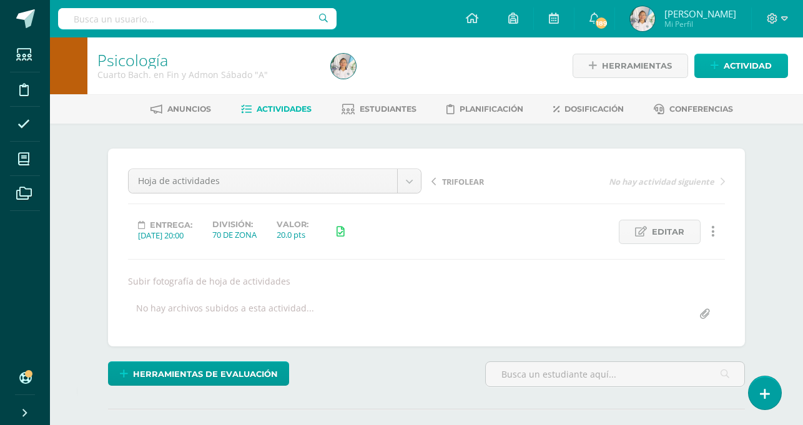
scroll to position [1, 0]
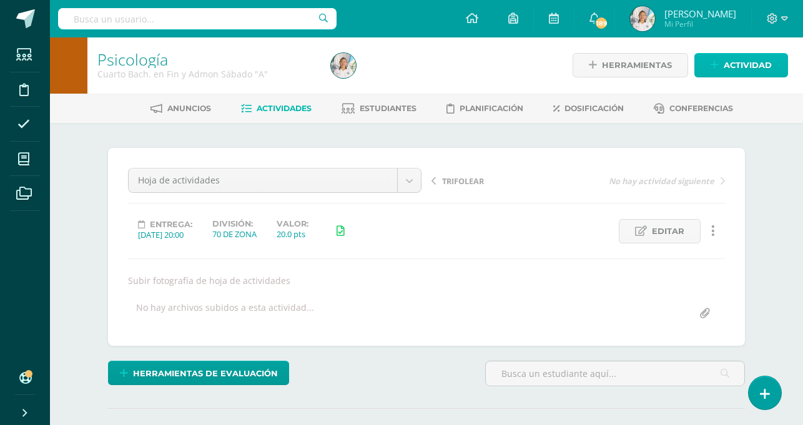
click at [719, 72] on link "Actividad" at bounding box center [742, 65] width 94 height 24
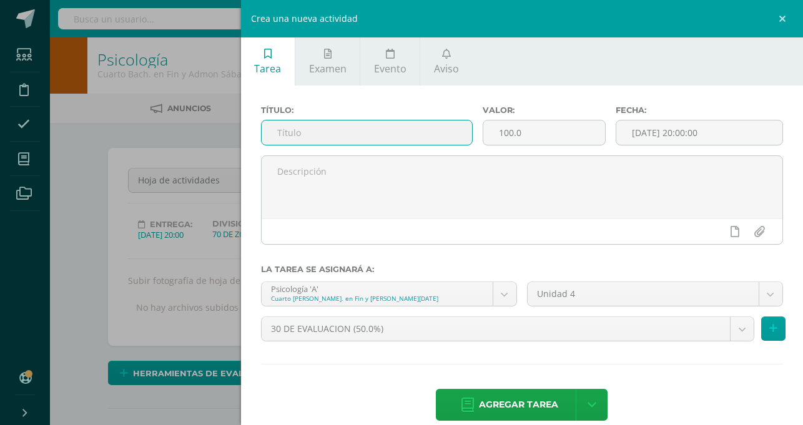
click at [472, 136] on input "text" at bounding box center [367, 133] width 211 height 24
click at [472, 134] on input "text" at bounding box center [367, 133] width 211 height 24
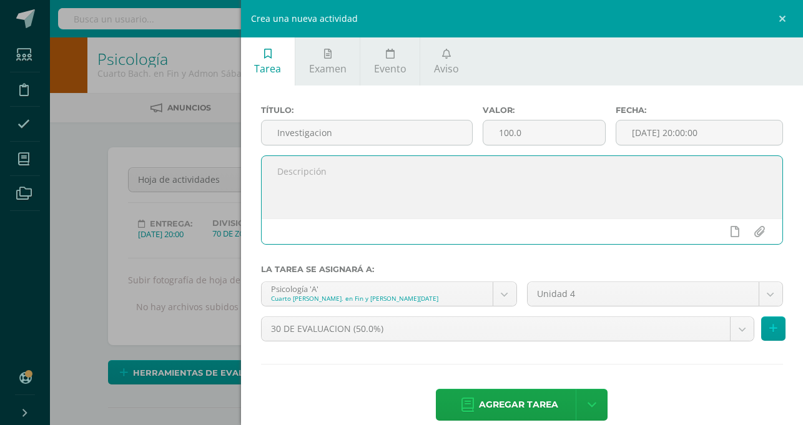
click at [459, 172] on textarea at bounding box center [522, 187] width 521 height 62
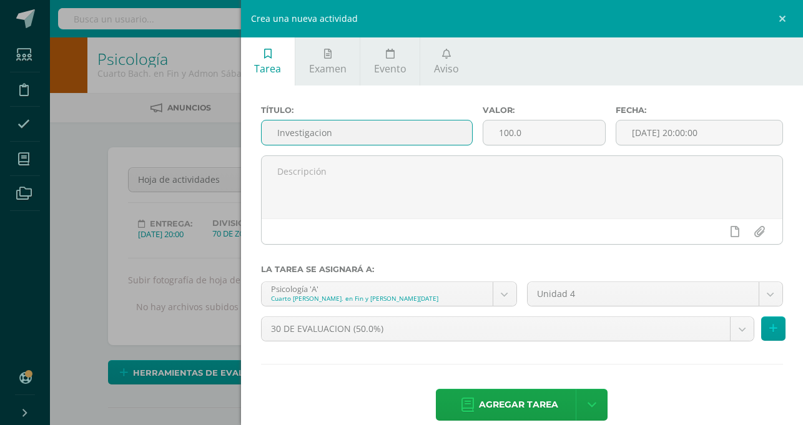
click at [454, 131] on input "Investigacion" at bounding box center [367, 133] width 211 height 24
drag, startPoint x: 454, startPoint y: 131, endPoint x: 441, endPoint y: 132, distance: 12.5
click at [441, 132] on input "Investigacion" at bounding box center [367, 133] width 211 height 24
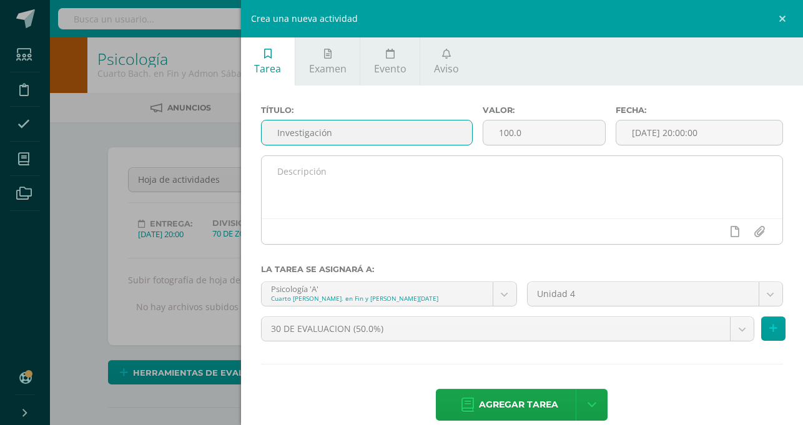
type input "Investigación"
click at [451, 177] on textarea at bounding box center [522, 187] width 521 height 62
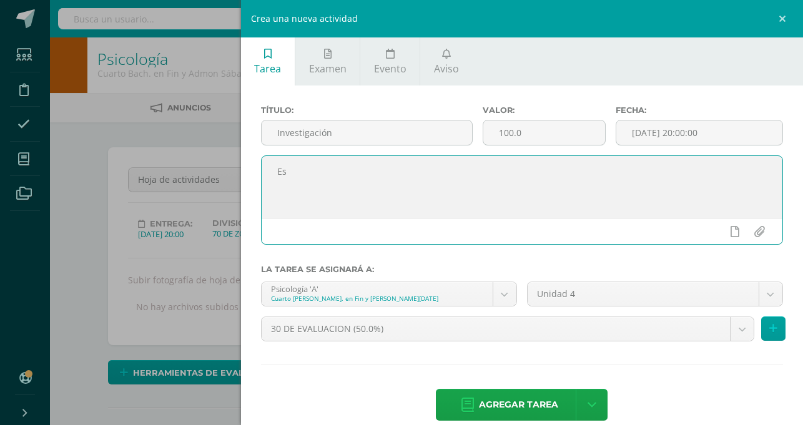
type textarea "E"
type textarea "subir la fotografía de las palabras investigadas"
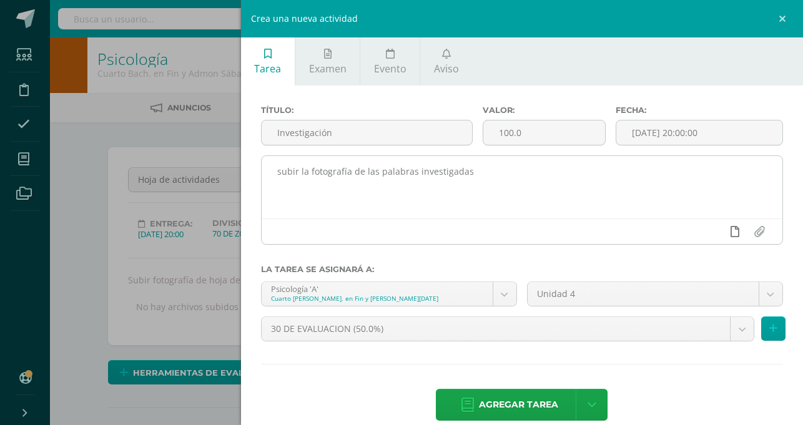
click at [733, 233] on icon at bounding box center [735, 231] width 9 height 11
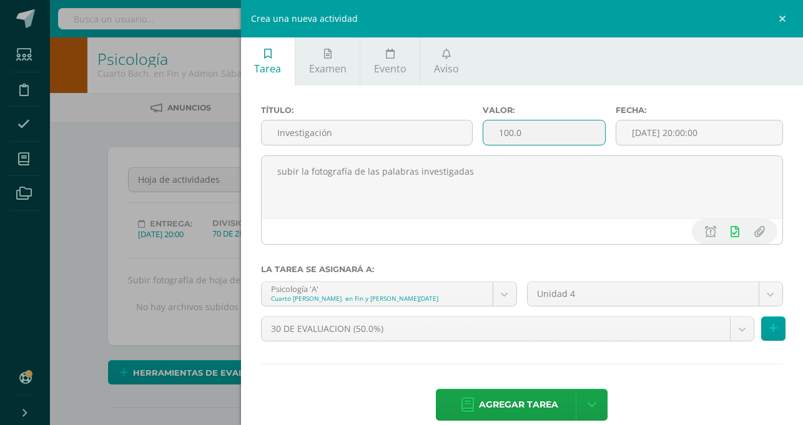
click at [605, 131] on input "100.0" at bounding box center [545, 133] width 122 height 24
type input "10"
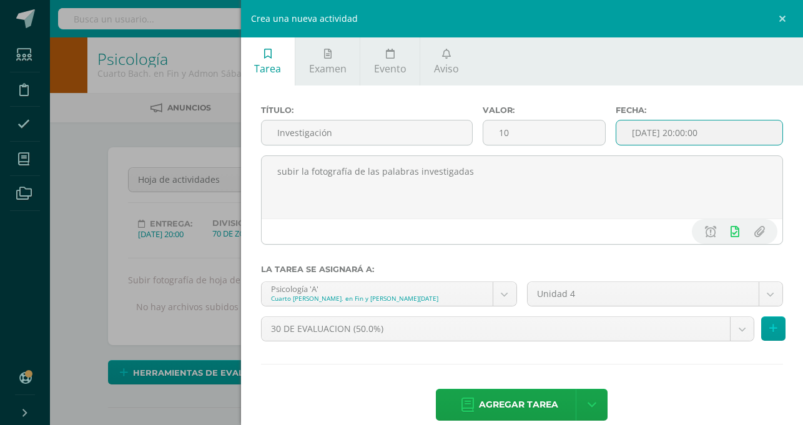
click at [694, 122] on input "[DATE] 20:00:00" at bounding box center [700, 133] width 166 height 24
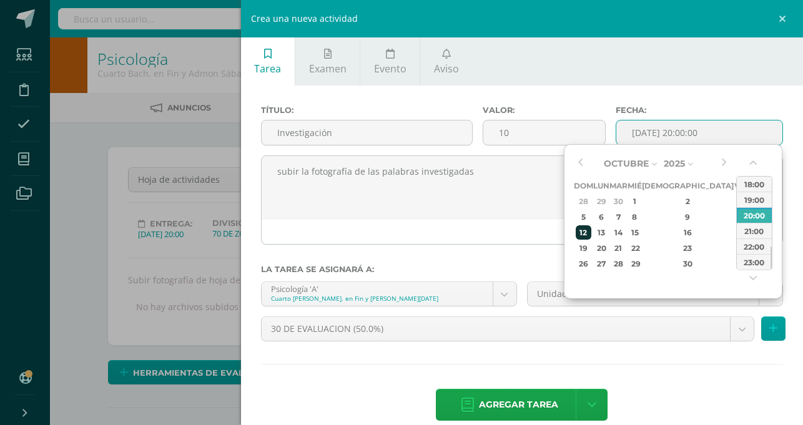
click at [586, 233] on div "12" at bounding box center [584, 233] width 16 height 14
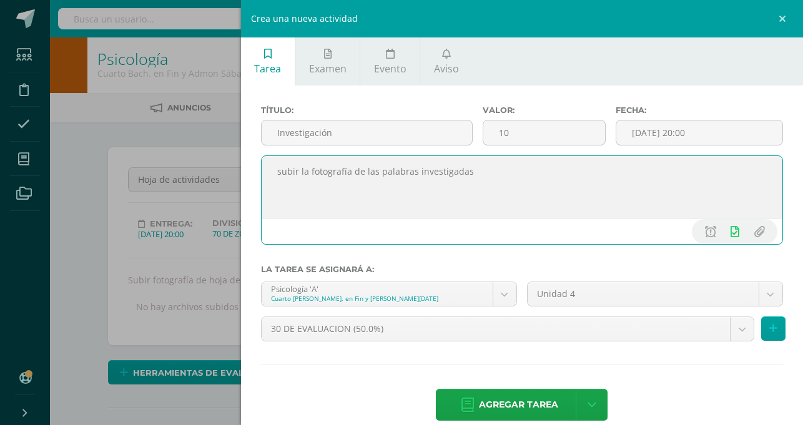
click at [538, 212] on textarea "subir la fotografía de las palabras investigadas" at bounding box center [522, 187] width 521 height 62
click at [725, 141] on input "2025-10-12 20:00" at bounding box center [700, 133] width 166 height 24
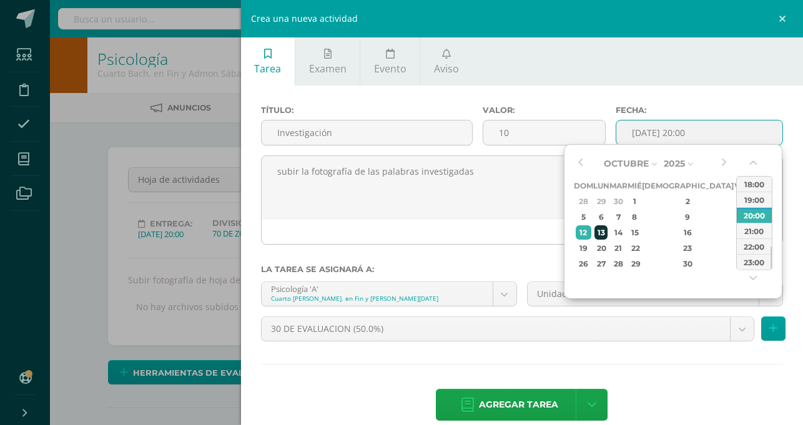
click at [605, 232] on div "13" at bounding box center [601, 233] width 13 height 14
type input "2025-10-13 20:00"
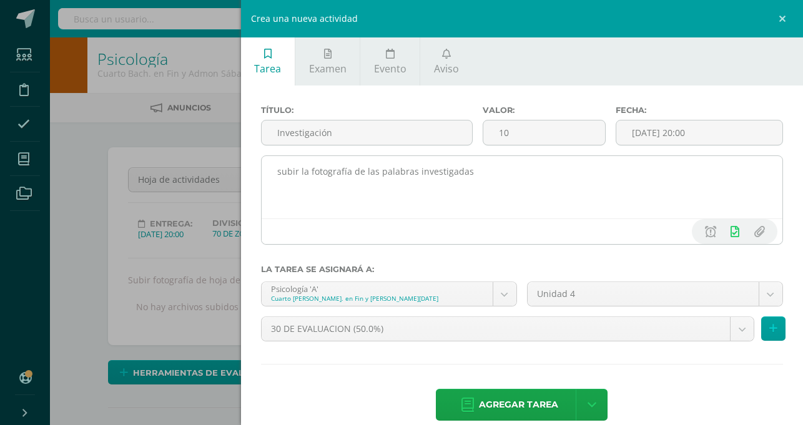
click at [515, 224] on div at bounding box center [522, 232] width 521 height 26
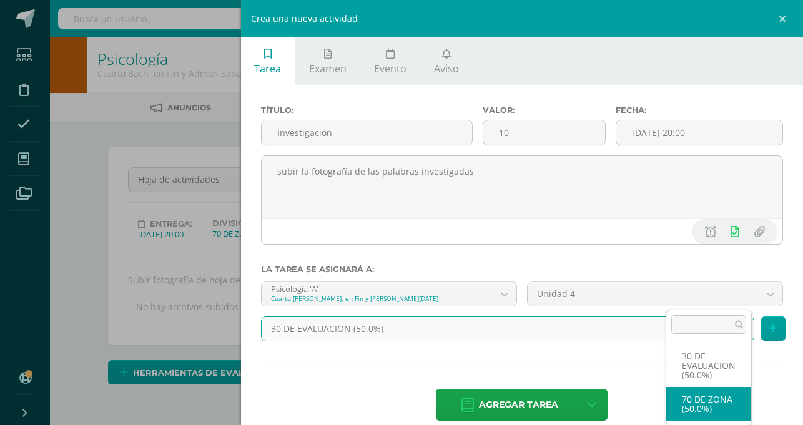
select select "85191"
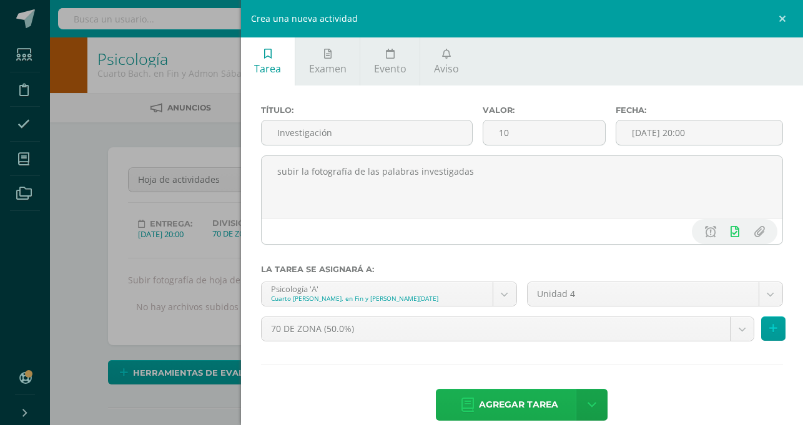
click at [558, 390] on span "Agregar tarea" at bounding box center [518, 405] width 79 height 31
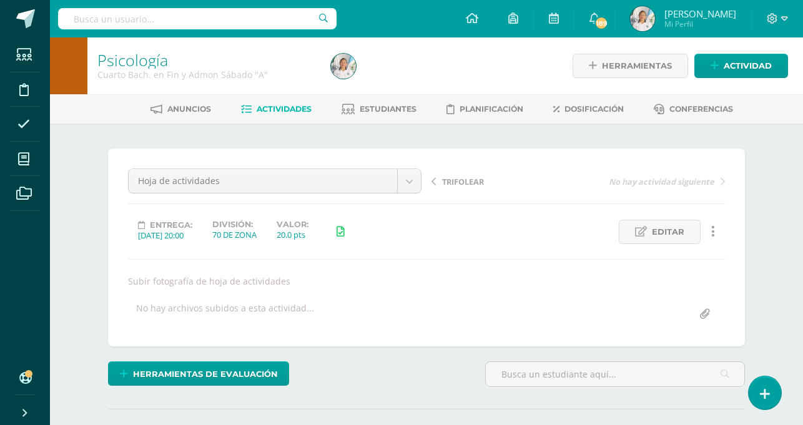
click at [277, 108] on span "Actividades" at bounding box center [284, 108] width 55 height 9
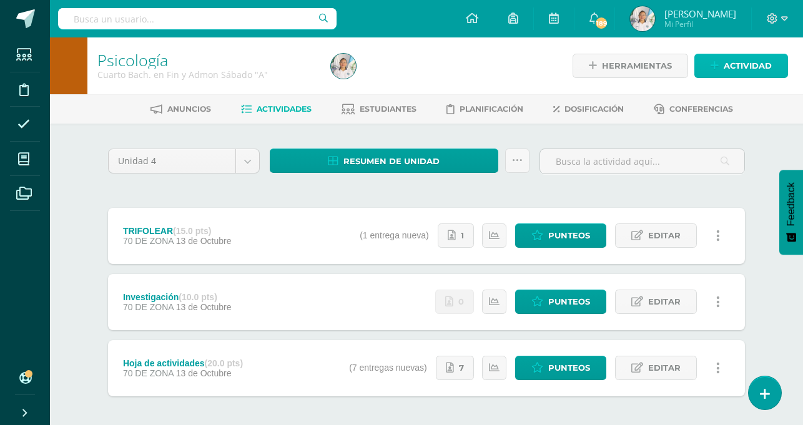
click at [723, 70] on link "Actividad" at bounding box center [742, 66] width 94 height 24
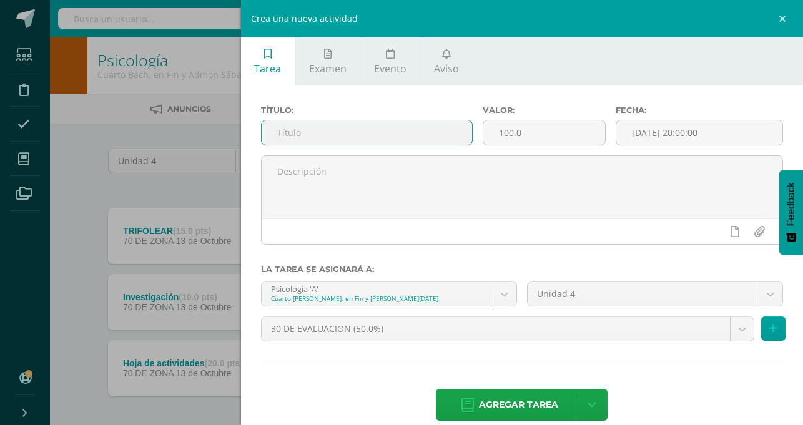
click at [472, 134] on input "text" at bounding box center [367, 133] width 211 height 24
type input "exposición"
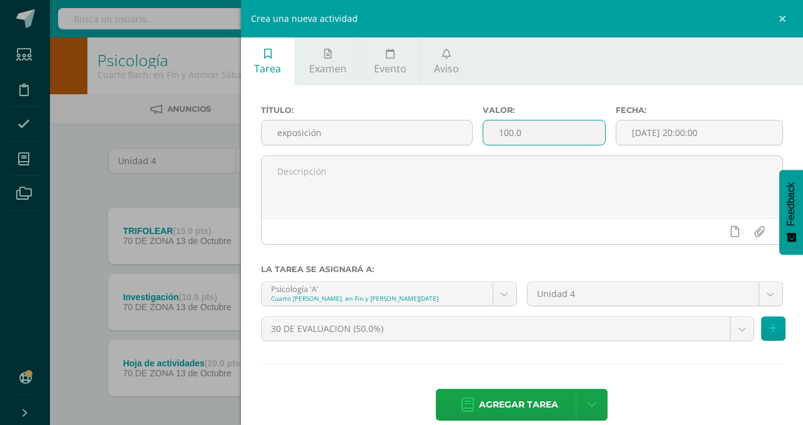
click at [605, 139] on input "100.0" at bounding box center [545, 133] width 122 height 24
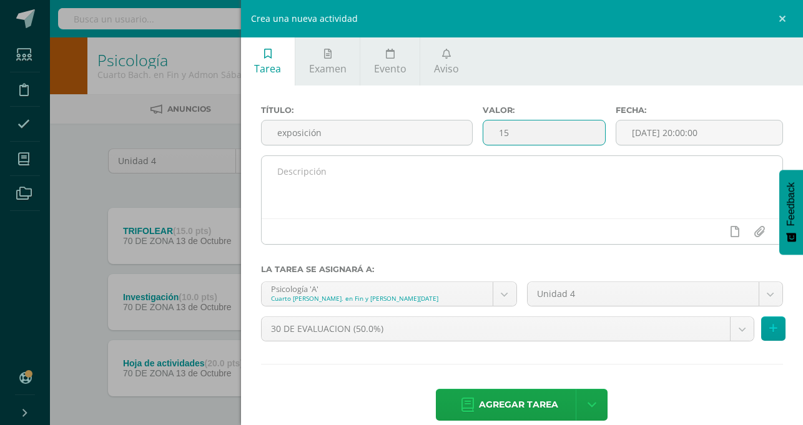
type input "15"
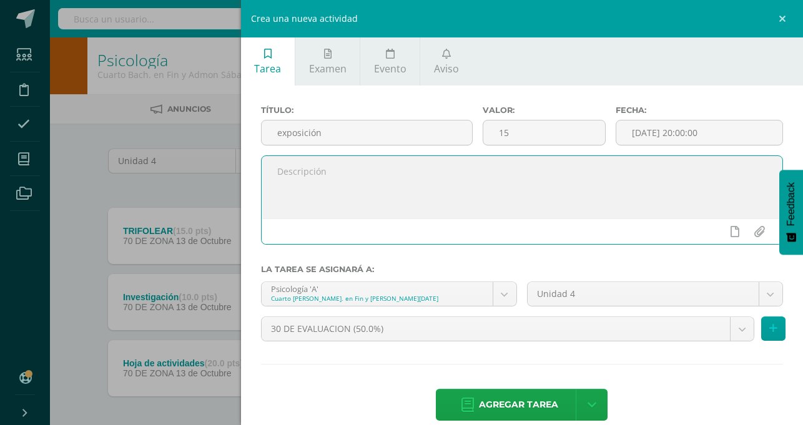
click at [562, 187] on textarea at bounding box center [522, 187] width 521 height 62
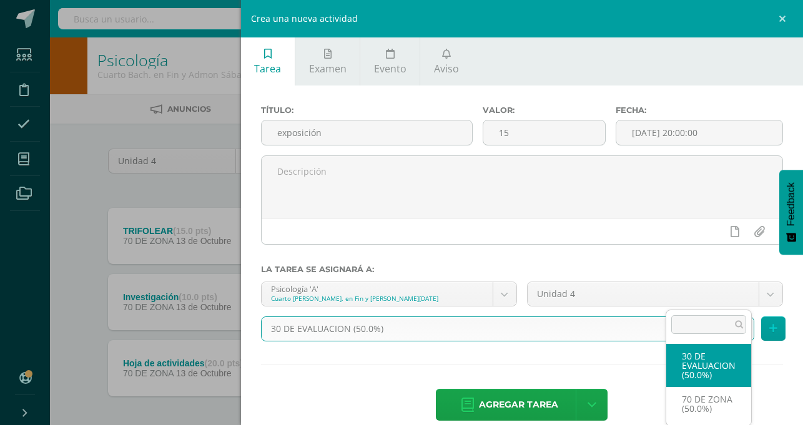
click at [738, 292] on body "Estudiantes Disciplina Asistencia Mis cursos Archivos Soporte Ayuda Reportar un…" at bounding box center [401, 240] width 803 height 480
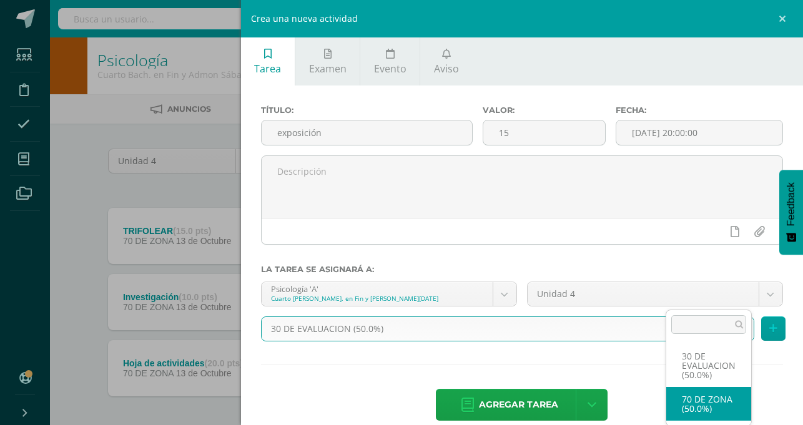
select select "85191"
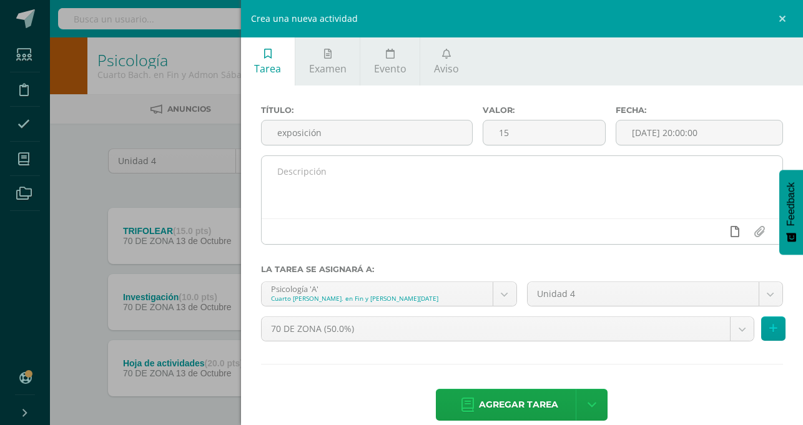
click at [735, 234] on icon at bounding box center [735, 231] width 9 height 11
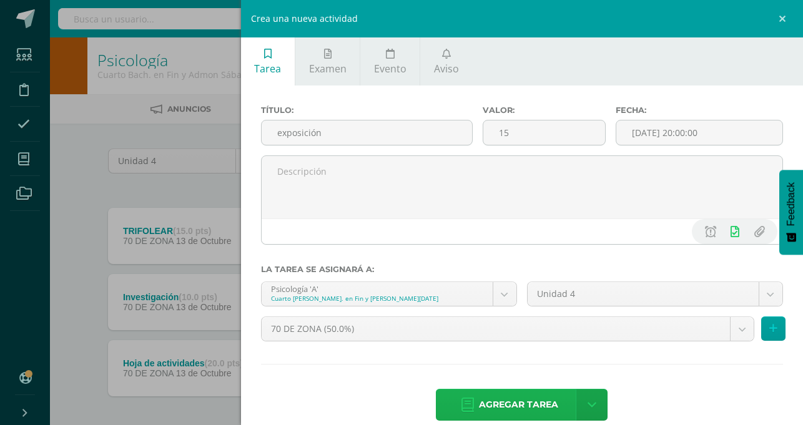
click at [558, 390] on span "Agregar tarea" at bounding box center [518, 405] width 79 height 31
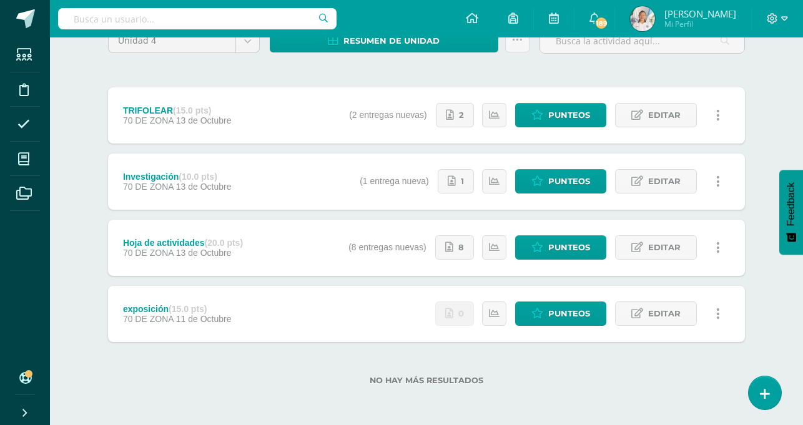
scroll to position [21, 0]
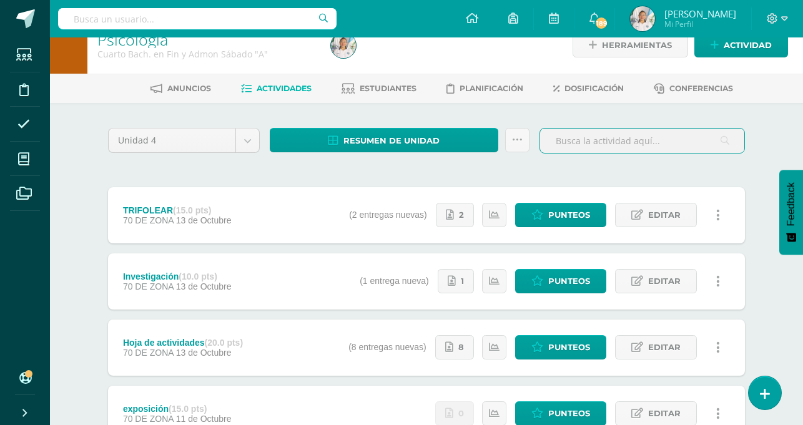
click at [592, 140] on input "text" at bounding box center [642, 141] width 204 height 24
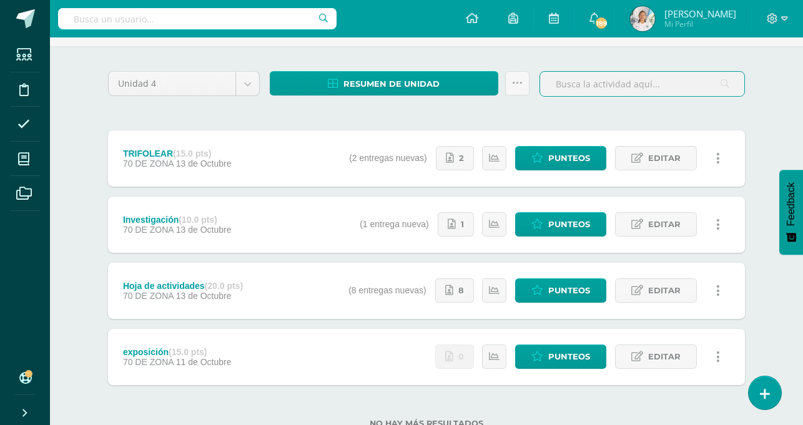
scroll to position [0, 0]
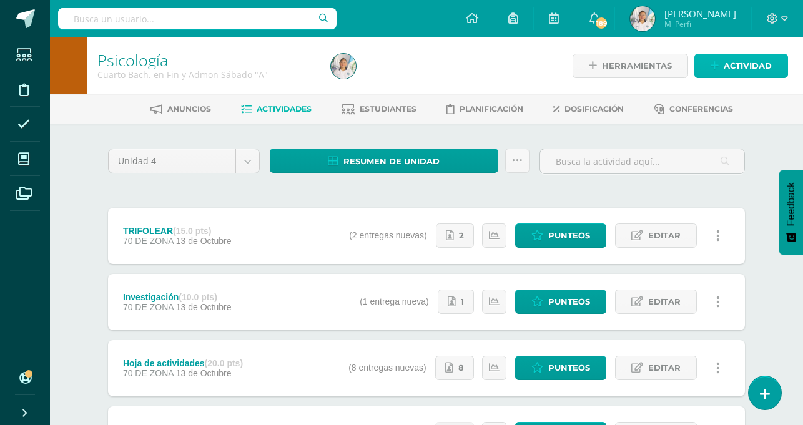
click at [742, 62] on span "Actividad" at bounding box center [748, 65] width 48 height 23
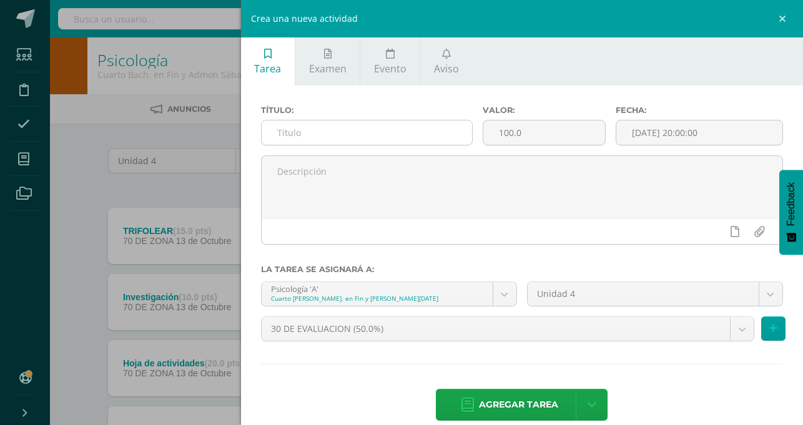
click at [472, 133] on input "text" at bounding box center [367, 133] width 211 height 24
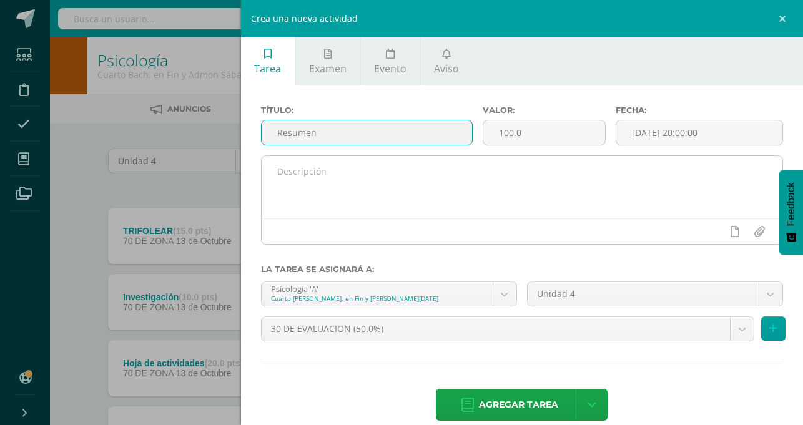
type input "Resumen"
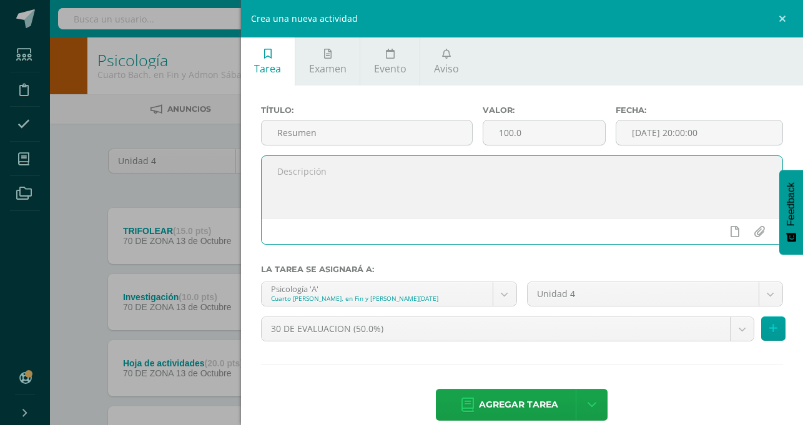
click at [502, 197] on textarea at bounding box center [522, 187] width 521 height 62
type textarea "Principios y ejemplos del conocimiento"
click at [740, 230] on link at bounding box center [735, 232] width 24 height 24
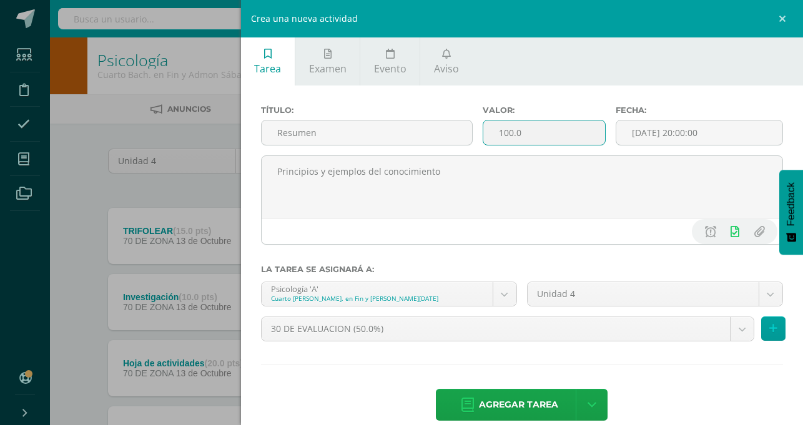
click at [605, 139] on input "100.0" at bounding box center [545, 133] width 122 height 24
type input "1"
type input "15"
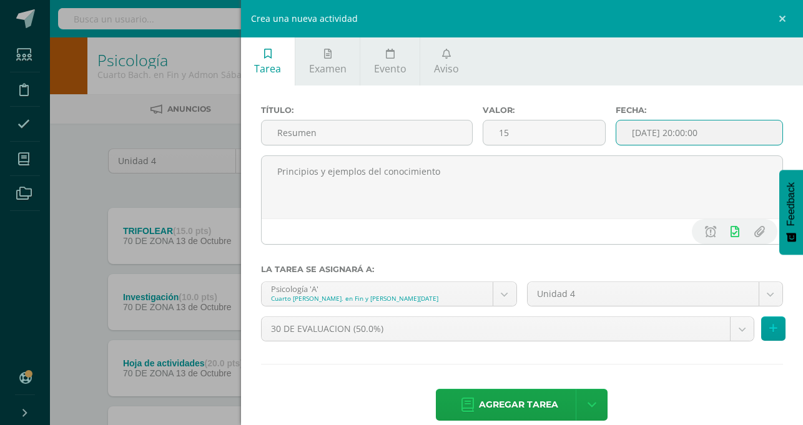
click at [723, 134] on input "[DATE] 20:00:00" at bounding box center [700, 133] width 166 height 24
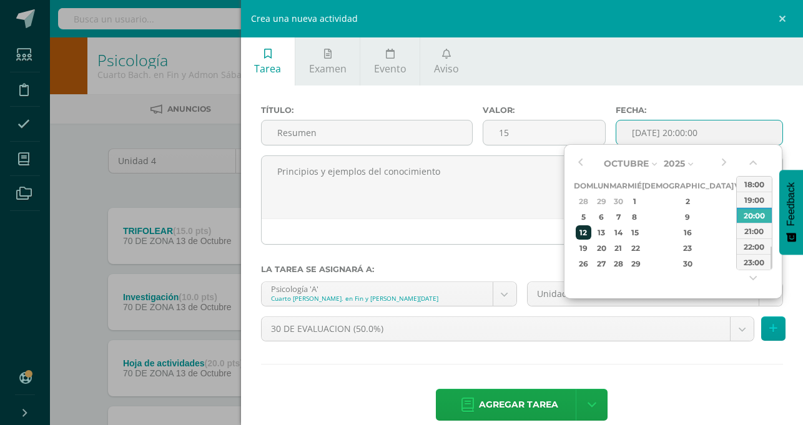
click at [587, 235] on div "12" at bounding box center [584, 233] width 16 height 14
type input "2025-10-12 20:00"
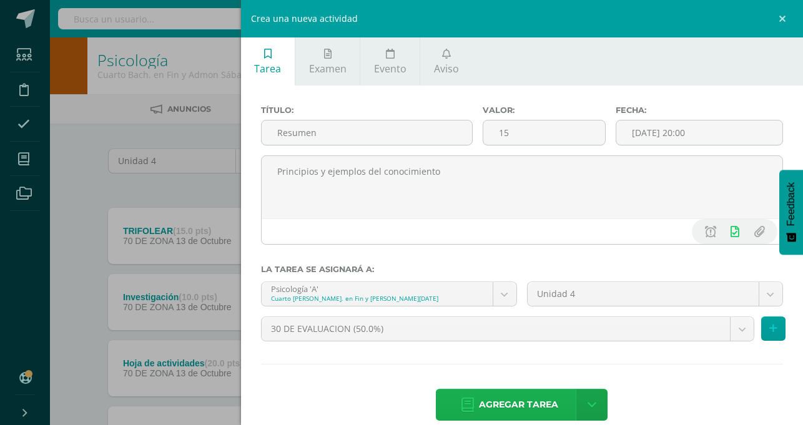
click at [558, 390] on span "Agregar tarea" at bounding box center [518, 405] width 79 height 31
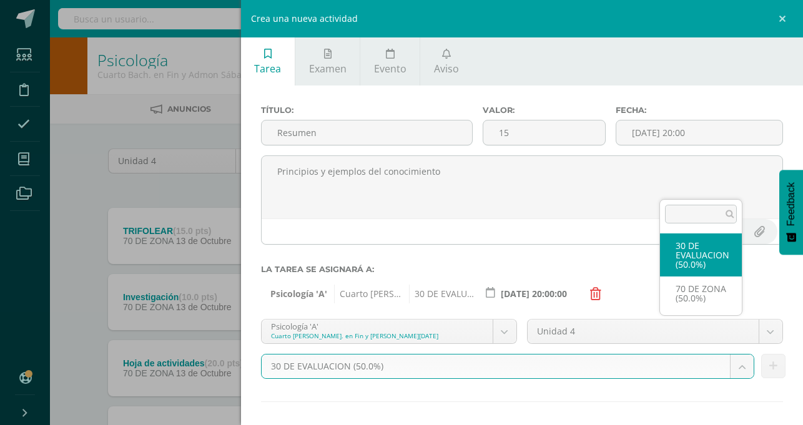
click at [728, 334] on body "Tarea asignada exitosamente Estudiantes Disciplina Asistencia Mis cursos Archiv…" at bounding box center [401, 273] width 803 height 546
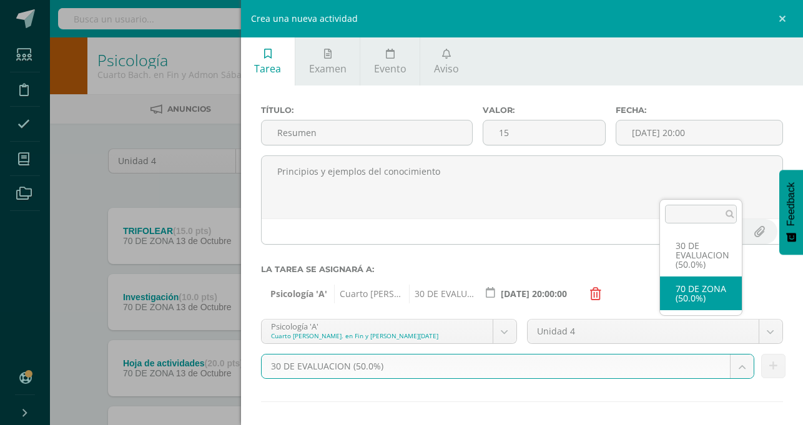
select select "85191"
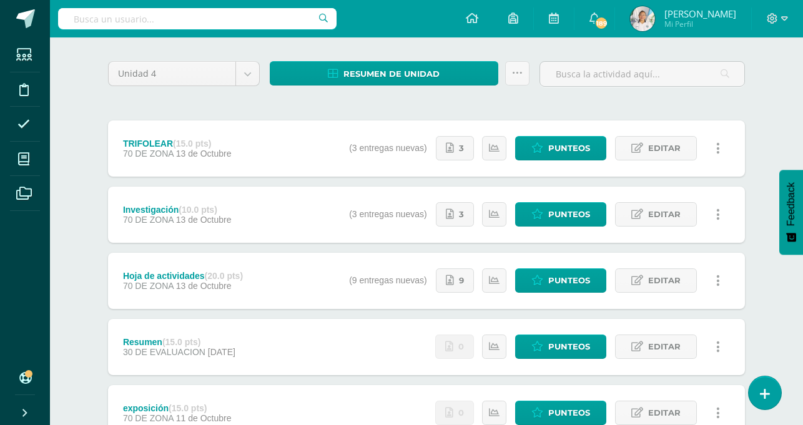
scroll to position [88, 0]
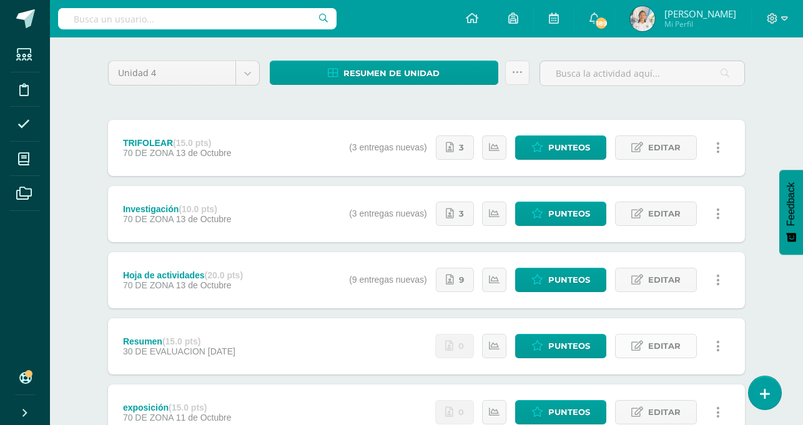
click at [669, 345] on span "Editar" at bounding box center [664, 346] width 32 height 23
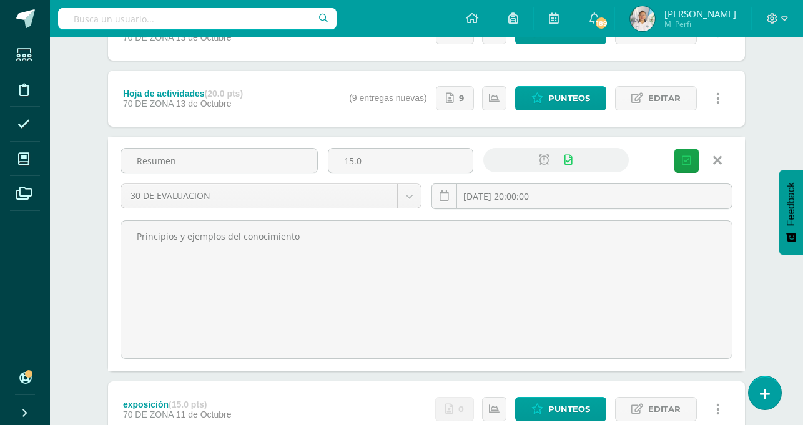
scroll to position [269, 0]
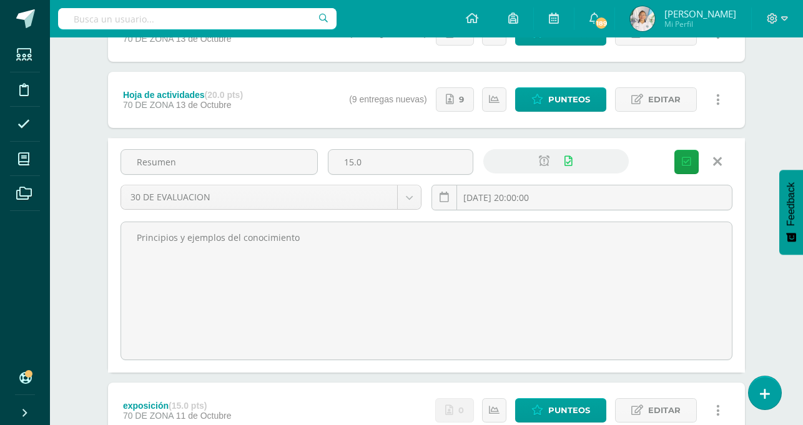
click at [719, 158] on icon at bounding box center [717, 162] width 9 height 14
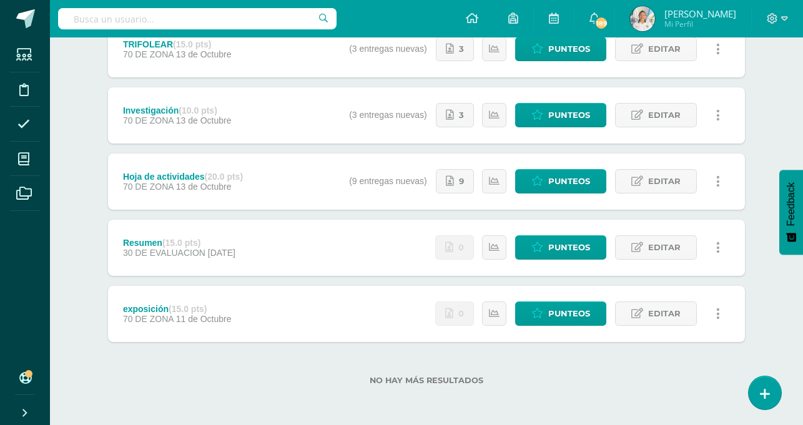
scroll to position [187, 0]
click at [647, 241] on link "Editar" at bounding box center [656, 248] width 82 height 24
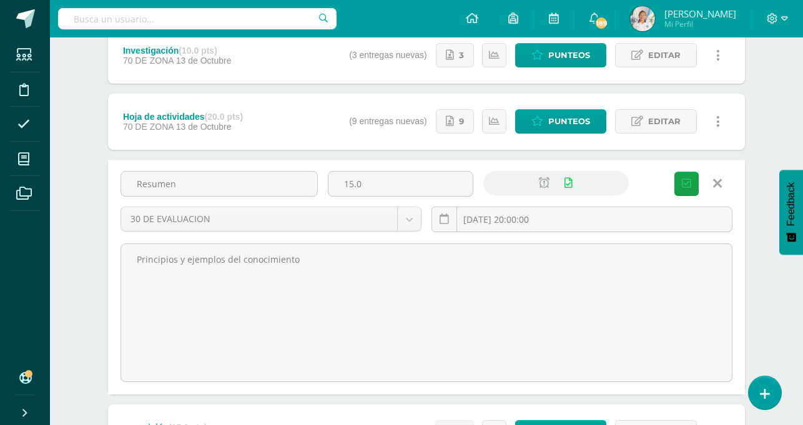
scroll to position [269, 0]
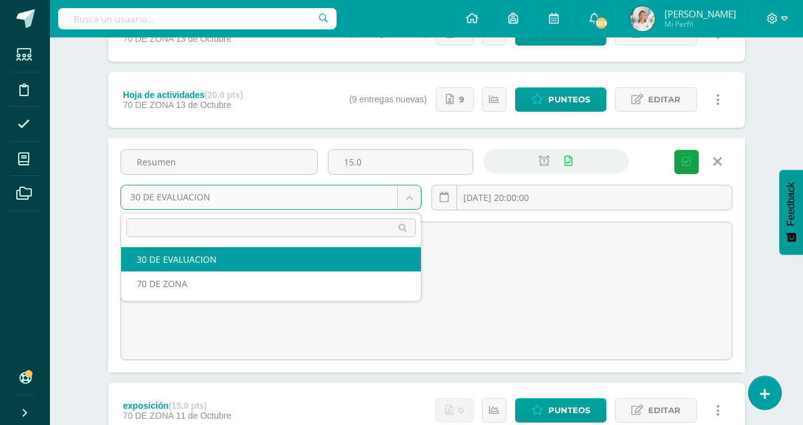
click at [407, 194] on body "Tarea asignada exitosamente Estudiantes Disciplina Asistencia Mis cursos Archiv…" at bounding box center [401, 126] width 803 height 791
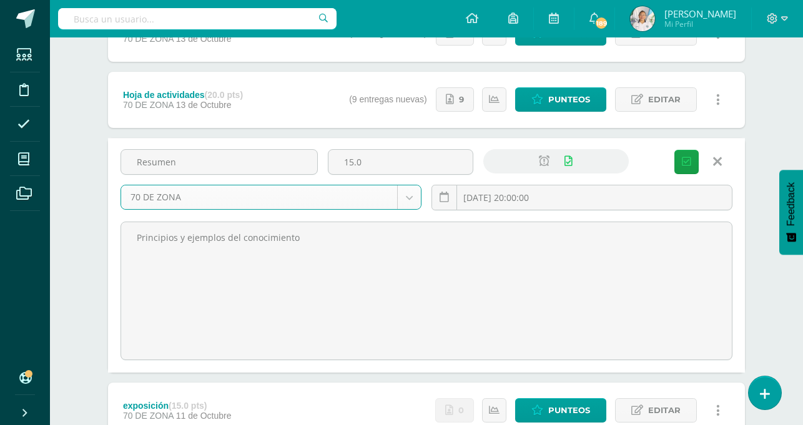
select select "85191"
click at [0, 0] on span "Guardar" at bounding box center [0, 0] width 0 height 0
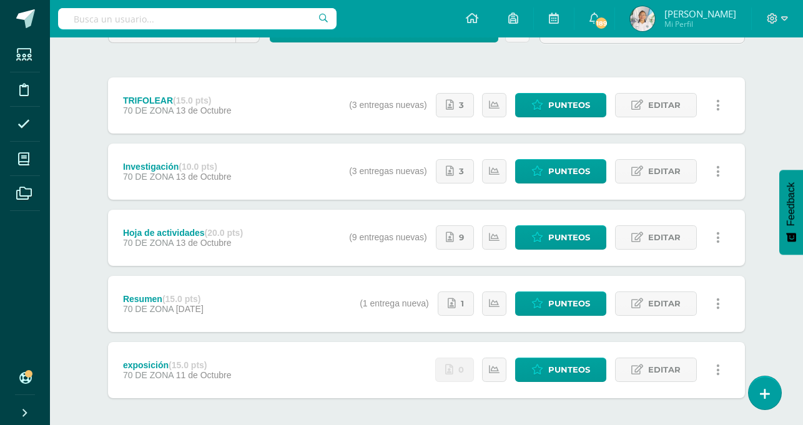
scroll to position [134, 0]
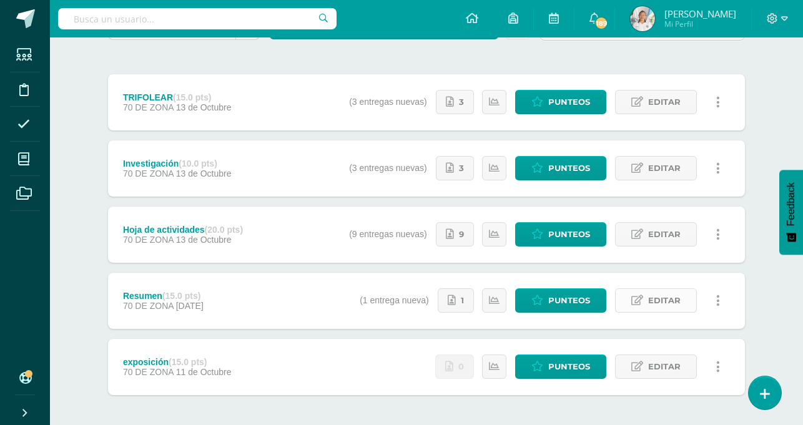
click at [660, 296] on span "Editar" at bounding box center [664, 300] width 32 height 23
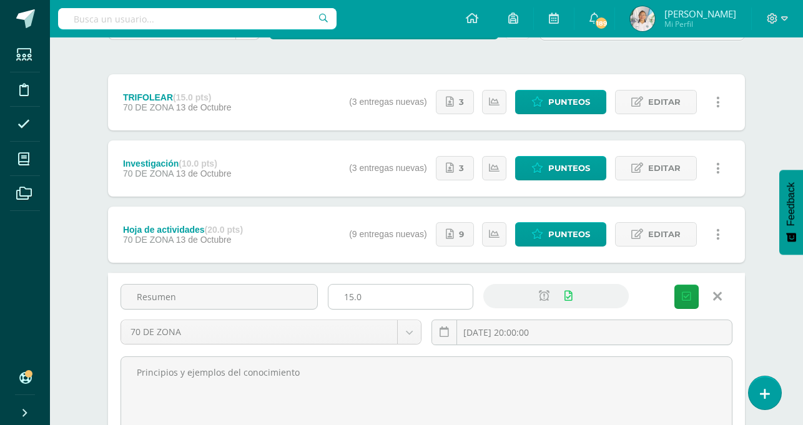
click at [369, 299] on input "15.0" at bounding box center [401, 297] width 144 height 24
type input "10"
click at [0, 0] on span "Guardar" at bounding box center [0, 0] width 0 height 0
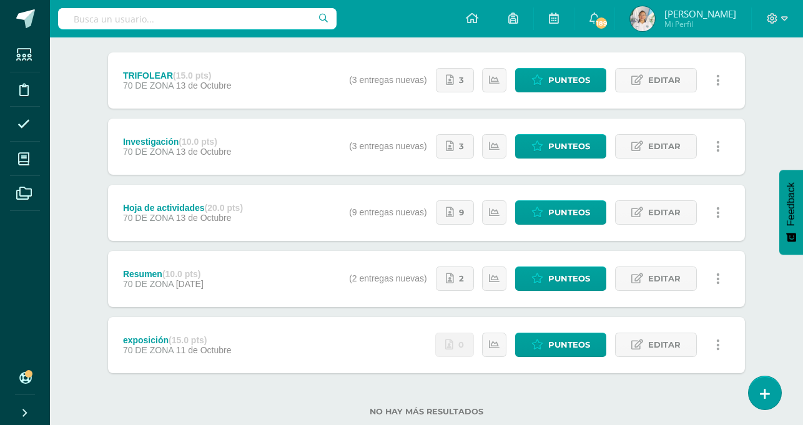
scroll to position [157, 0]
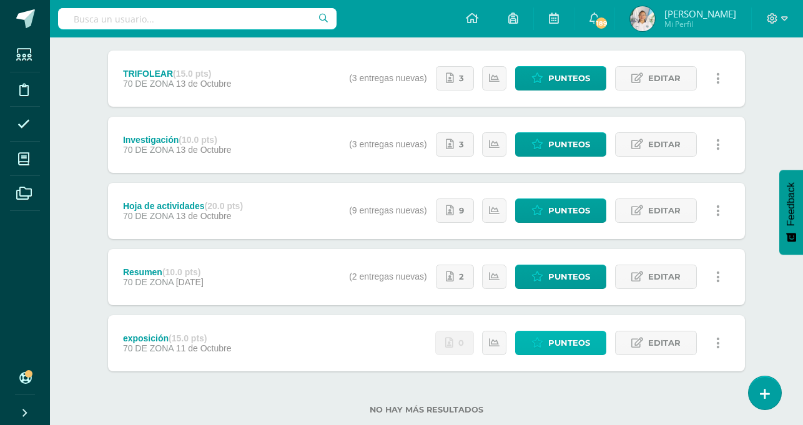
click at [574, 339] on span "Punteos" at bounding box center [569, 343] width 42 height 23
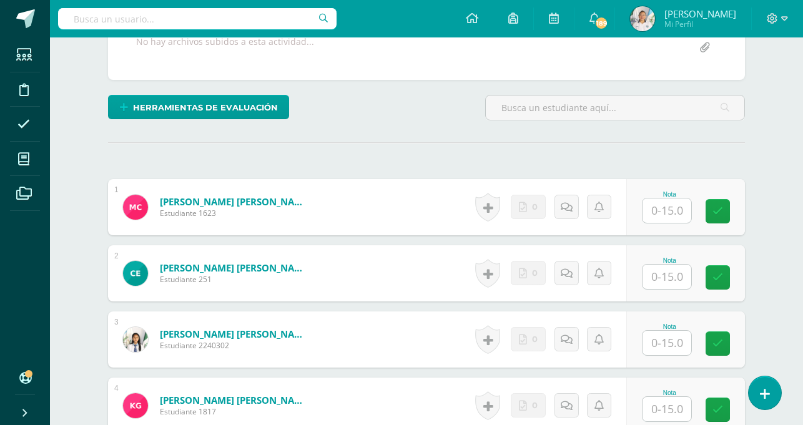
scroll to position [257, 0]
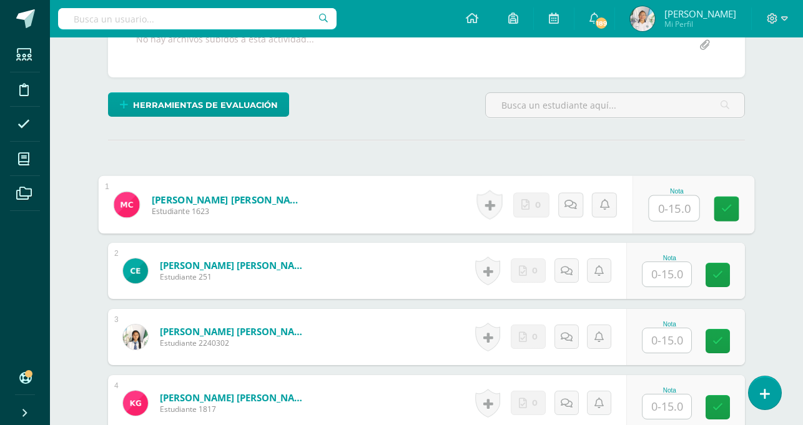
click at [671, 207] on input "text" at bounding box center [675, 208] width 50 height 25
click at [687, 207] on input "text" at bounding box center [675, 208] width 50 height 25
type input "15"
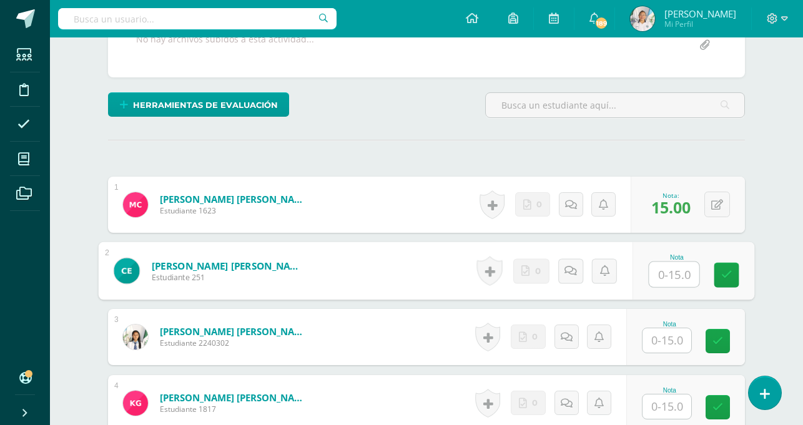
click at [670, 277] on input "text" at bounding box center [675, 274] width 50 height 25
type input "14"
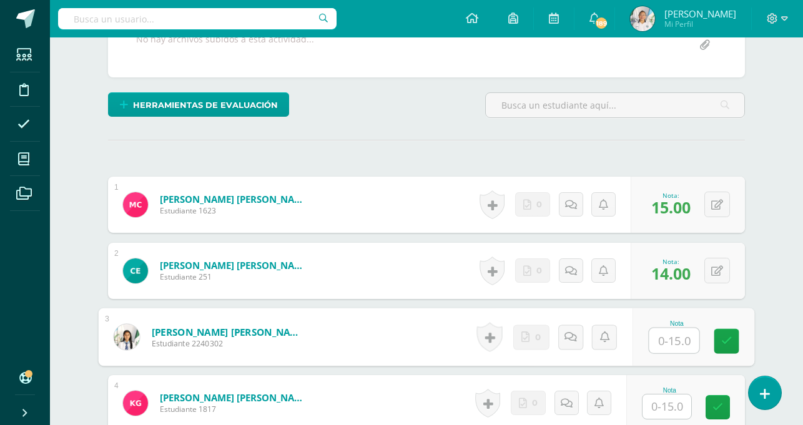
click at [671, 340] on input "text" at bounding box center [675, 341] width 50 height 25
type input "15"
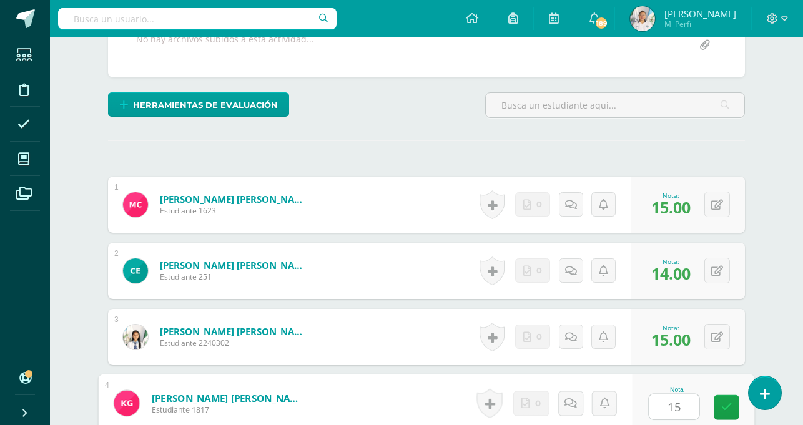
type input "15"
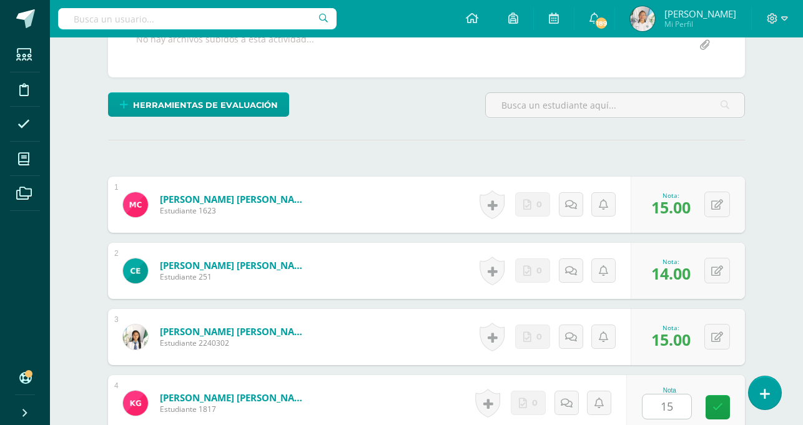
scroll to position [518, 0]
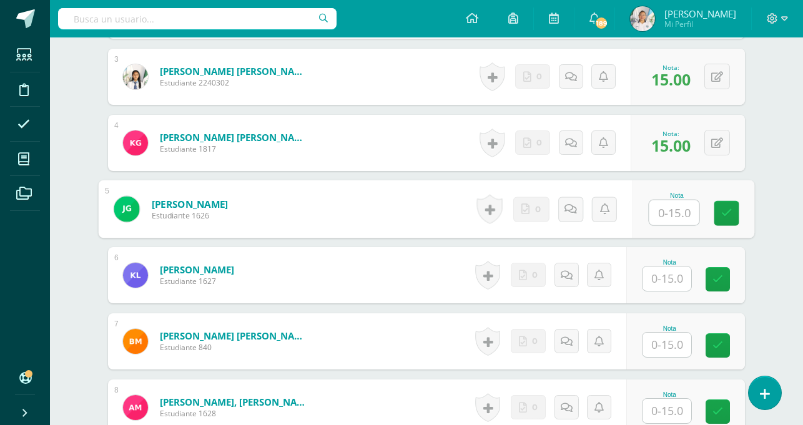
click at [677, 212] on input "text" at bounding box center [675, 213] width 50 height 25
type input "14"
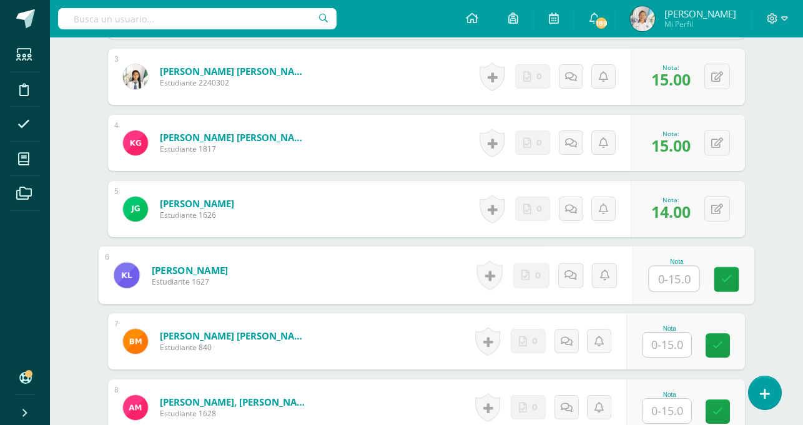
click at [675, 279] on input "text" at bounding box center [675, 279] width 50 height 25
type input "15"
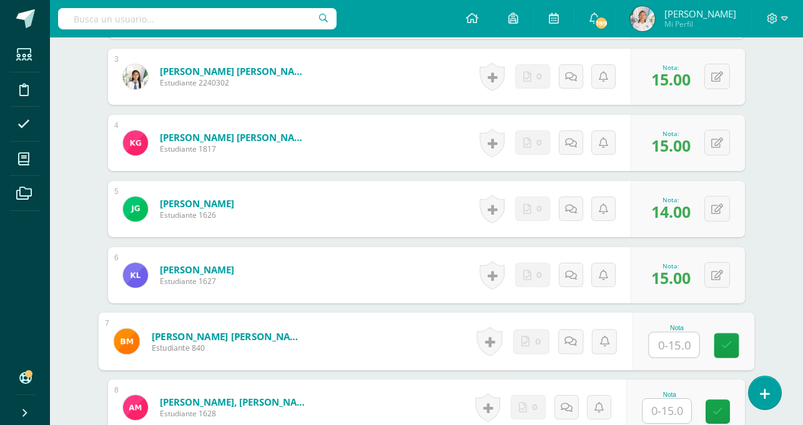
click at [670, 348] on input "text" at bounding box center [675, 345] width 50 height 25
type input "14"
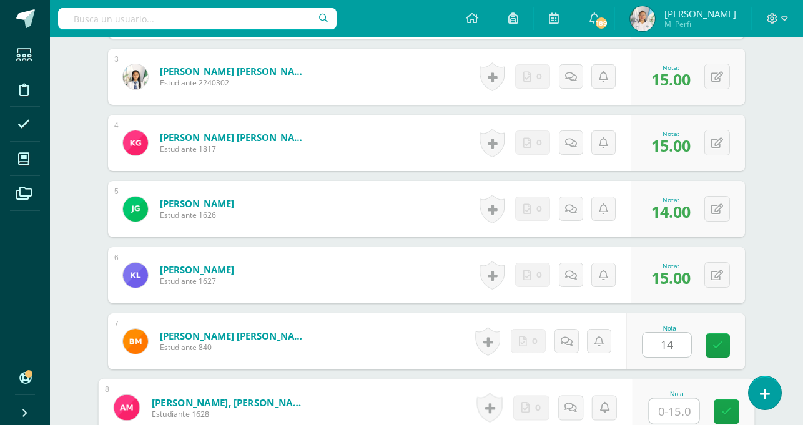
click at [673, 411] on input "text" at bounding box center [675, 411] width 50 height 25
type input "15"
click at [737, 409] on link at bounding box center [727, 412] width 25 height 25
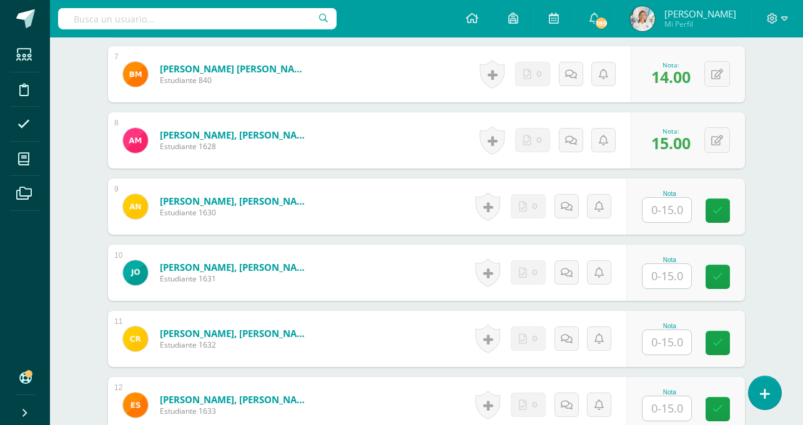
scroll to position [788, 0]
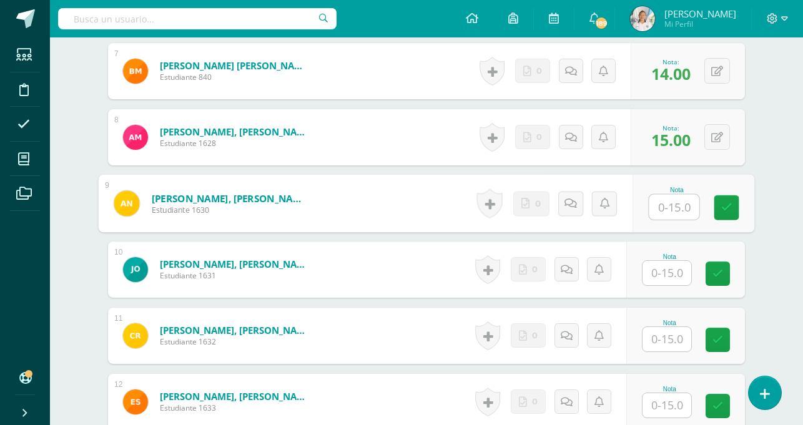
click at [660, 205] on input "text" at bounding box center [675, 207] width 50 height 25
type input "0"
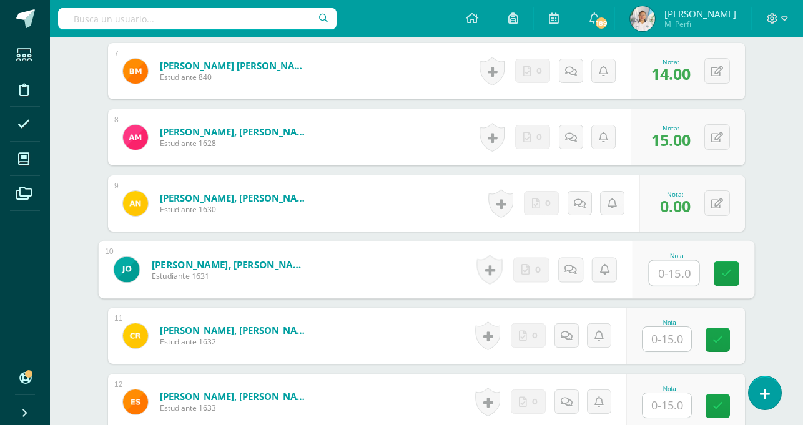
click at [669, 279] on input "text" at bounding box center [675, 273] width 50 height 25
type input "14"
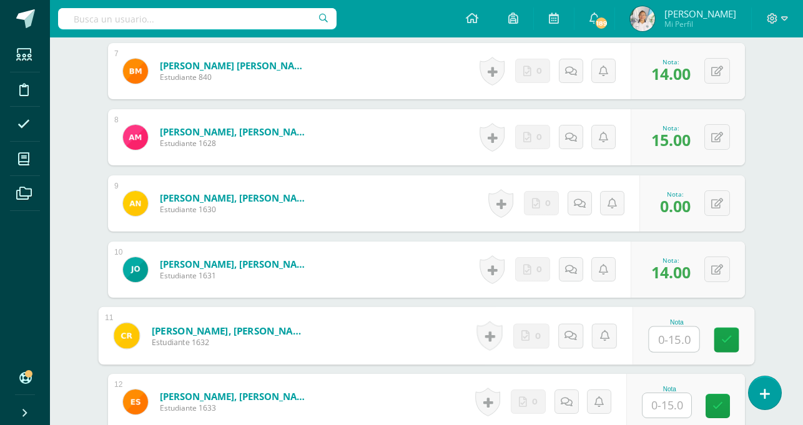
click at [675, 335] on input "text" at bounding box center [675, 339] width 50 height 25
type input "2"
type input "13"
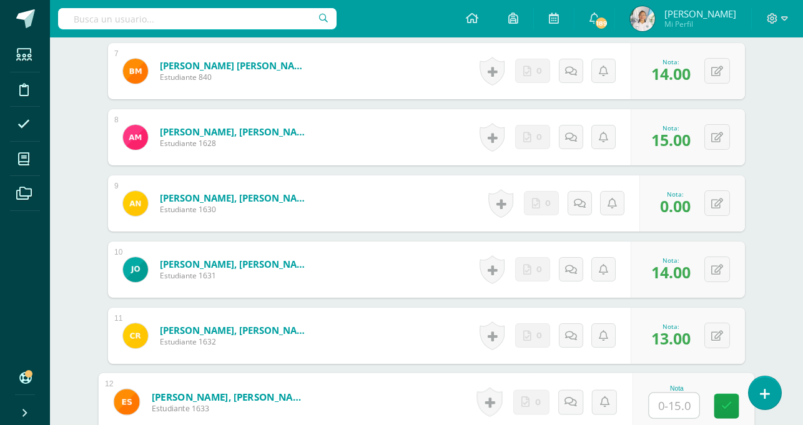
click at [667, 409] on input "text" at bounding box center [675, 406] width 50 height 25
type input "15"
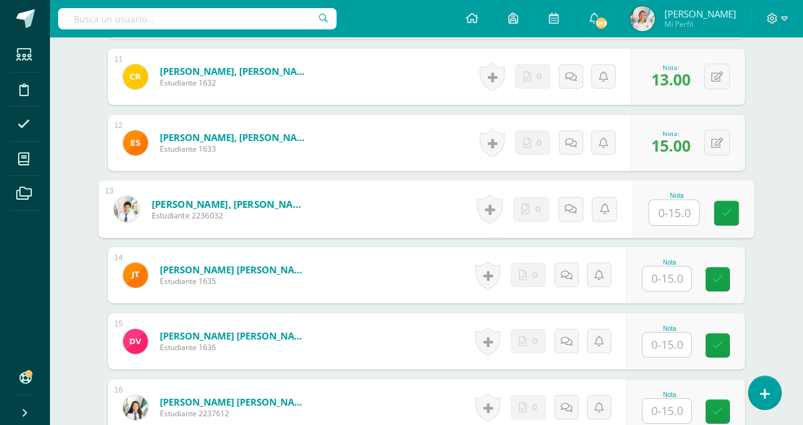
click at [672, 215] on input "text" at bounding box center [675, 213] width 50 height 25
type input "14"
click at [670, 281] on input "text" at bounding box center [667, 279] width 49 height 24
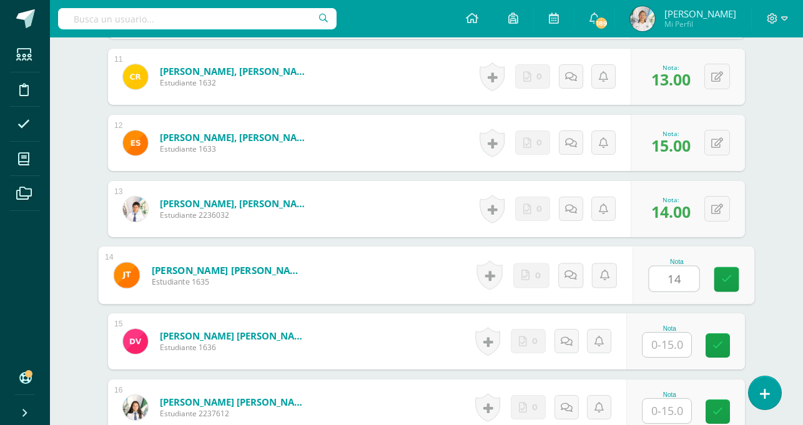
type input "14"
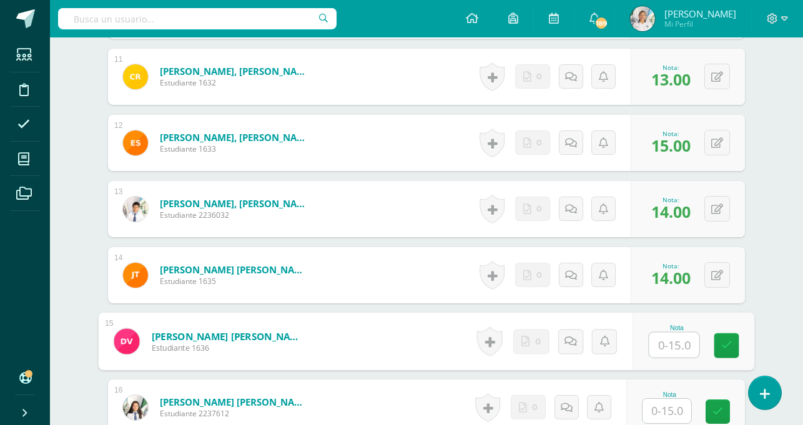
click at [675, 347] on input "text" at bounding box center [675, 345] width 50 height 25
type input "14"
click at [727, 350] on icon at bounding box center [727, 345] width 11 height 11
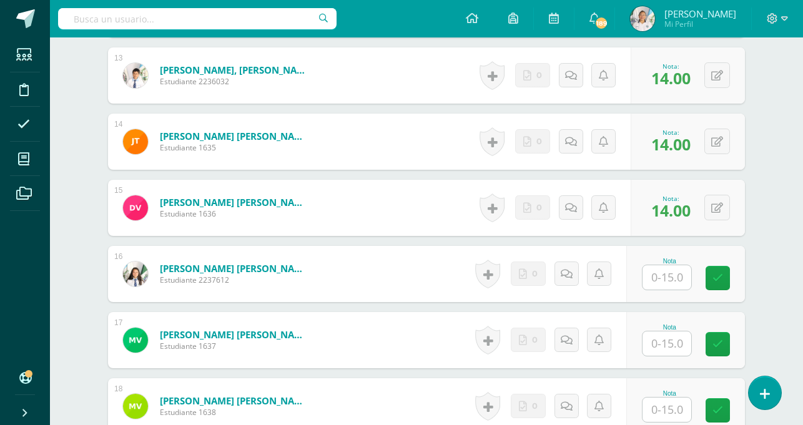
scroll to position [1184, 0]
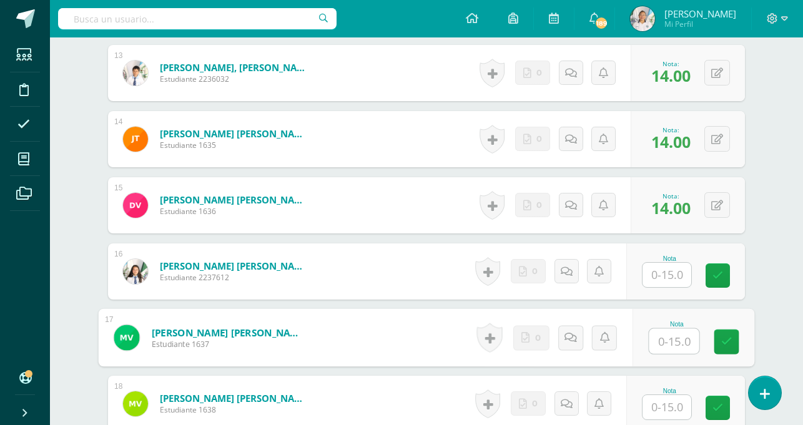
click at [662, 339] on input "text" at bounding box center [675, 341] width 50 height 25
type input "0"
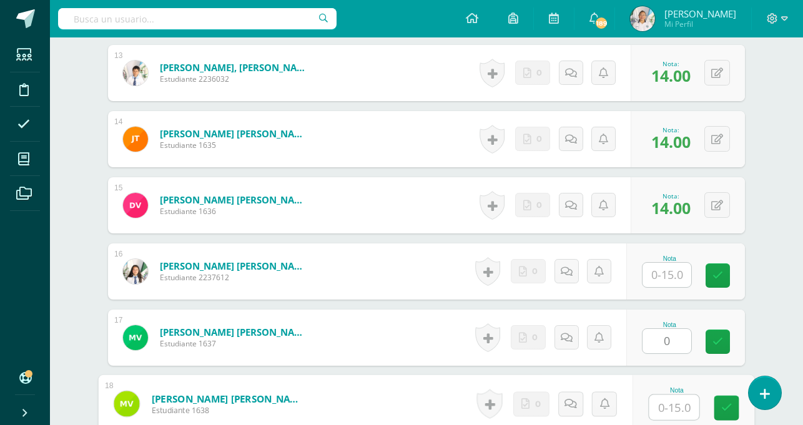
click at [663, 410] on input "text" at bounding box center [675, 407] width 50 height 25
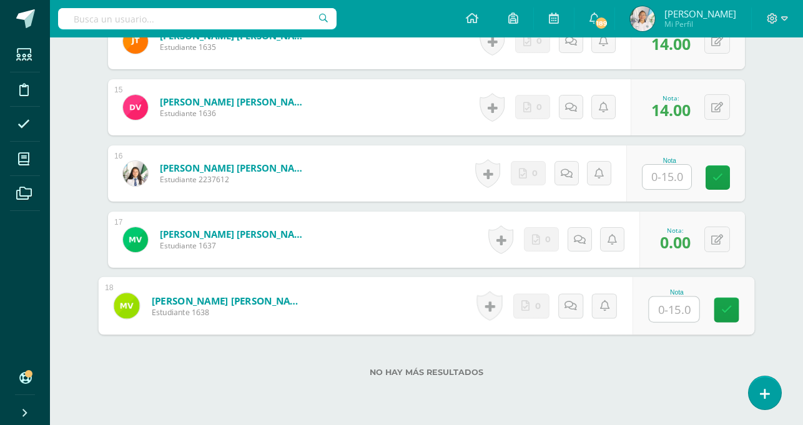
scroll to position [1287, 0]
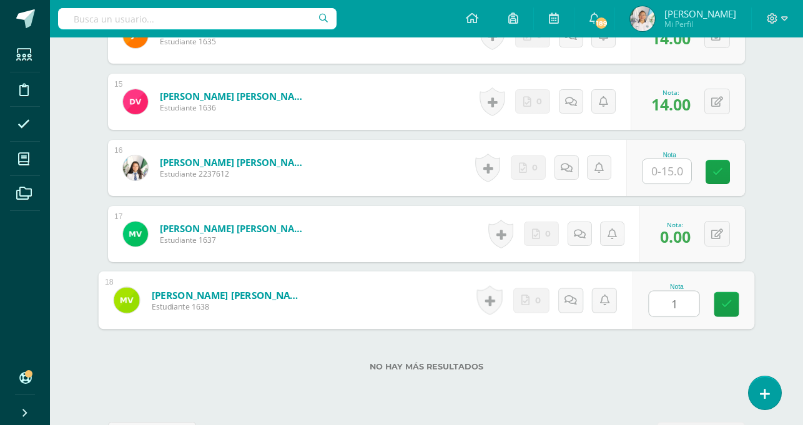
type input "13"
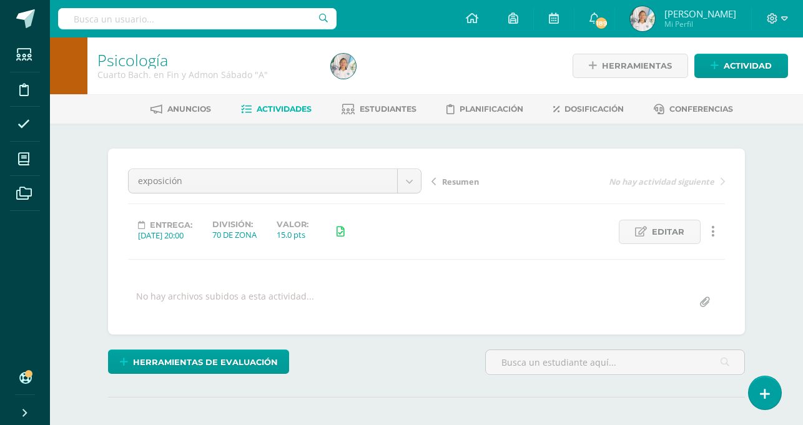
scroll to position [2, 0]
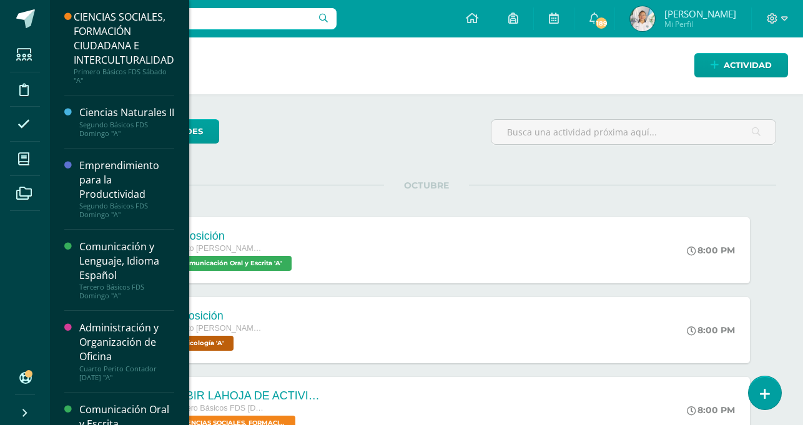
drag, startPoint x: 182, startPoint y: 167, endPoint x: 177, endPoint y: 187, distance: 20.6
click at [177, 187] on div "CIENCIAS SOCIALES, FORMACIÓN CIUDADANA E INTERCULTURALIDAD Primero Básicos FDS …" at bounding box center [119, 212] width 140 height 425
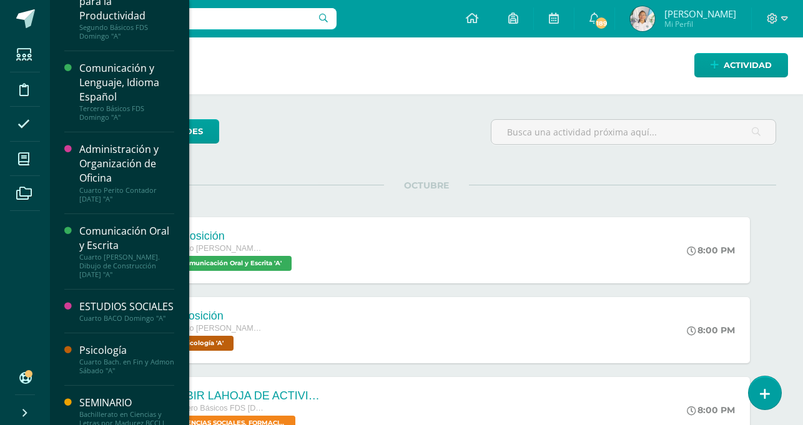
scroll to position [191, 0]
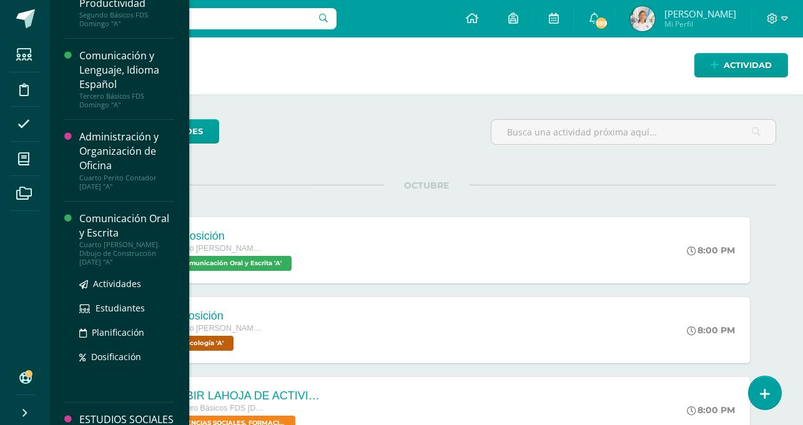
click at [139, 254] on div "Cuarto [PERSON_NAME]. Dibujo de Construcción [DATE] "A"" at bounding box center [126, 254] width 95 height 26
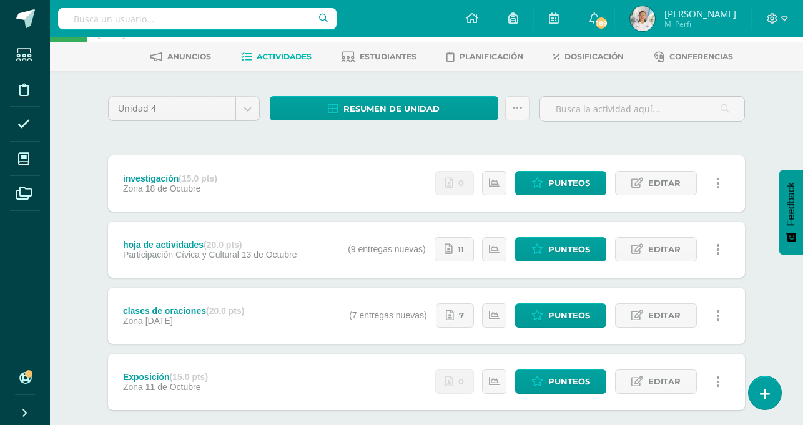
scroll to position [59, 0]
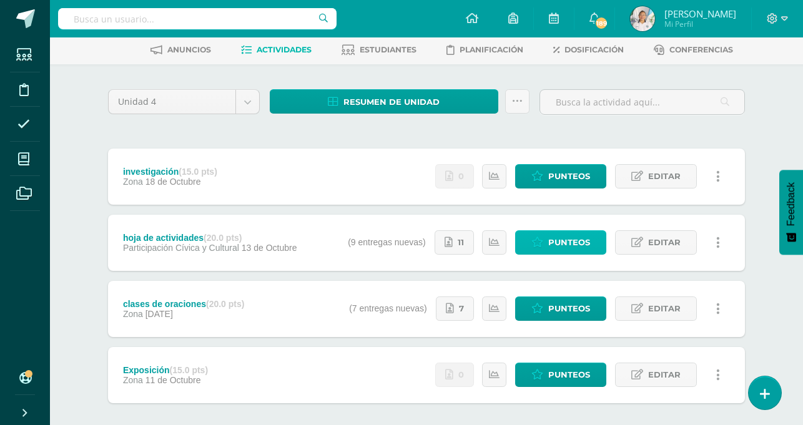
click at [568, 239] on span "Punteos" at bounding box center [569, 242] width 42 height 23
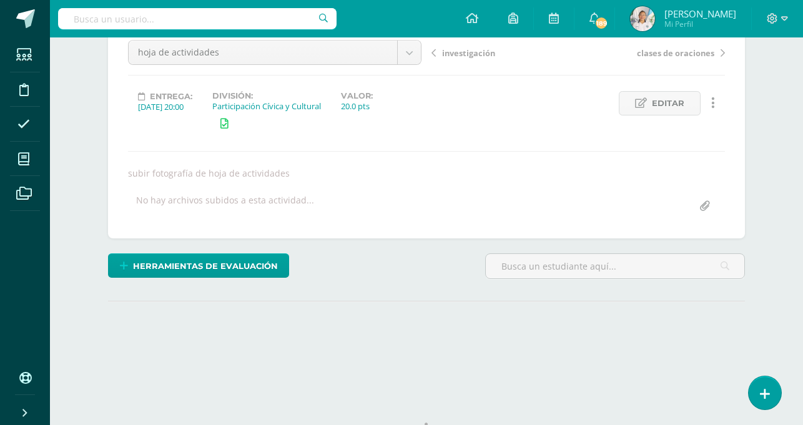
drag, startPoint x: 807, startPoint y: 265, endPoint x: 796, endPoint y: 352, distance: 88.2
click at [796, 352] on html "Estudiantes Disciplina Asistencia Mis cursos Archivos Soporte Ayuda Reportar un…" at bounding box center [401, 134] width 803 height 527
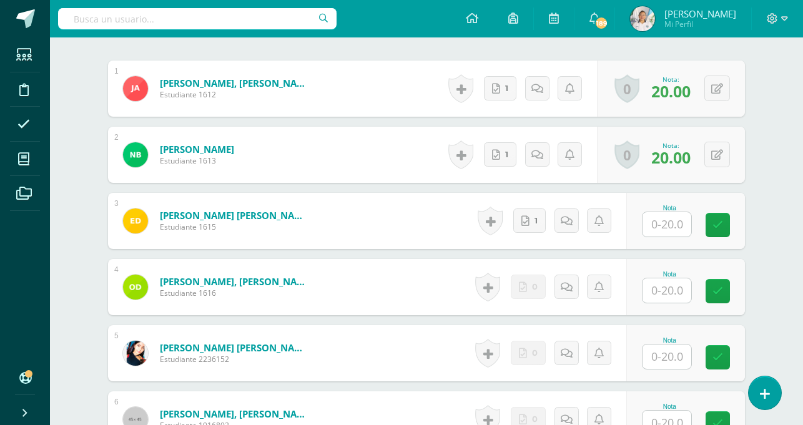
scroll to position [448, 0]
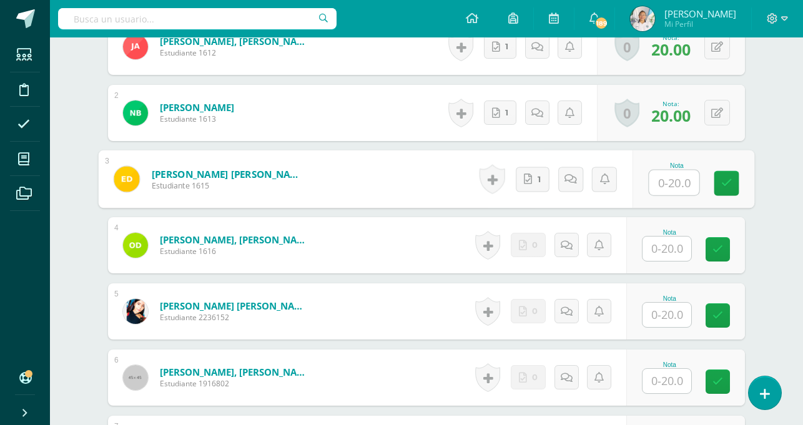
click at [660, 184] on input "text" at bounding box center [675, 183] width 50 height 25
type input "20"
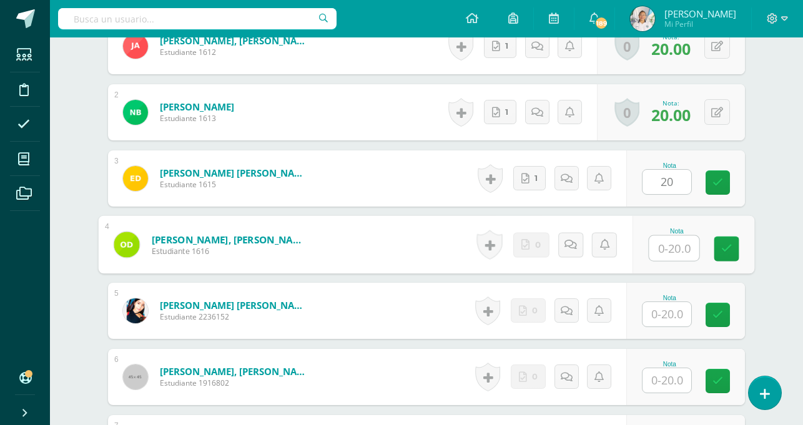
click at [665, 247] on input "text" at bounding box center [675, 248] width 50 height 25
type input "0"
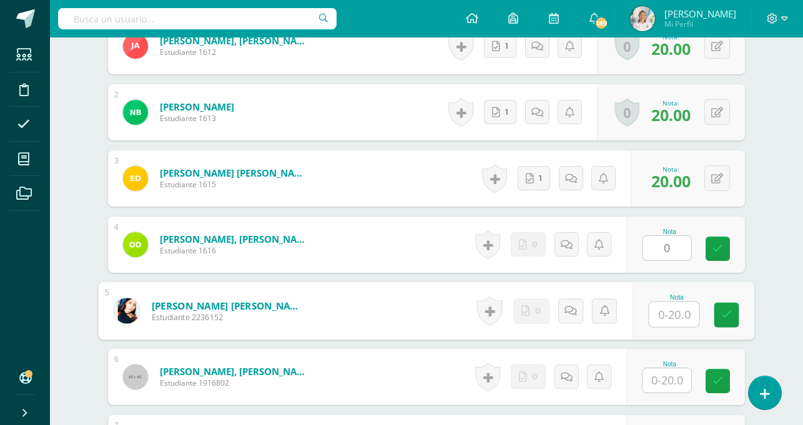
click at [668, 312] on input "text" at bounding box center [675, 314] width 50 height 25
type input "0"
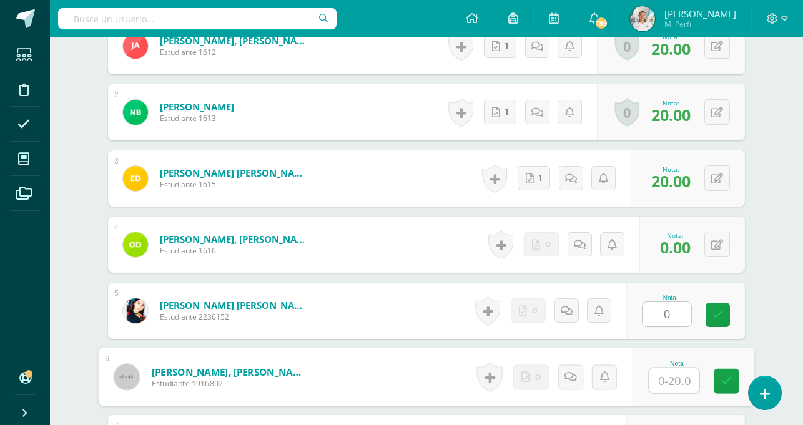
click at [674, 380] on input "text" at bounding box center [675, 381] width 50 height 25
type input "0"
click at [715, 383] on link at bounding box center [727, 381] width 25 height 25
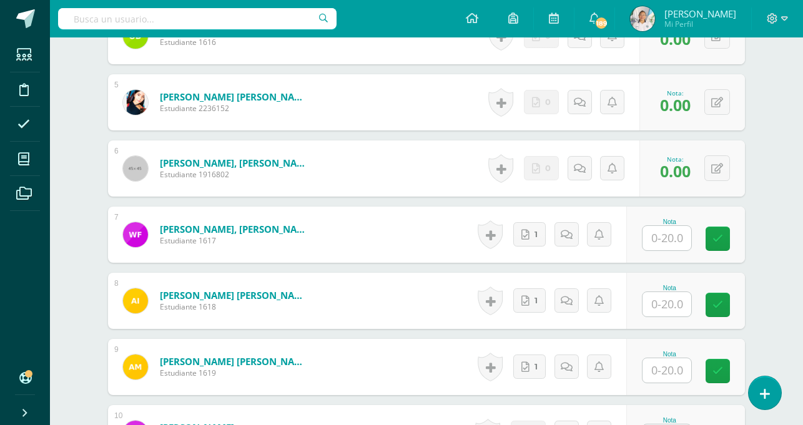
scroll to position [673, 0]
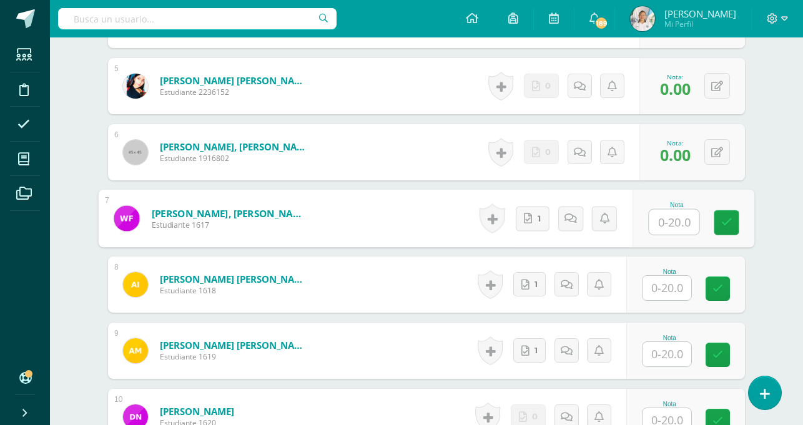
click at [660, 224] on input "text" at bounding box center [675, 222] width 50 height 25
type input "20"
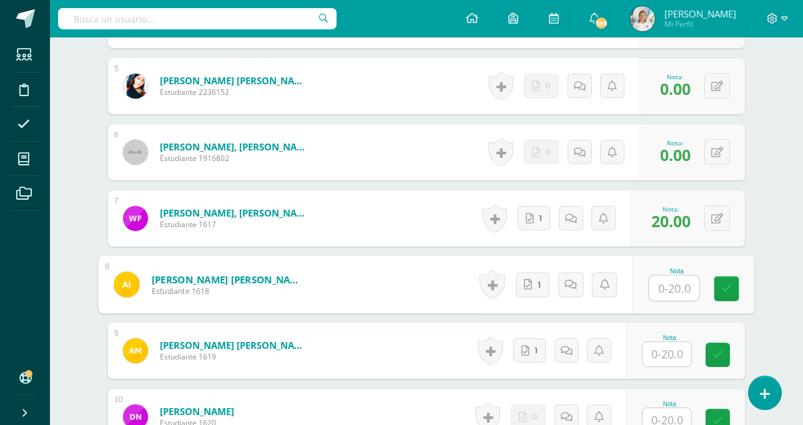
click at [667, 290] on input "text" at bounding box center [675, 288] width 50 height 25
type input "20"
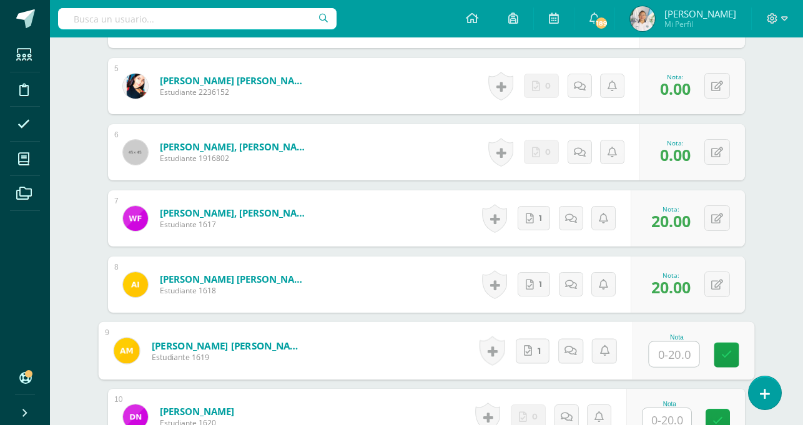
click at [673, 359] on input "text" at bounding box center [675, 354] width 50 height 25
type input "20"
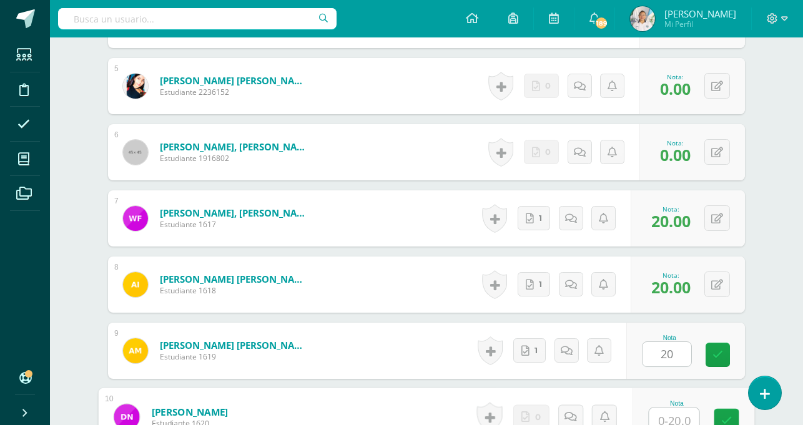
scroll to position [681, 0]
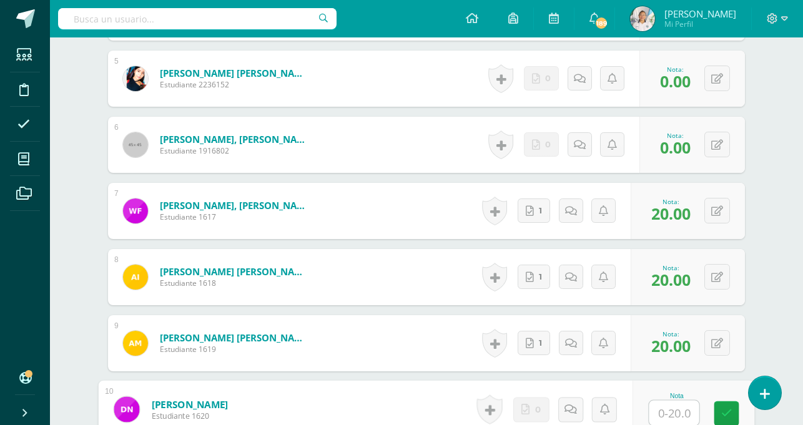
click at [675, 412] on input "text" at bounding box center [675, 413] width 50 height 25
type input "0"
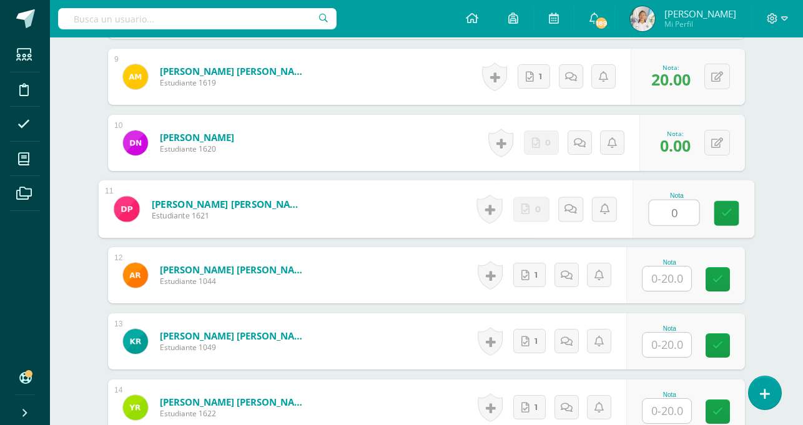
type input "0"
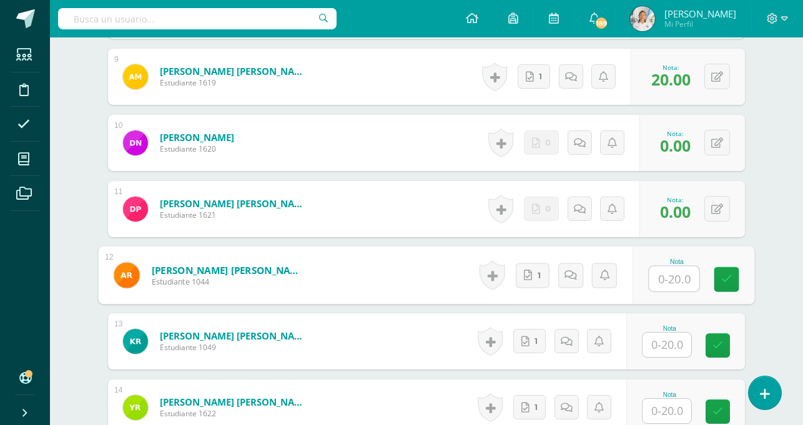
click at [680, 280] on input "text" at bounding box center [675, 279] width 50 height 25
type input "20"
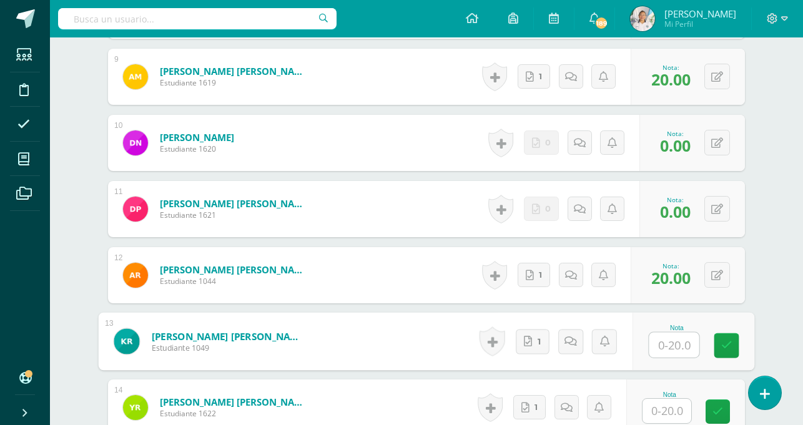
click at [665, 344] on input "text" at bounding box center [675, 345] width 50 height 25
type input "20"
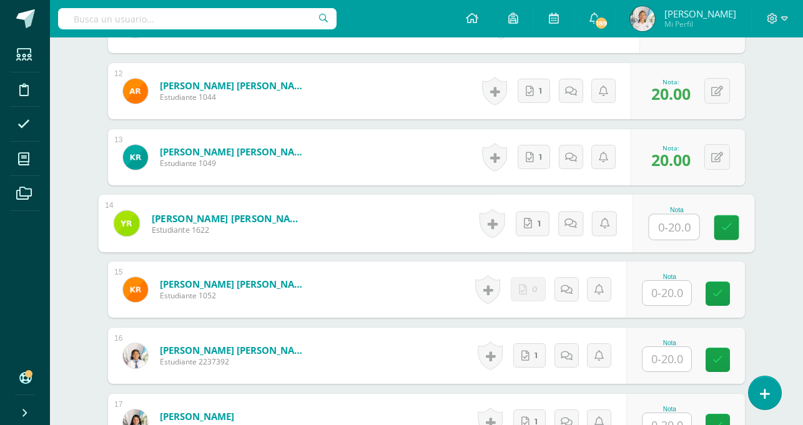
scroll to position [1119, 0]
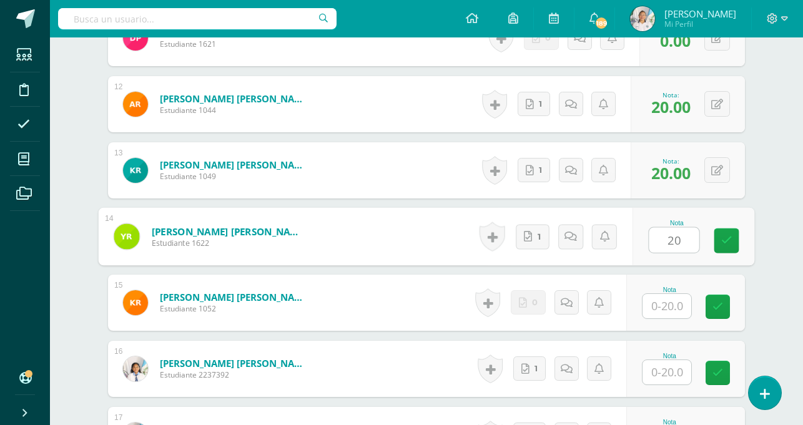
type input "20"
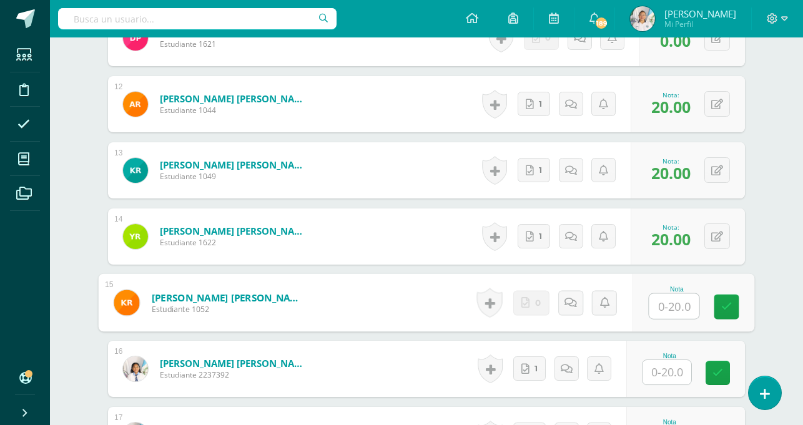
click at [670, 302] on input "text" at bounding box center [675, 306] width 50 height 25
type input "0"
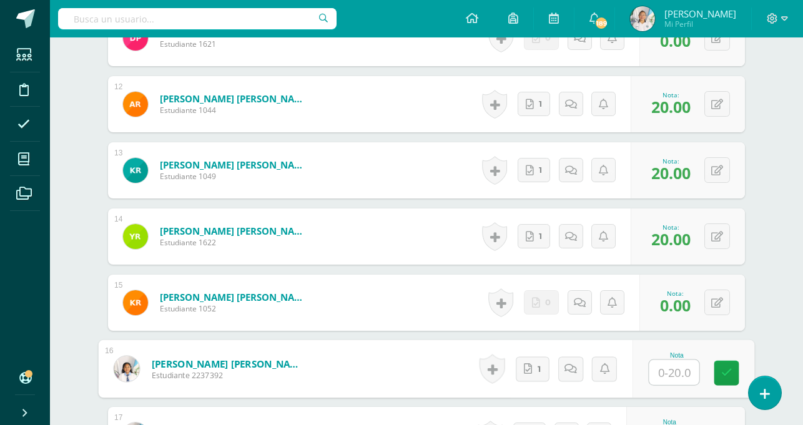
click at [665, 370] on input "text" at bounding box center [675, 372] width 50 height 25
type input "20"
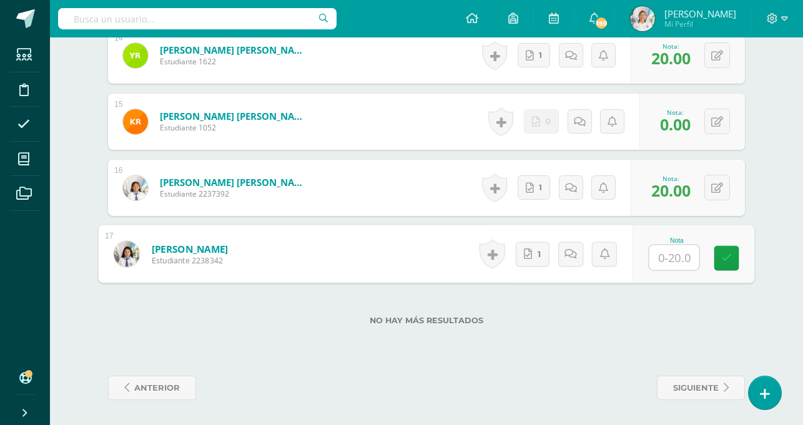
click at [667, 259] on input "text" at bounding box center [675, 258] width 50 height 25
type input "20"
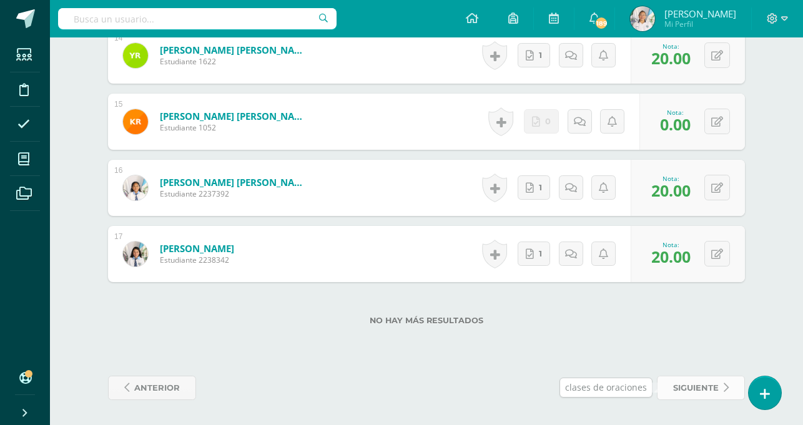
click at [681, 392] on span "siguiente" at bounding box center [696, 388] width 46 height 23
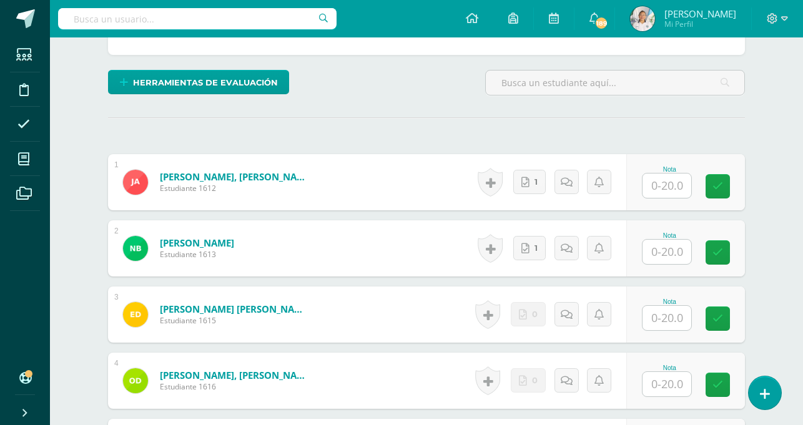
scroll to position [297, 0]
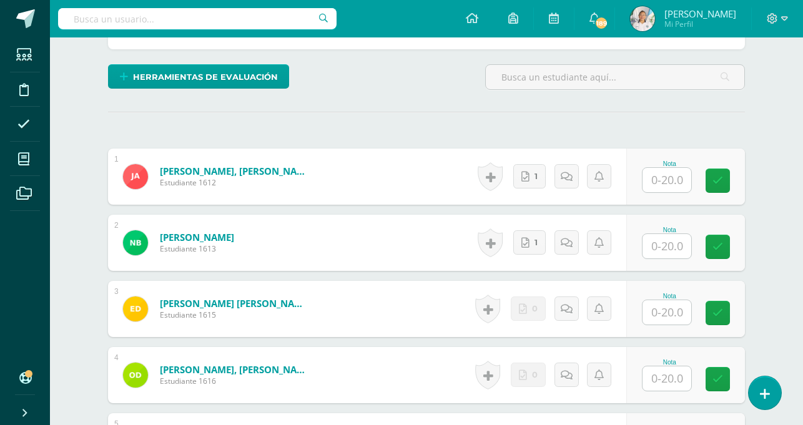
click at [673, 183] on input "text" at bounding box center [667, 180] width 49 height 24
type input "19"
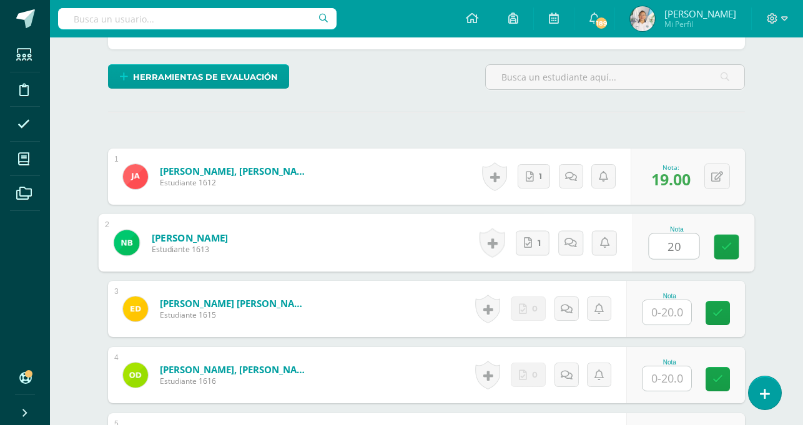
type input "20"
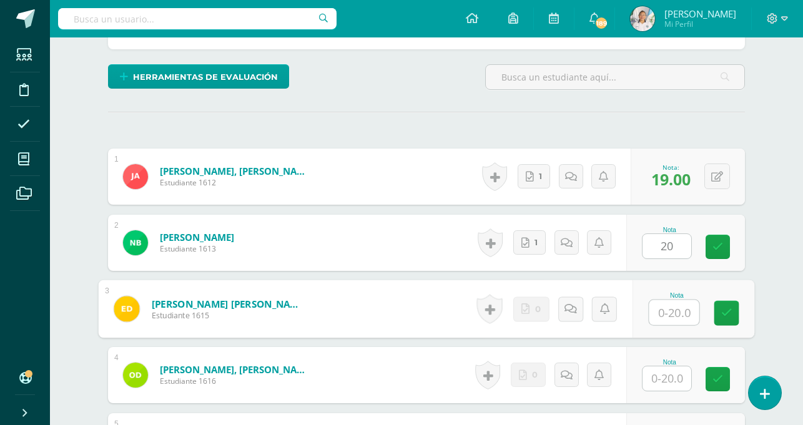
click at [675, 312] on input "text" at bounding box center [675, 312] width 50 height 25
type input "0"
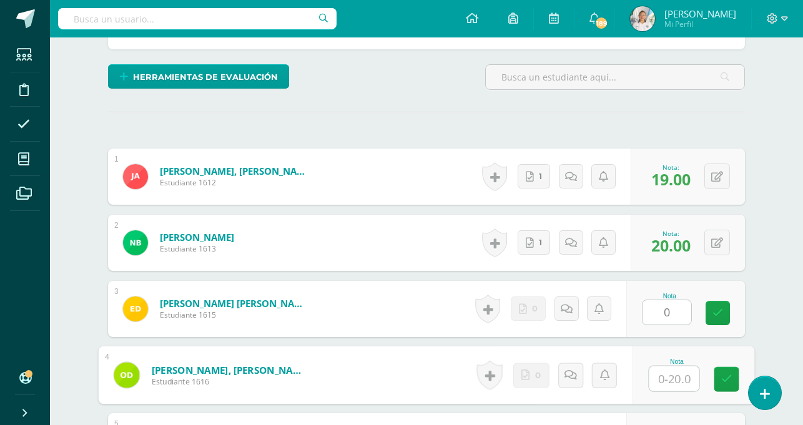
click at [669, 382] on input "text" at bounding box center [675, 379] width 50 height 25
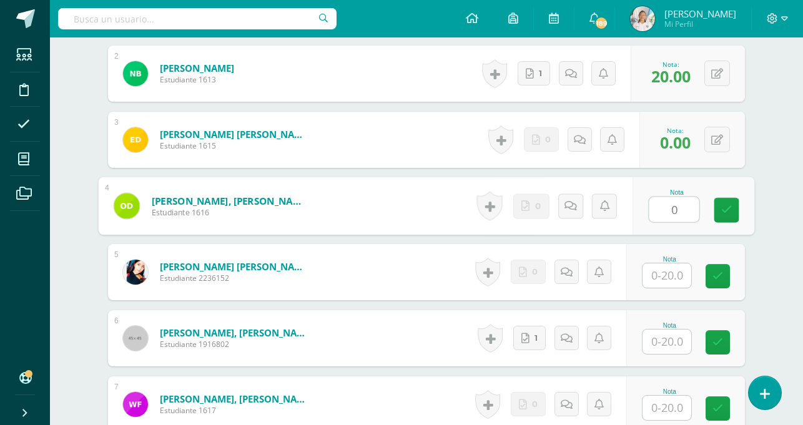
scroll to position [482, 0]
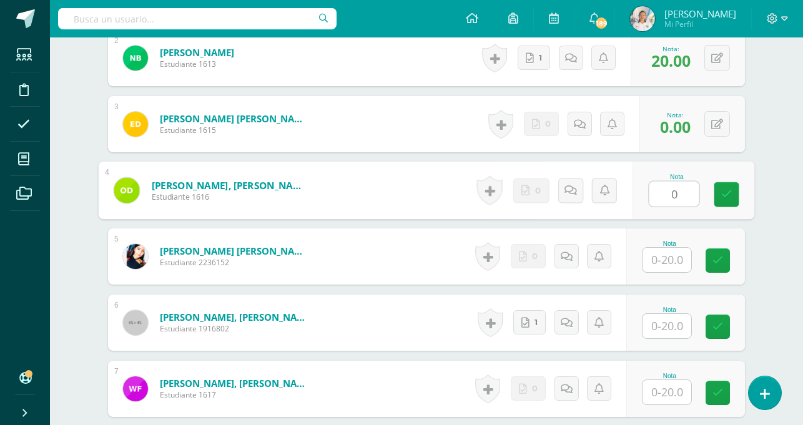
type input "0"
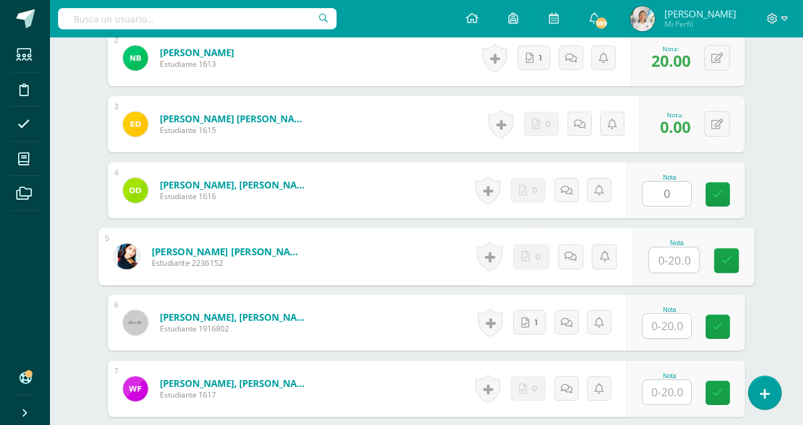
click at [667, 261] on input "text" at bounding box center [675, 260] width 50 height 25
type input "0"
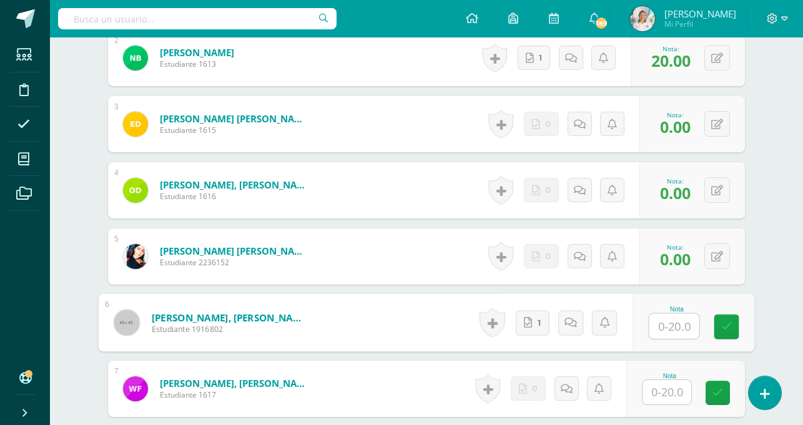
click at [666, 325] on input "text" at bounding box center [675, 326] width 50 height 25
type input "19"
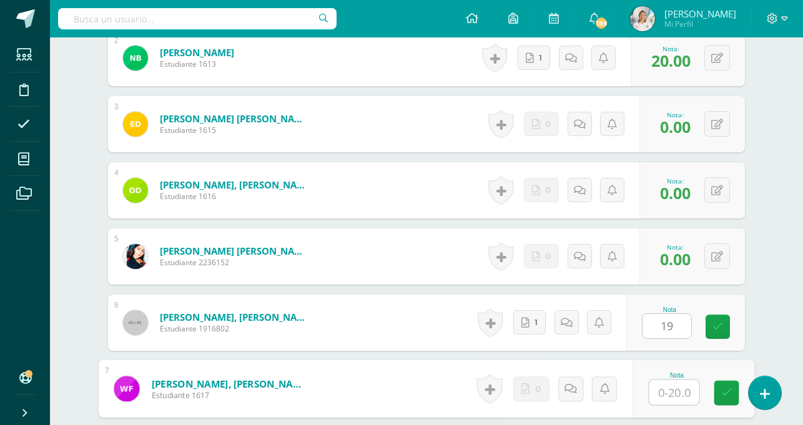
click at [677, 394] on input "text" at bounding box center [675, 392] width 50 height 25
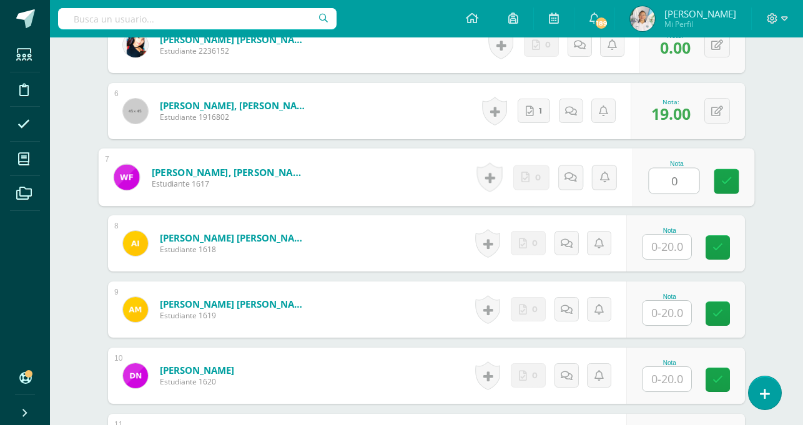
scroll to position [697, 0]
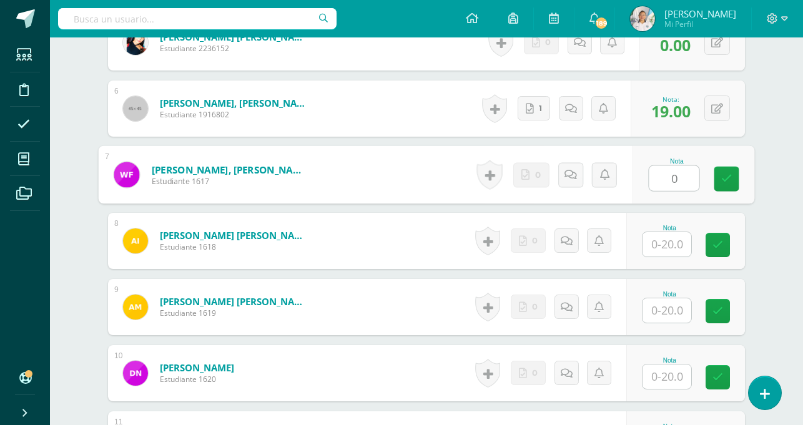
type input "0"
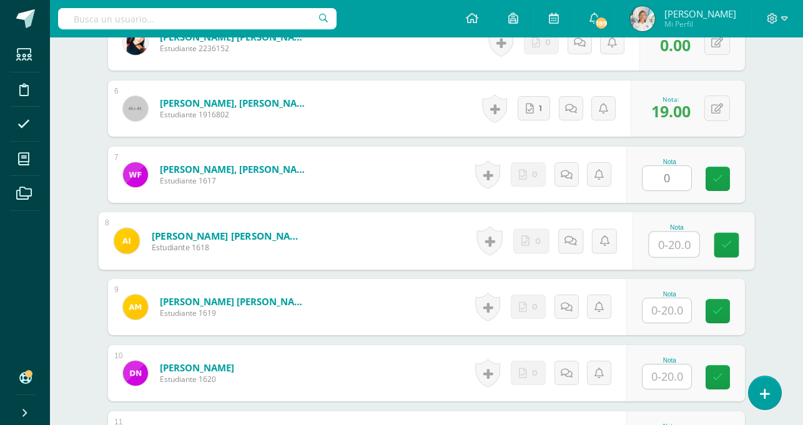
click at [679, 247] on input "text" at bounding box center [675, 244] width 50 height 25
type input "0"
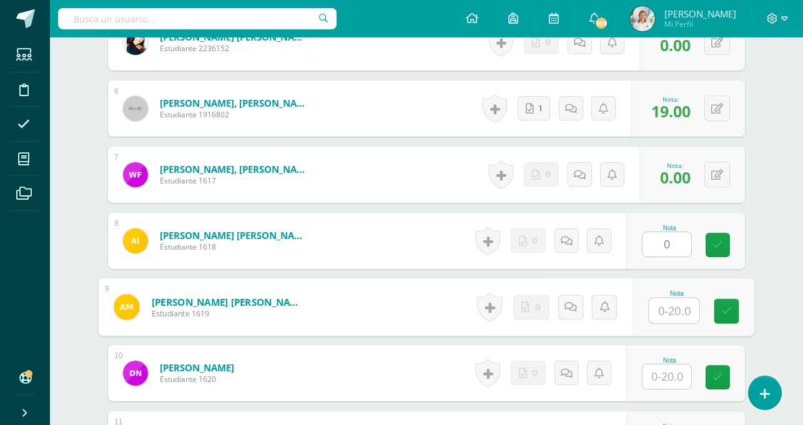
click at [677, 308] on input "text" at bounding box center [675, 311] width 50 height 25
type input "0"
click at [676, 377] on input "text" at bounding box center [667, 377] width 49 height 24
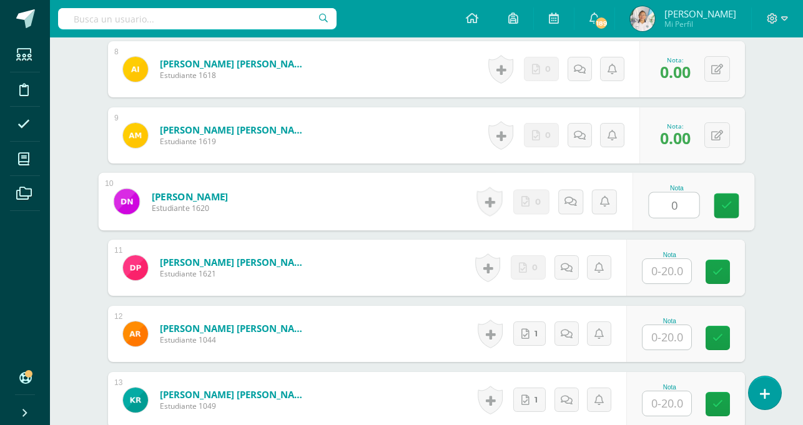
scroll to position [853, 0]
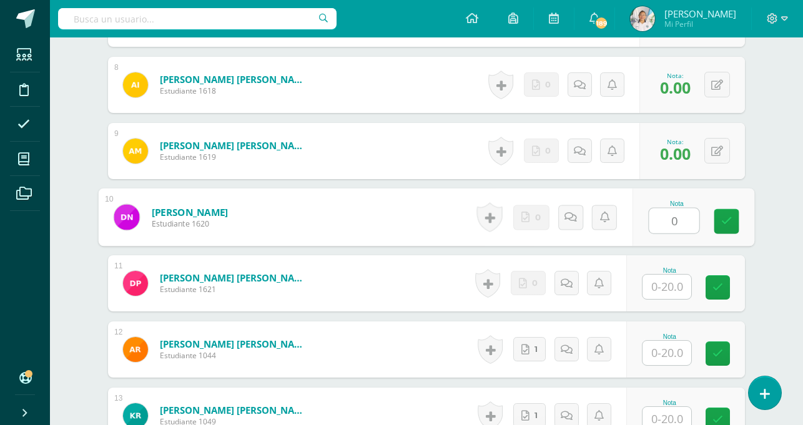
type input "0"
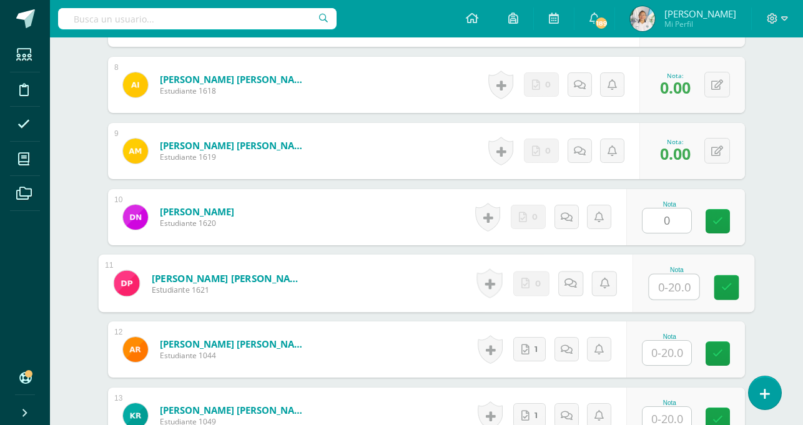
click at [680, 292] on input "text" at bounding box center [675, 287] width 50 height 25
type input "0"
click at [736, 293] on link at bounding box center [727, 287] width 25 height 25
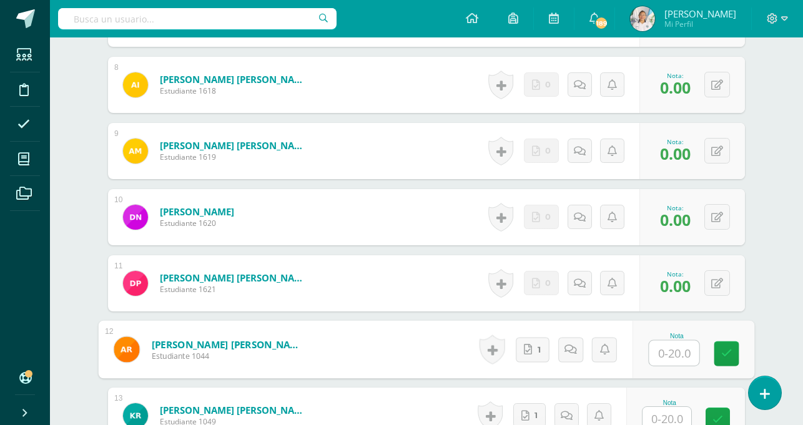
click at [673, 351] on input "text" at bounding box center [675, 353] width 50 height 25
type input "19"
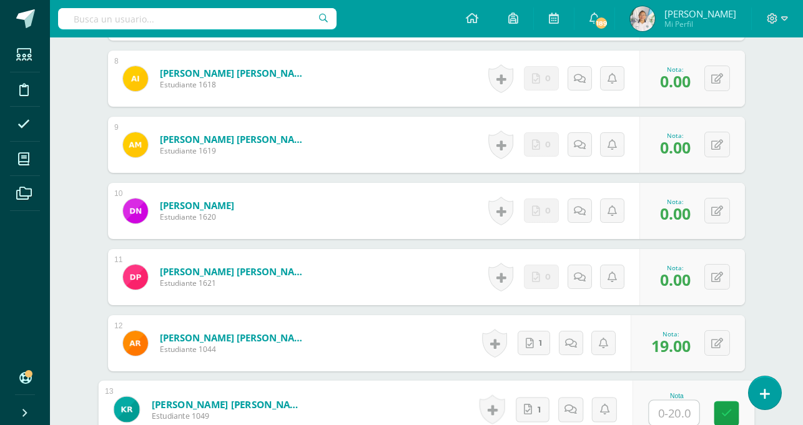
click at [673, 416] on input "text" at bounding box center [675, 413] width 50 height 25
type input "19"
click at [725, 419] on icon at bounding box center [727, 414] width 11 height 11
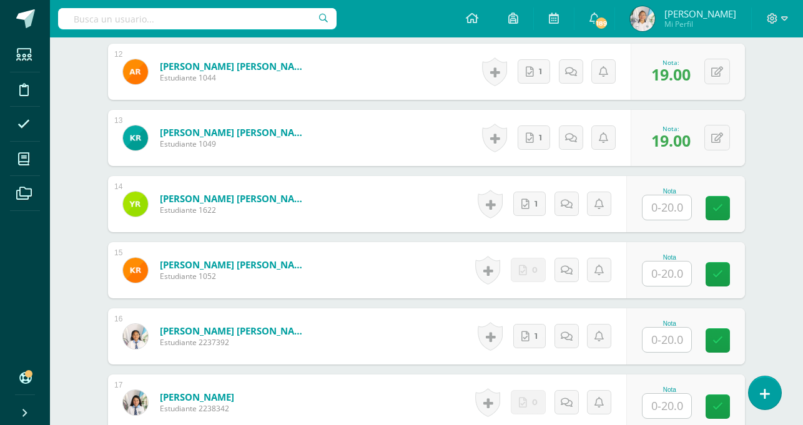
scroll to position [1128, 0]
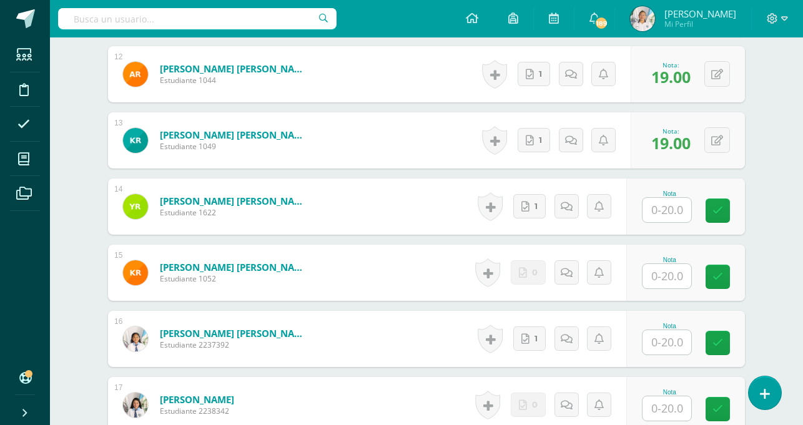
click at [666, 208] on input "text" at bounding box center [667, 210] width 49 height 24
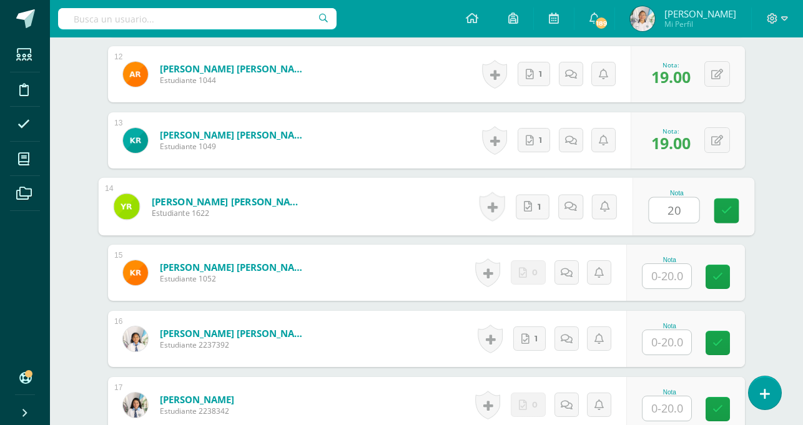
type input "20"
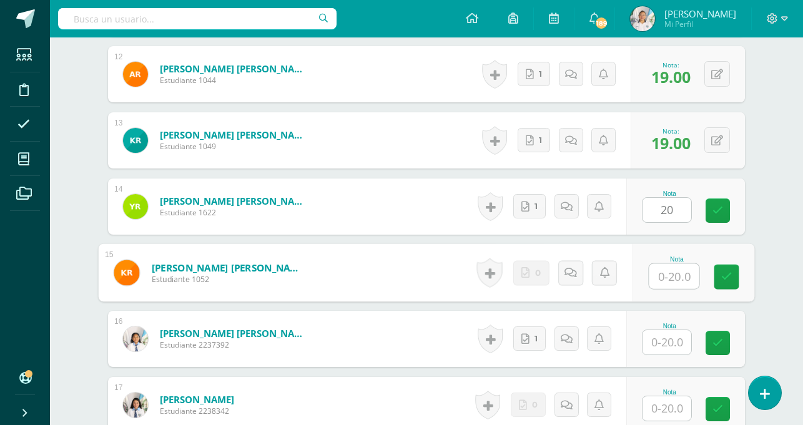
click at [663, 275] on input "text" at bounding box center [675, 276] width 50 height 25
type input "20"
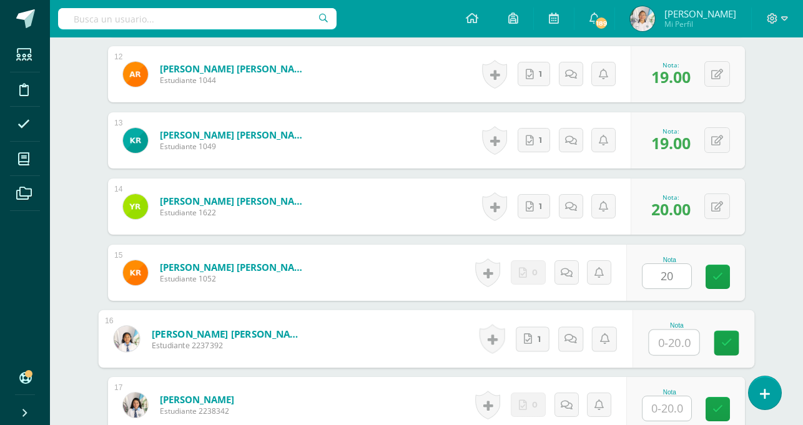
click at [129, 340] on img at bounding box center [127, 339] width 26 height 26
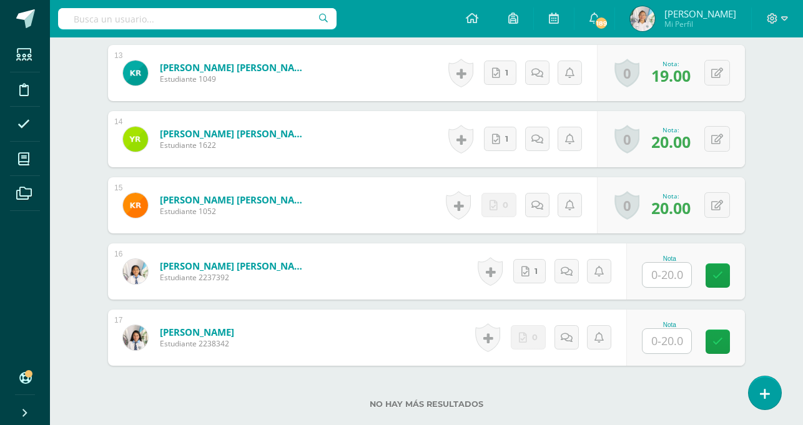
scroll to position [1203, 0]
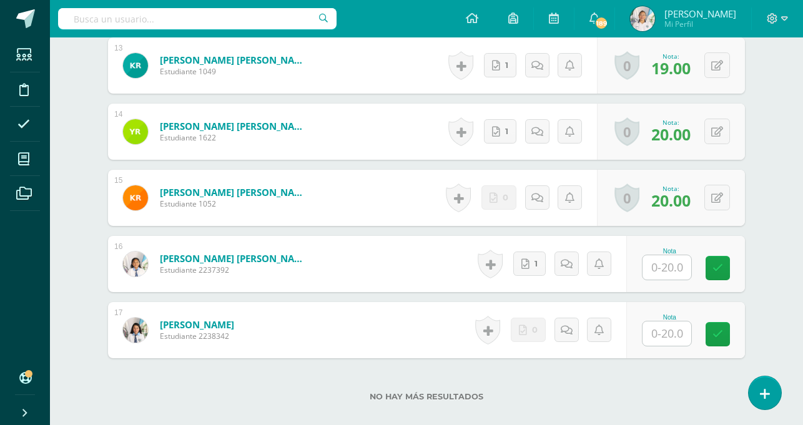
click at [672, 264] on input "text" at bounding box center [667, 268] width 49 height 24
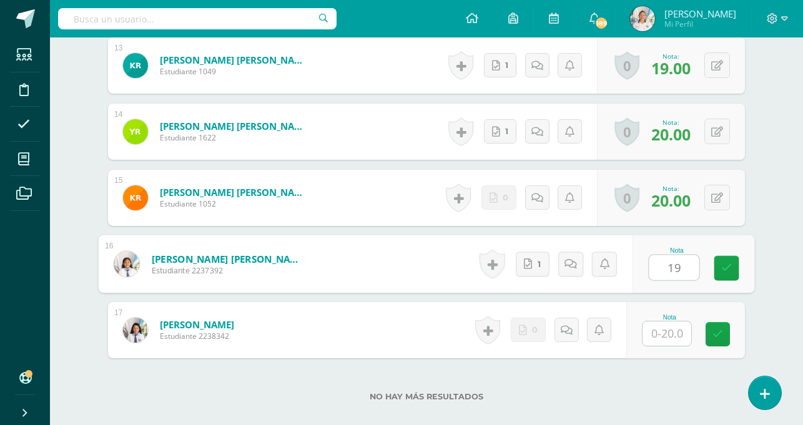
type input "19"
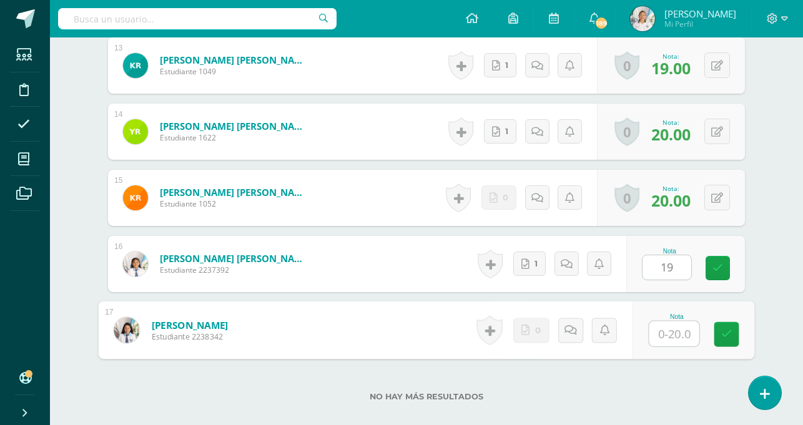
click at [649, 332] on div at bounding box center [674, 334] width 51 height 26
type input "19"
click at [725, 335] on icon at bounding box center [727, 334] width 11 height 11
